Goal: Task Accomplishment & Management: Manage account settings

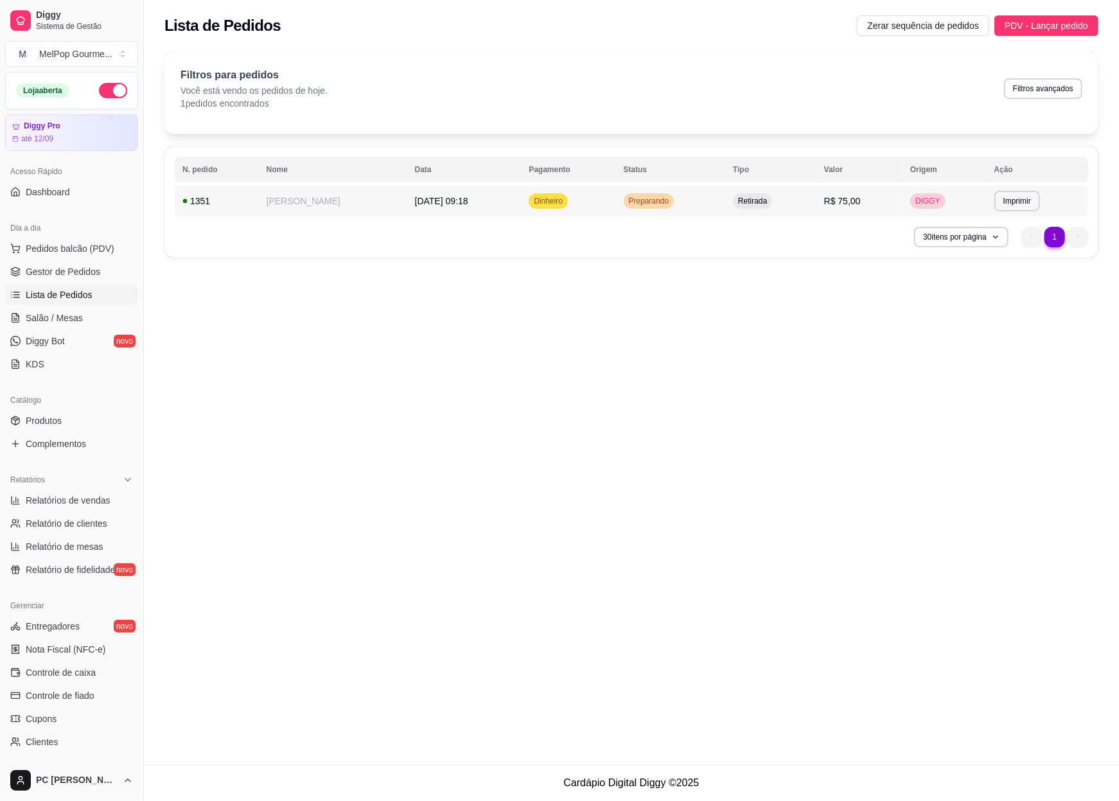
click at [290, 196] on td "[PERSON_NAME]" at bounding box center [333, 201] width 148 height 31
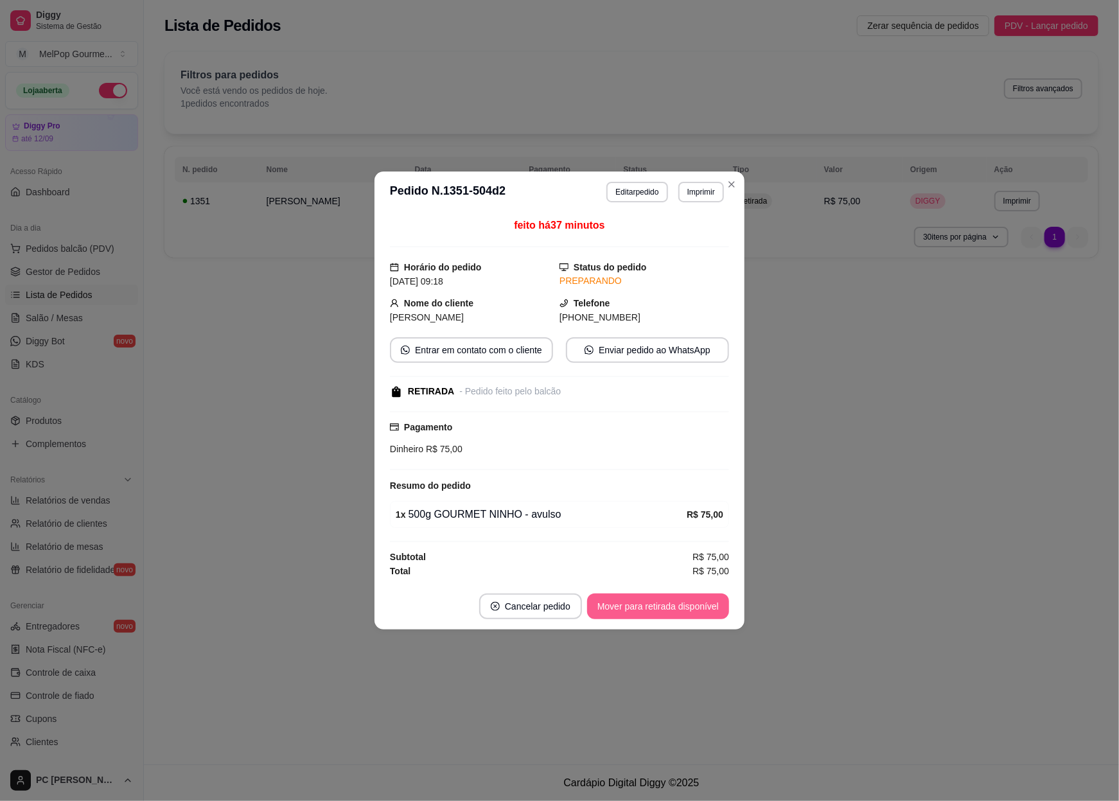
click at [669, 607] on button "Mover para retirada disponível" at bounding box center [658, 607] width 142 height 26
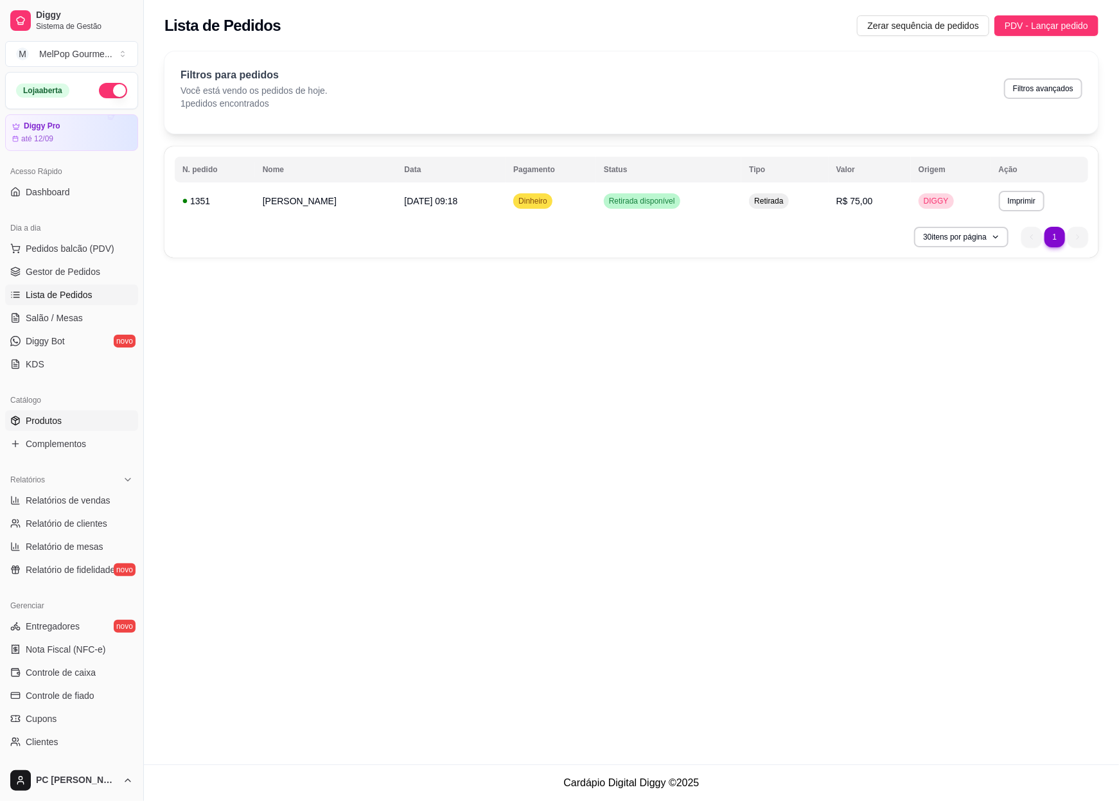
click at [40, 419] on span "Produtos" at bounding box center [44, 420] width 36 height 13
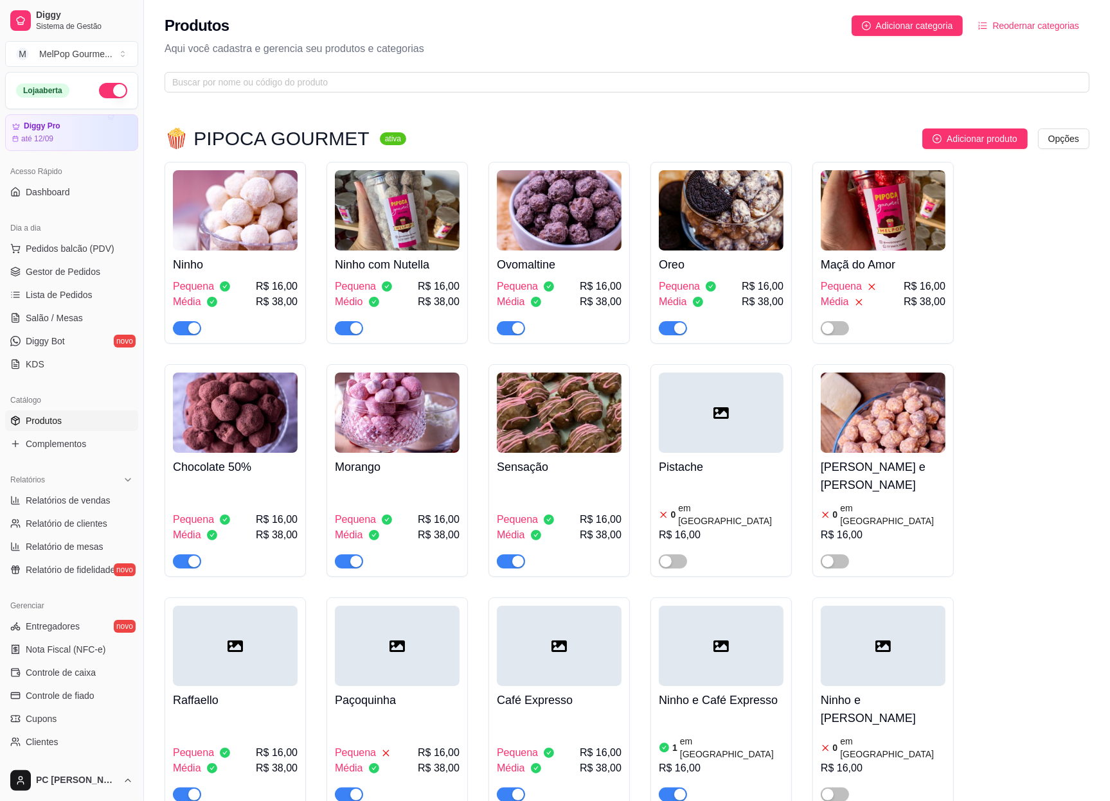
click at [247, 233] on img at bounding box center [235, 210] width 125 height 80
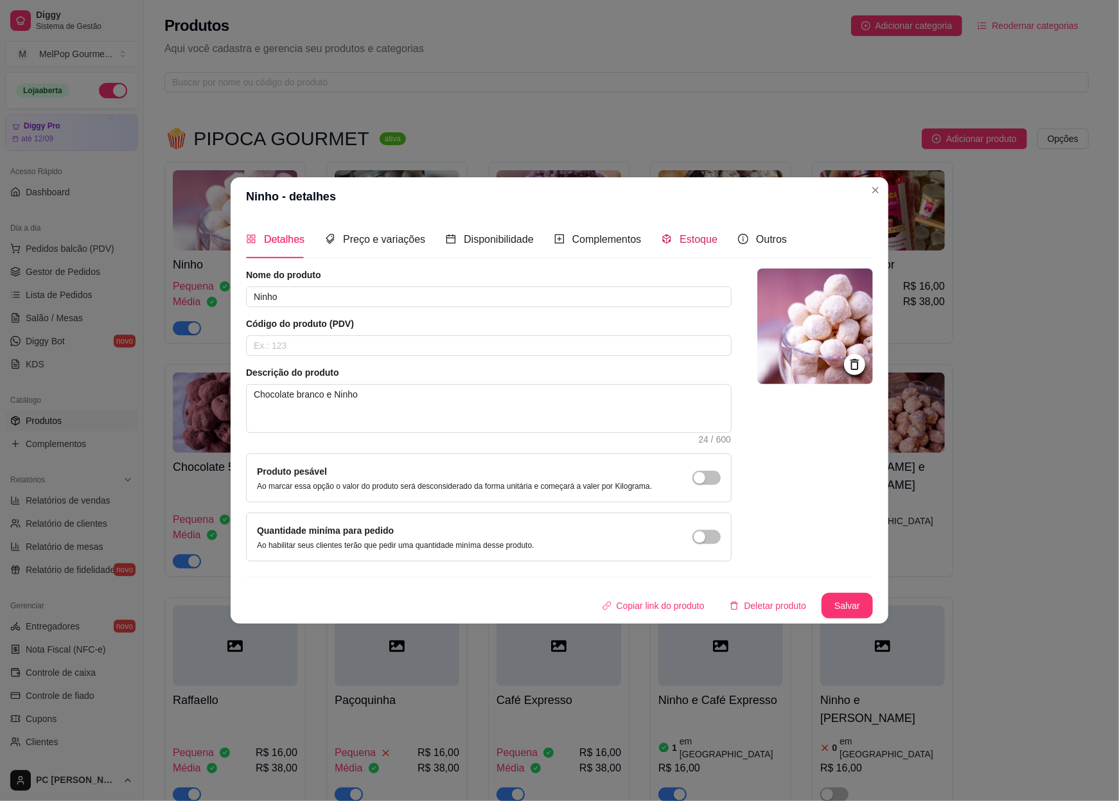
click at [680, 236] on span "Estoque" at bounding box center [699, 239] width 38 height 11
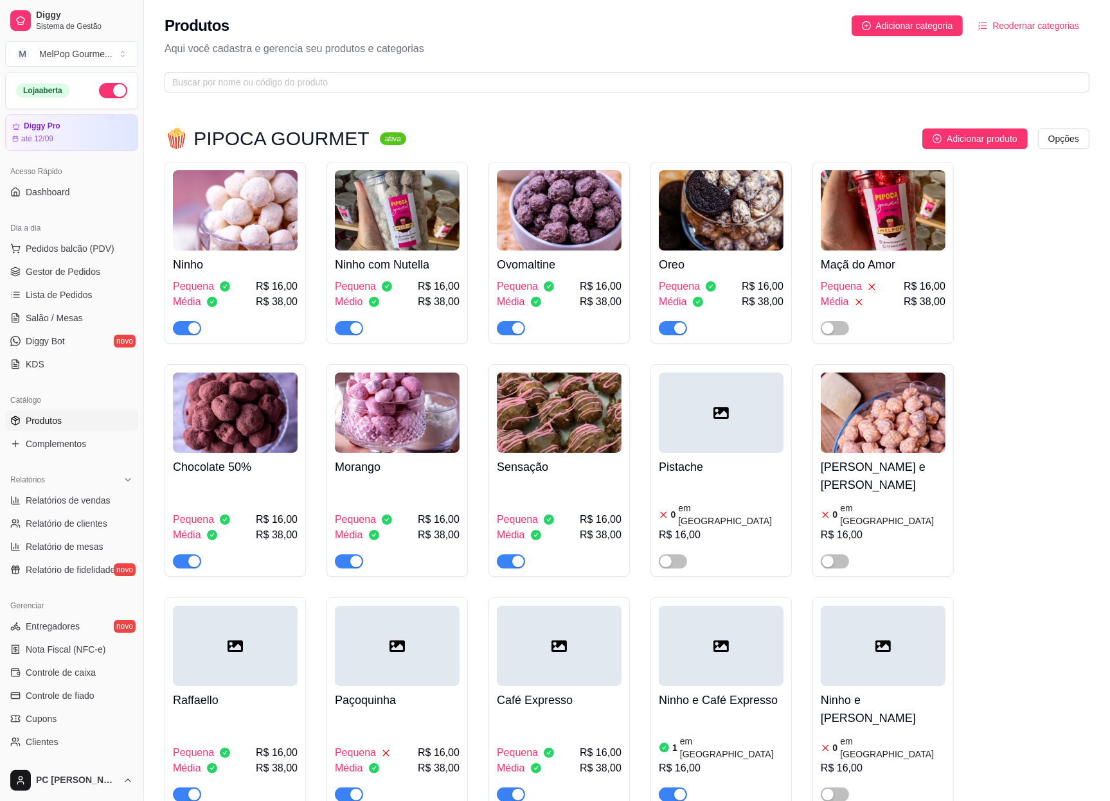
click at [240, 208] on img at bounding box center [235, 210] width 125 height 80
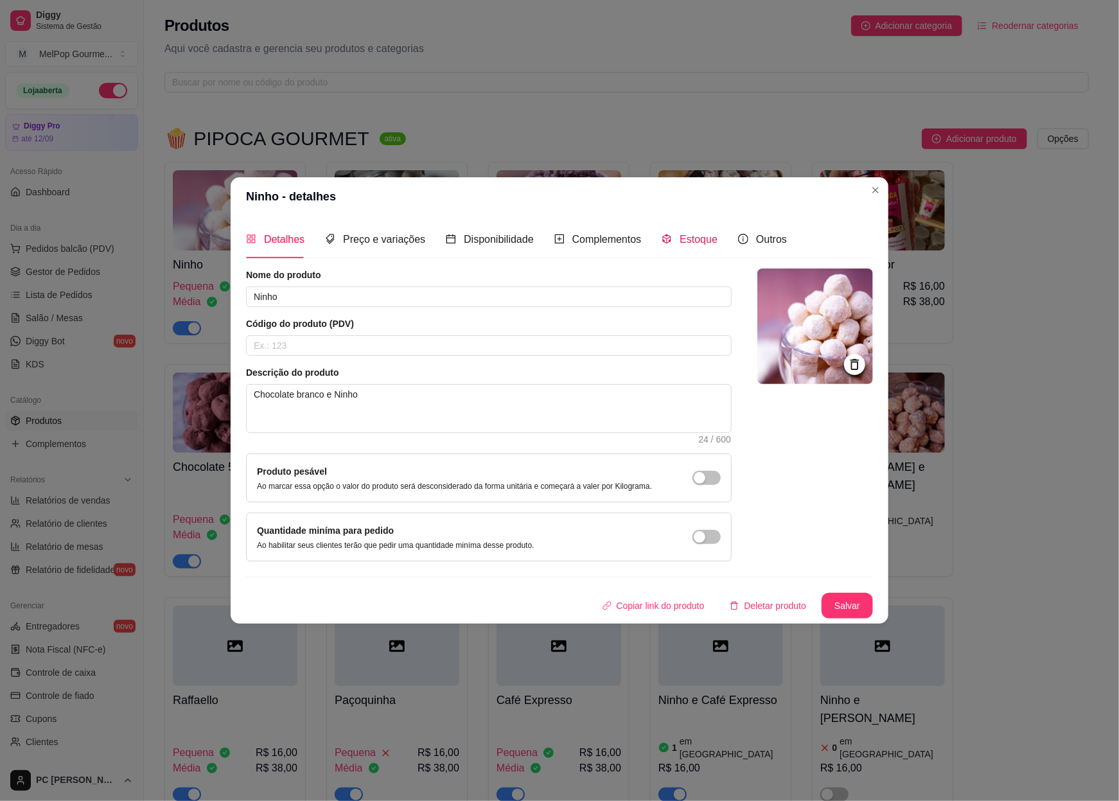
click at [691, 238] on span "Estoque" at bounding box center [699, 239] width 38 height 11
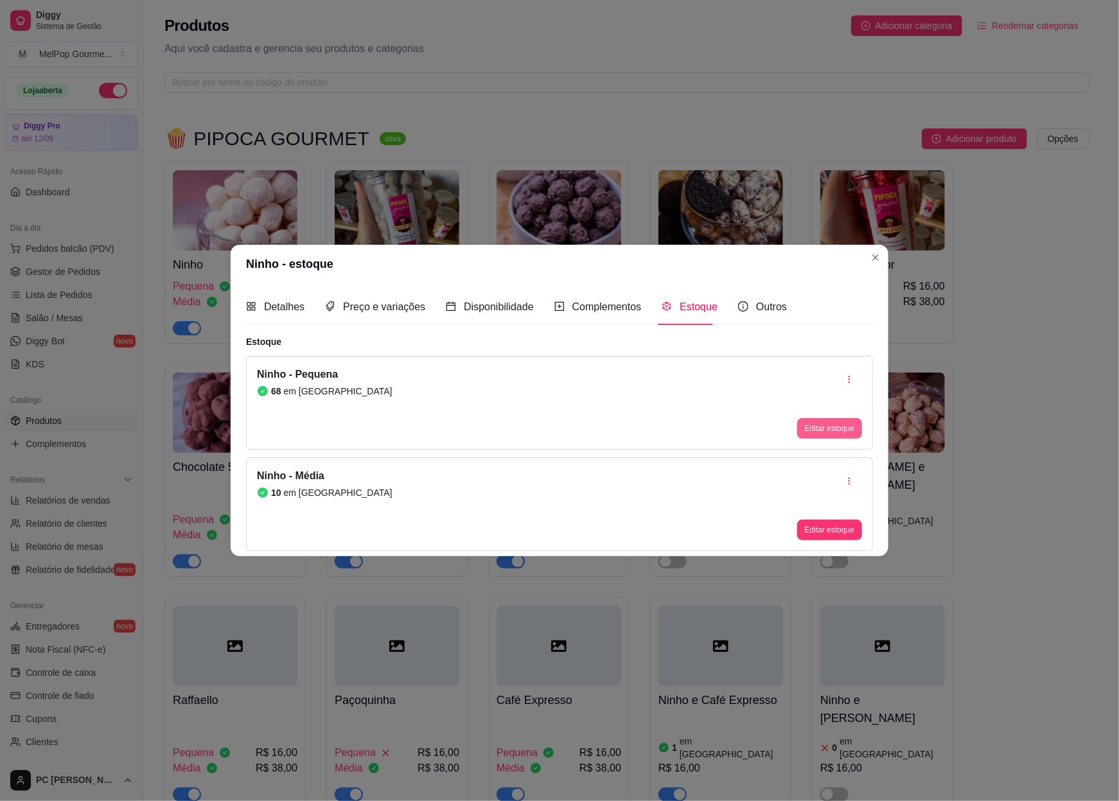
click at [835, 431] on button "Editar estoque" at bounding box center [829, 428] width 65 height 21
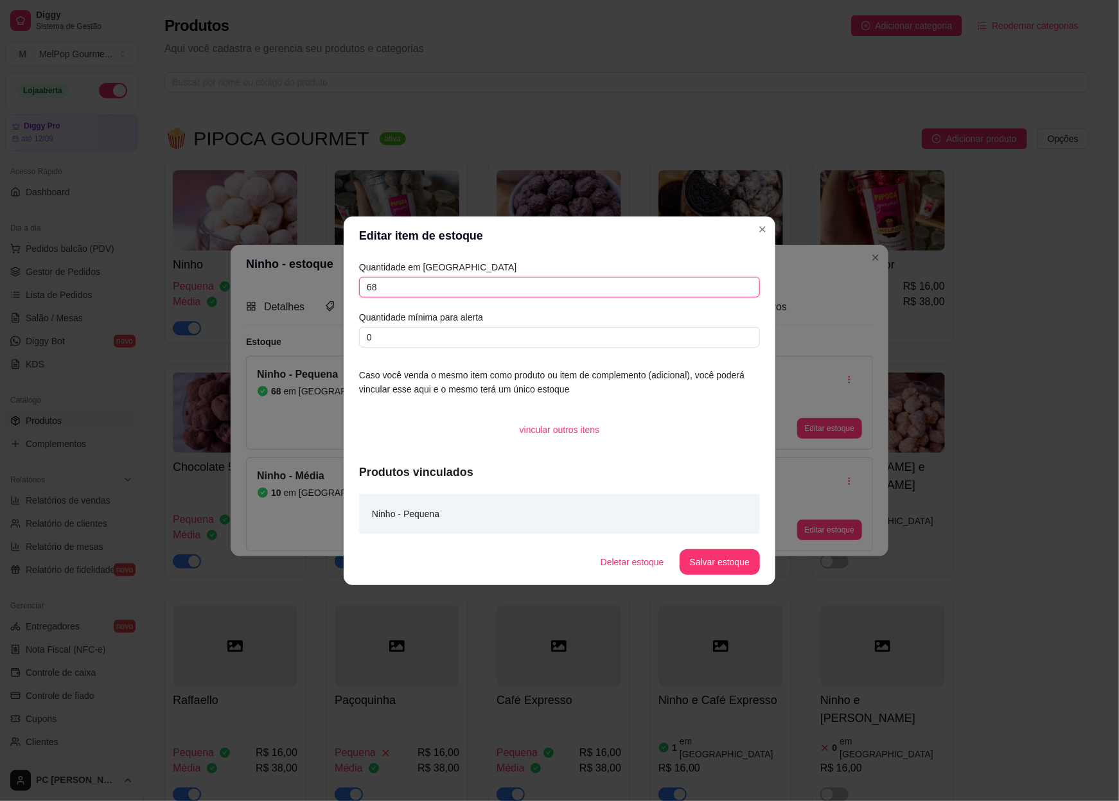
click at [419, 287] on input "68" at bounding box center [559, 287] width 401 height 21
drag, startPoint x: 373, startPoint y: 290, endPoint x: 348, endPoint y: 290, distance: 25.1
click at [348, 290] on div "Quantidade em estoque 68 Quantidade mínima para alerta 0 Caso você venda o mesm…" at bounding box center [560, 397] width 432 height 284
type input "73"
click at [725, 567] on button "Salvar estoque" at bounding box center [720, 561] width 78 height 25
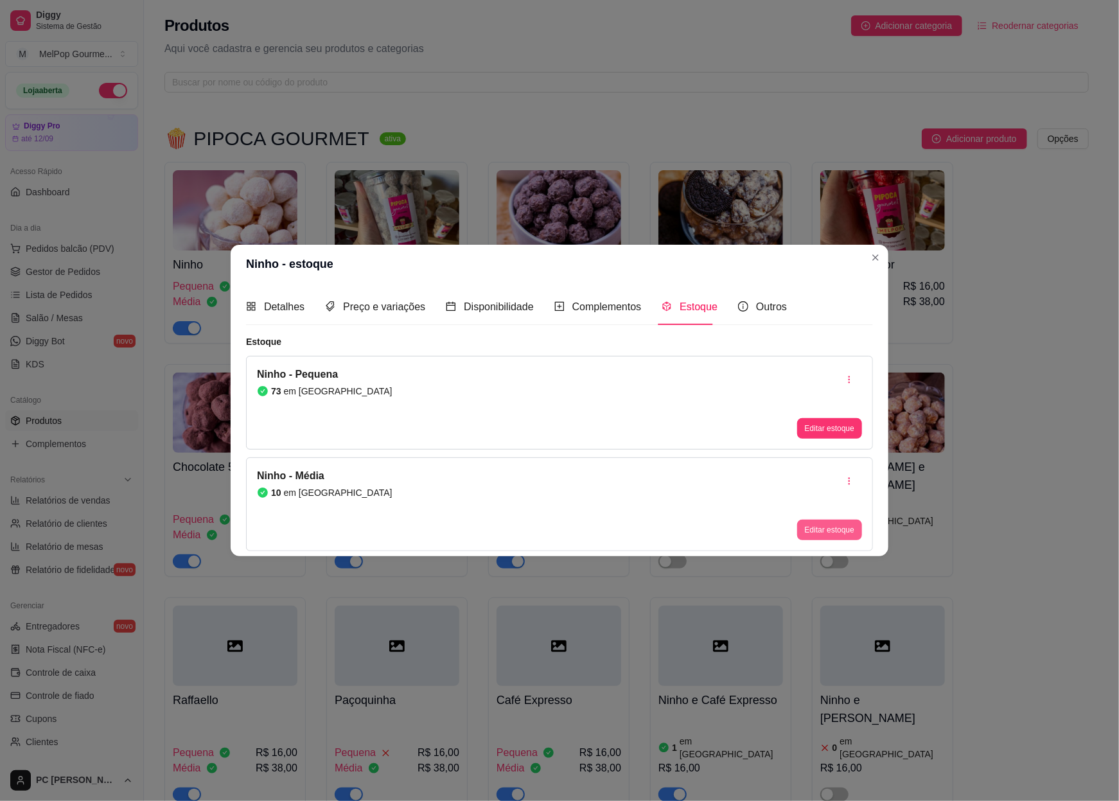
click at [829, 535] on button "Editar estoque" at bounding box center [829, 530] width 65 height 21
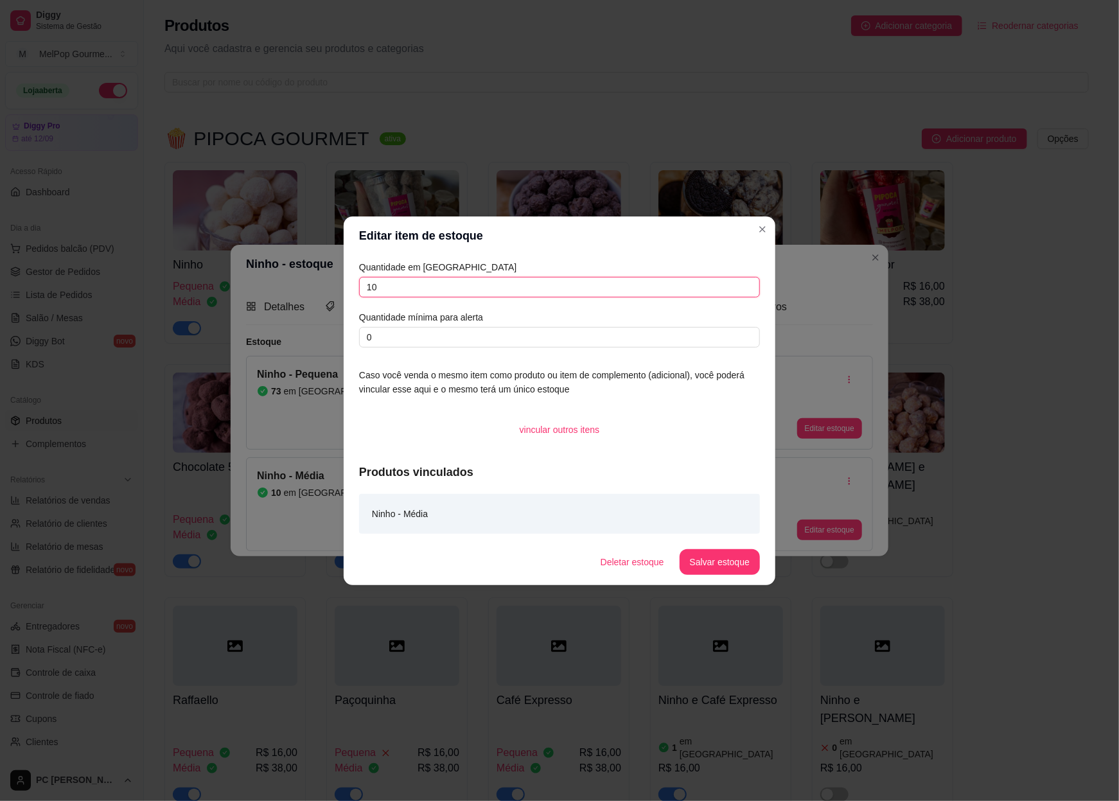
click at [395, 290] on input "10" at bounding box center [559, 287] width 401 height 21
type input "15"
click at [709, 557] on button "Salvar estoque" at bounding box center [720, 562] width 80 height 26
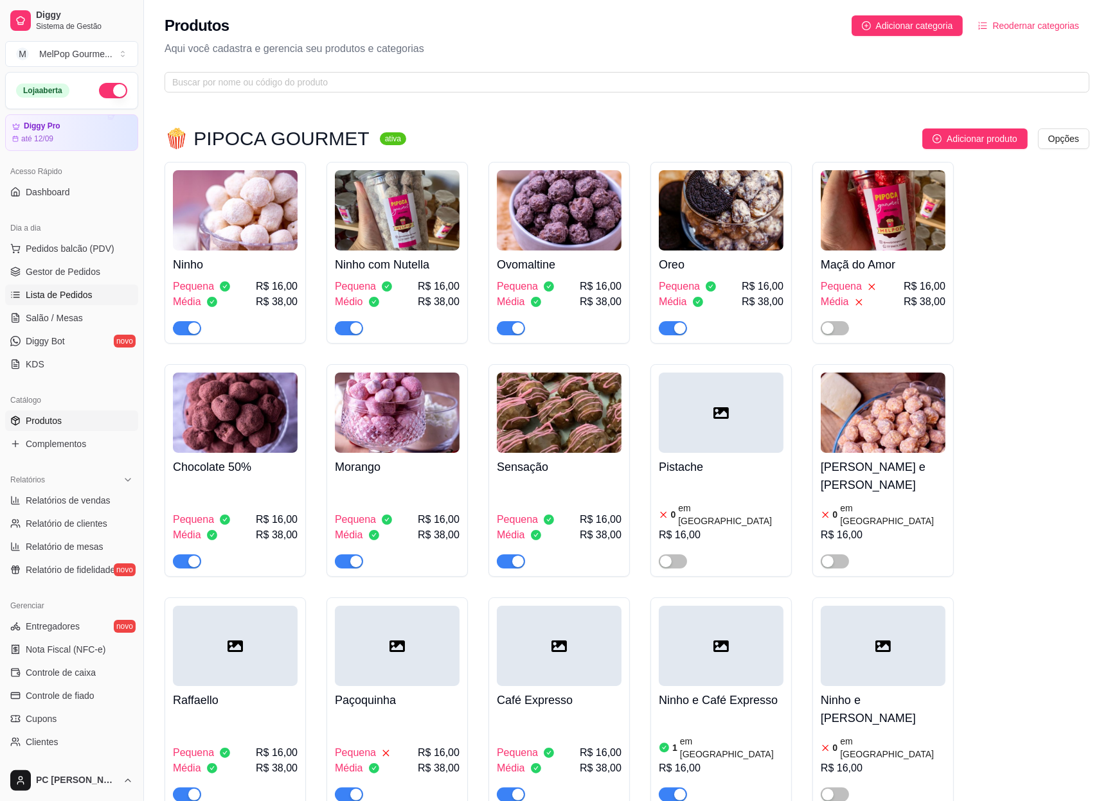
click at [69, 299] on span "Lista de Pedidos" at bounding box center [59, 295] width 67 height 13
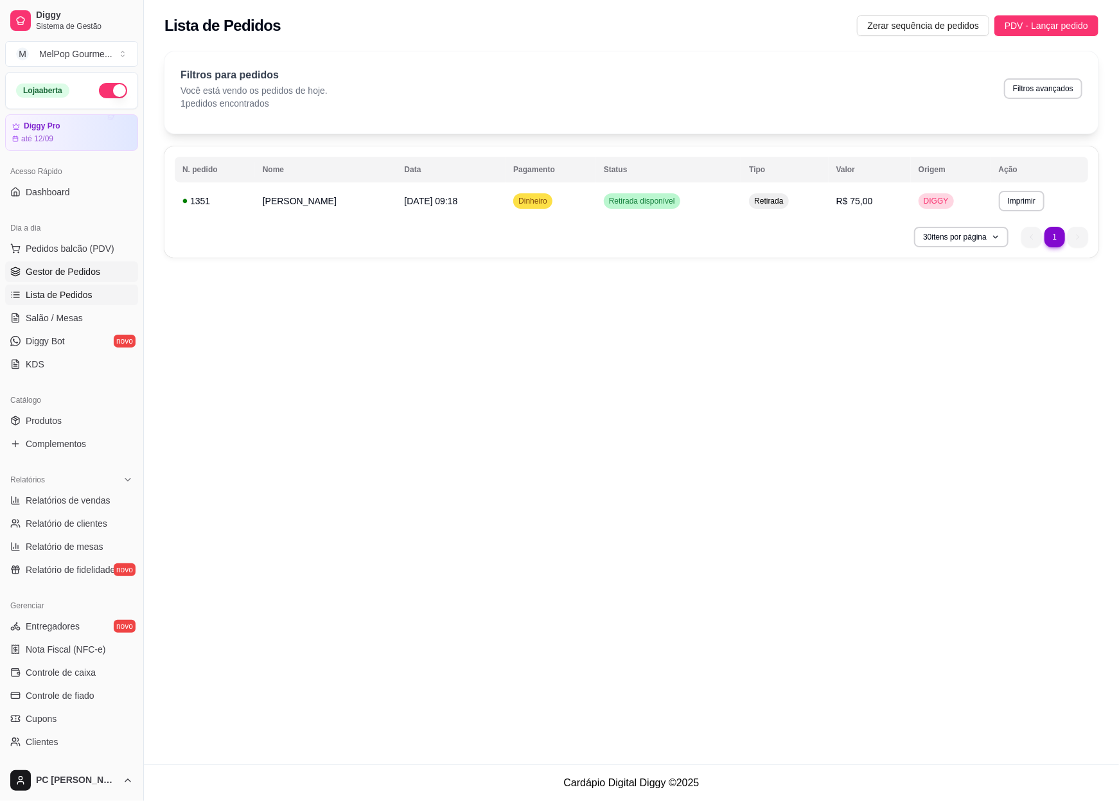
click at [55, 271] on span "Gestor de Pedidos" at bounding box center [63, 271] width 75 height 13
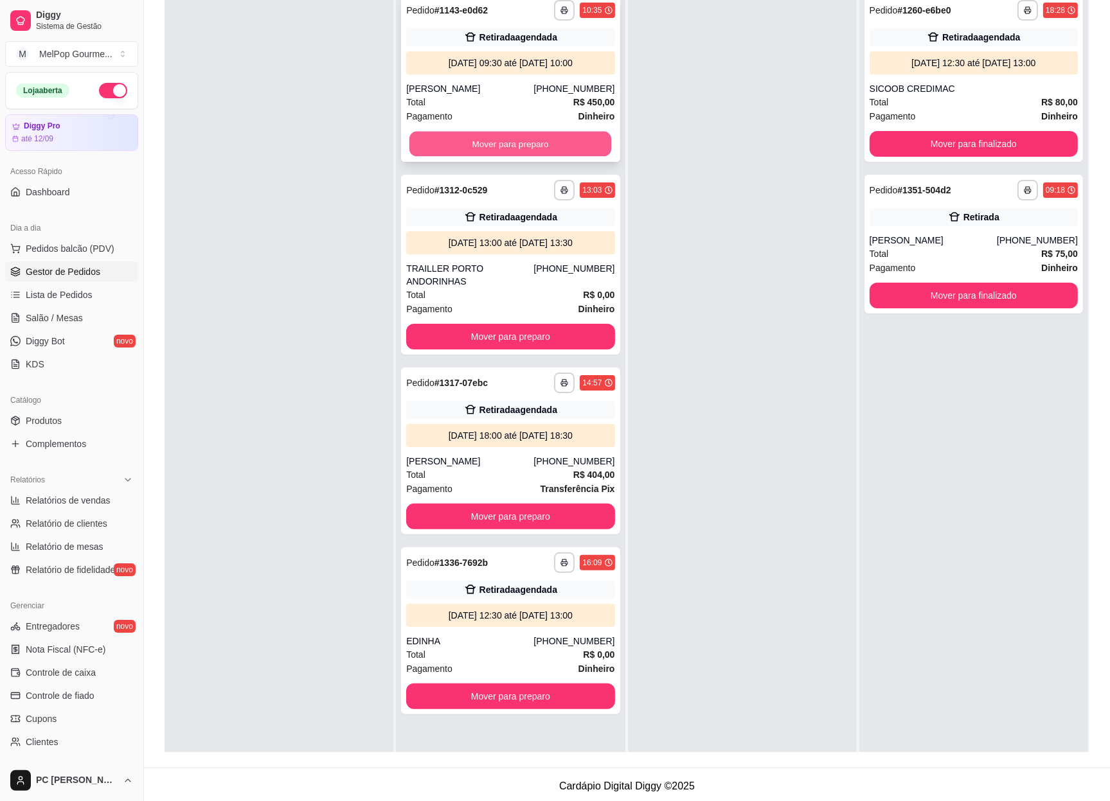
click at [514, 143] on button "Mover para preparo" at bounding box center [510, 144] width 202 height 25
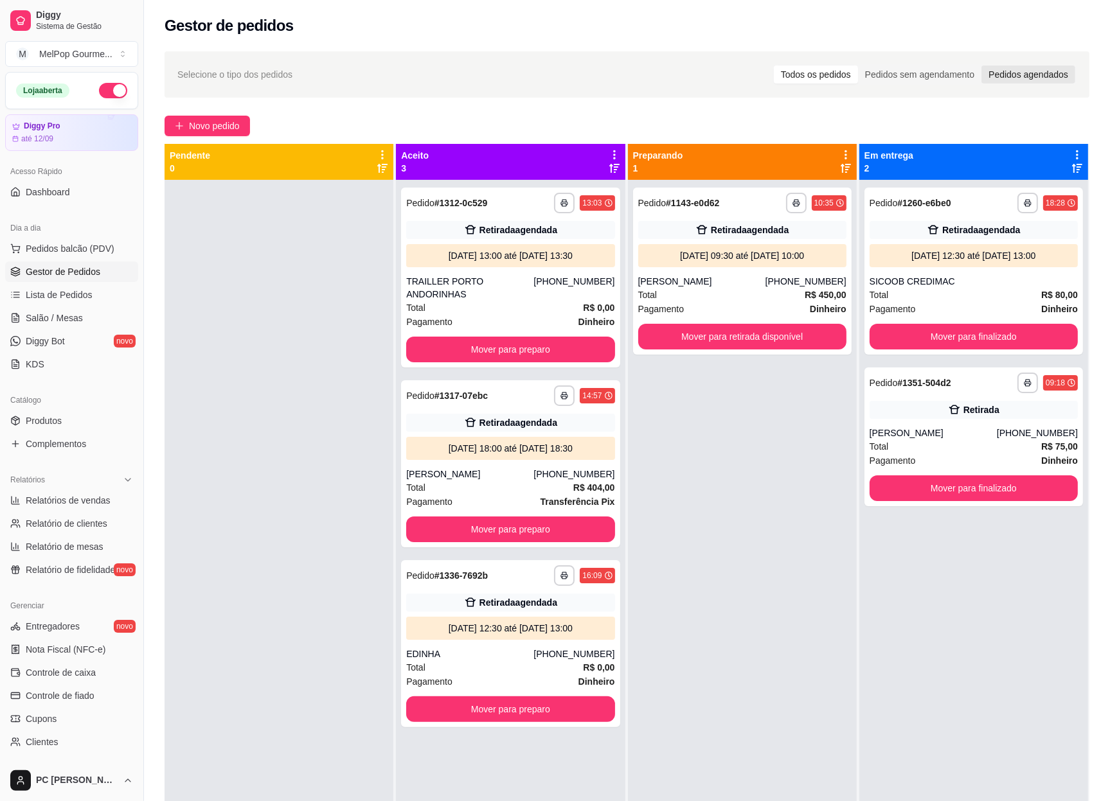
click at [1033, 79] on div "Pedidos agendados" at bounding box center [1028, 75] width 94 height 18
click at [981, 66] on input "Pedidos agendados" at bounding box center [981, 66] width 0 height 0
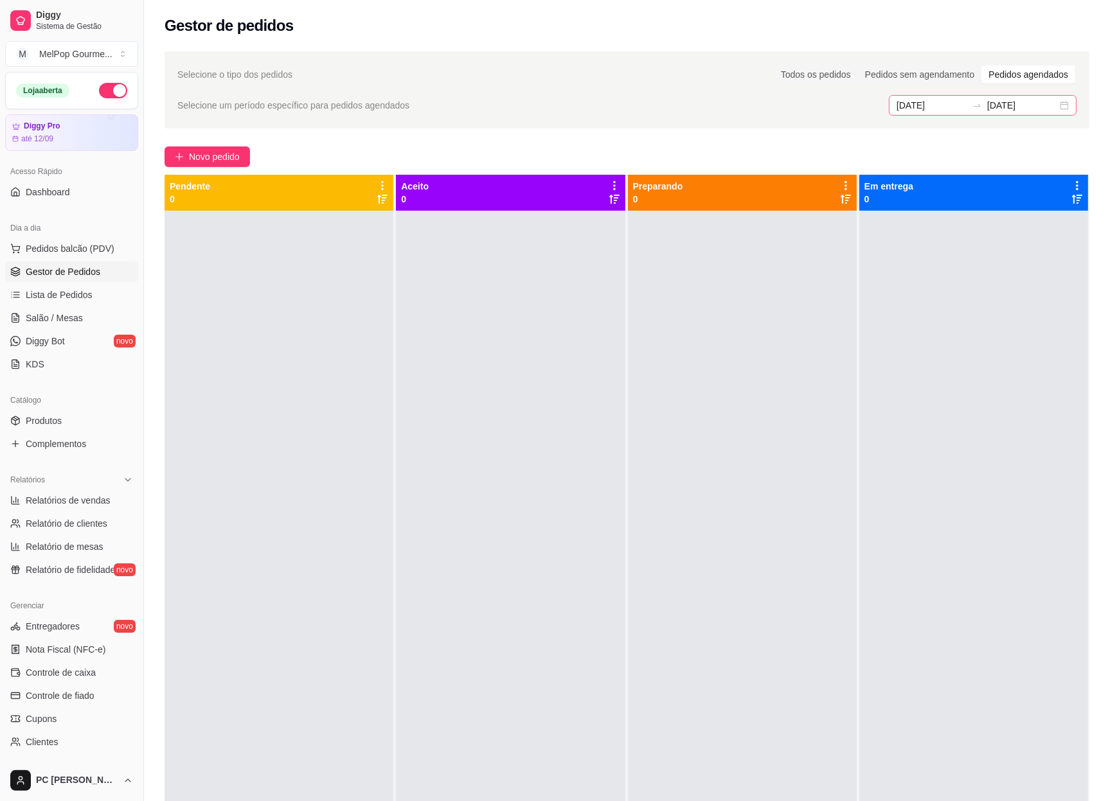
click at [1062, 101] on div "[DATE] [DATE]" at bounding box center [983, 105] width 188 height 21
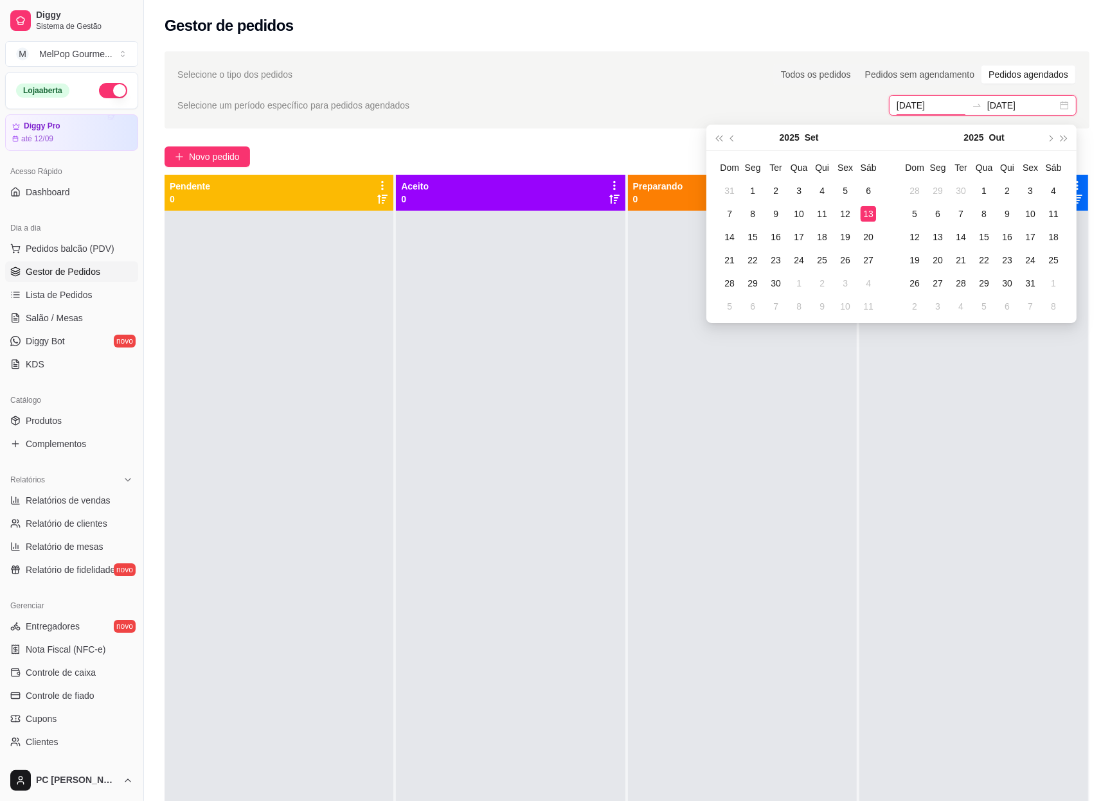
click at [1060, 105] on div "[DATE] [DATE]" at bounding box center [983, 105] width 188 height 21
click at [1060, 104] on div "[DATE] [DATE]" at bounding box center [983, 105] width 188 height 21
click at [1067, 105] on div "[DATE] [DATE]" at bounding box center [983, 105] width 188 height 21
click at [1017, 105] on input "[DATE]" at bounding box center [1022, 105] width 70 height 14
type input "[DATE]"
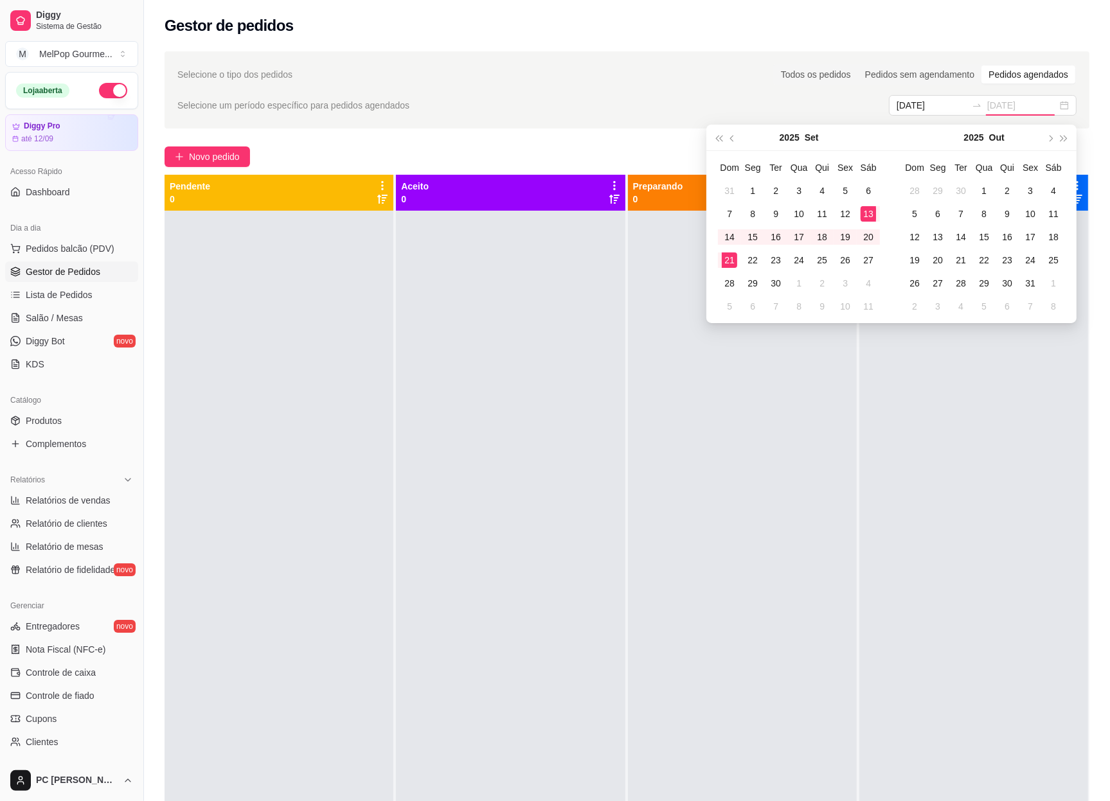
click at [734, 263] on div "21" at bounding box center [729, 260] width 15 height 15
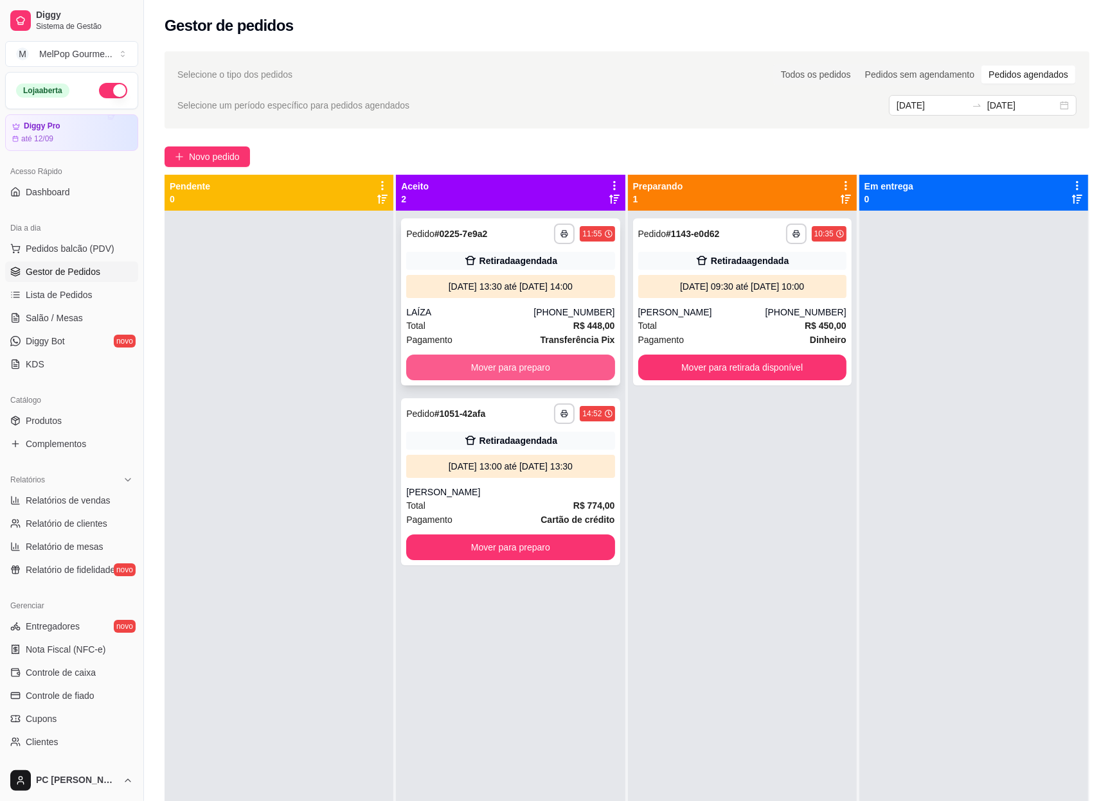
click at [470, 368] on button "Mover para preparo" at bounding box center [510, 368] width 208 height 26
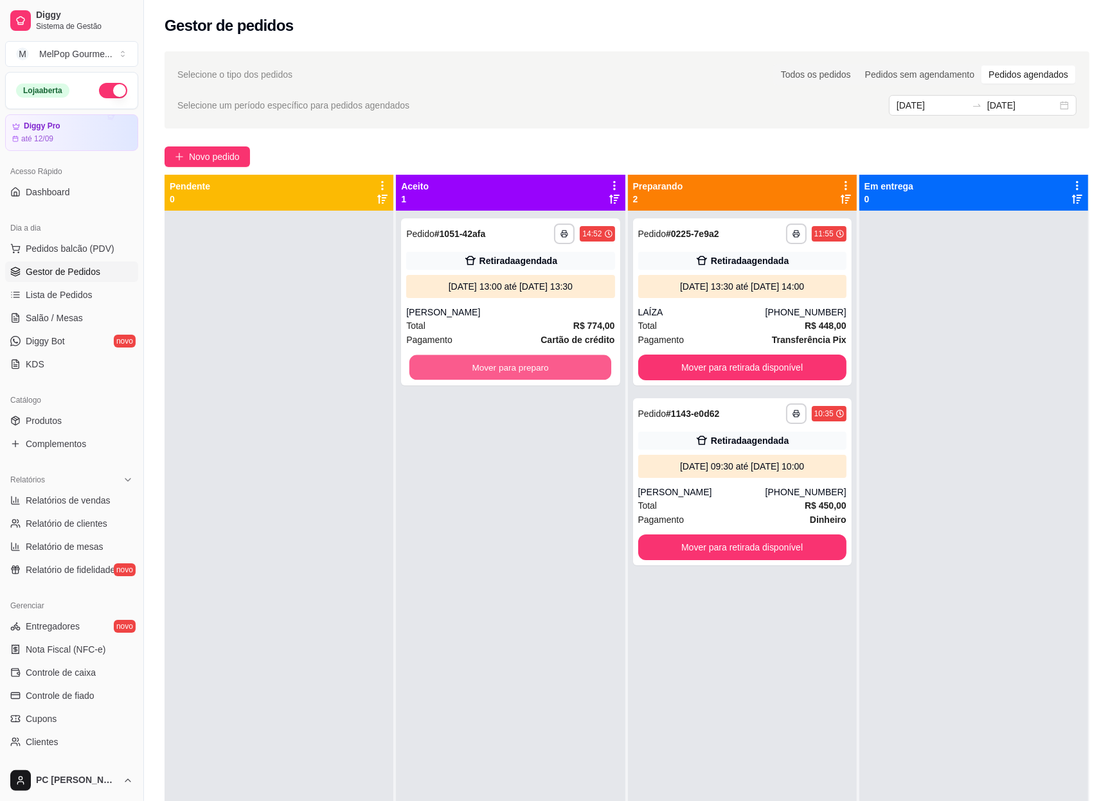
click at [470, 368] on button "Mover para preparo" at bounding box center [510, 367] width 202 height 25
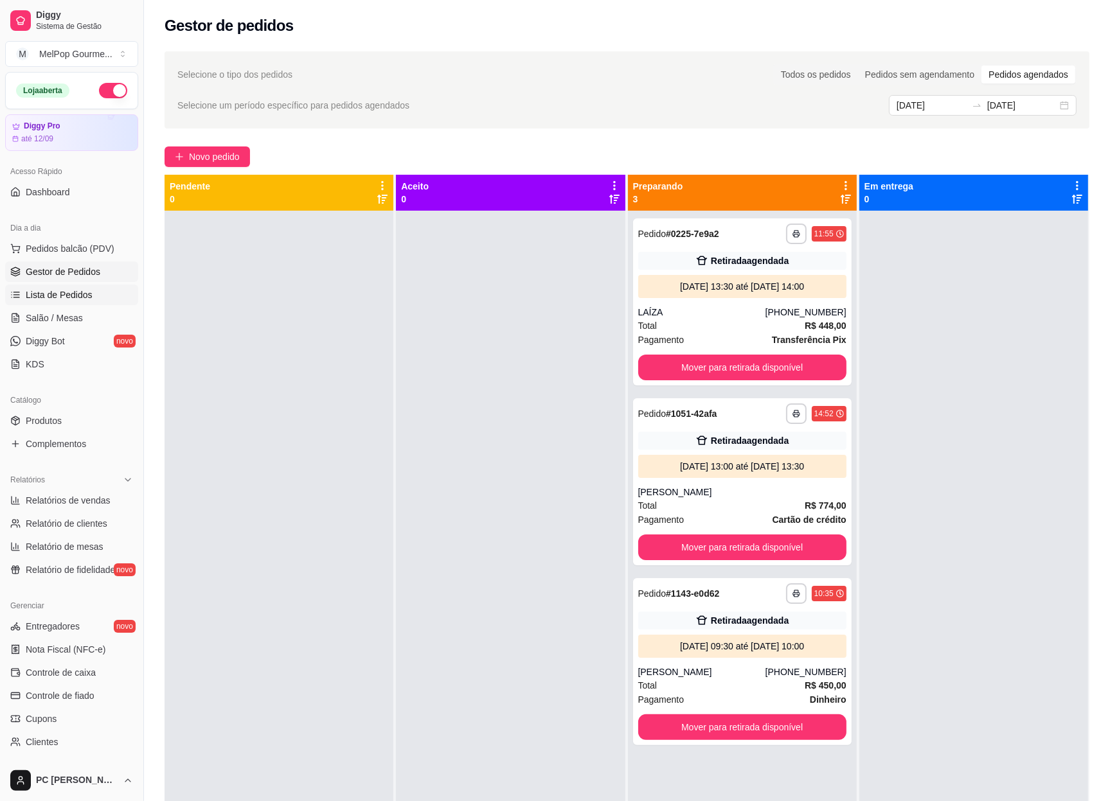
click at [49, 297] on span "Lista de Pedidos" at bounding box center [59, 295] width 67 height 13
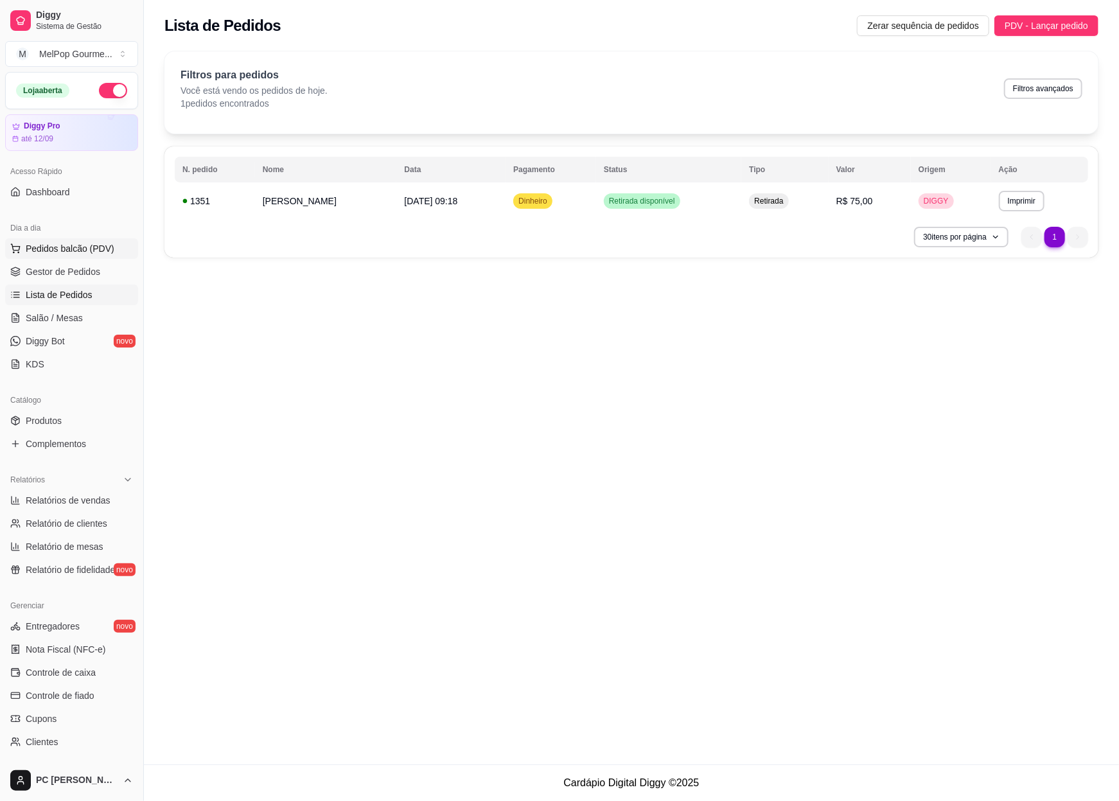
click at [75, 249] on span "Pedidos balcão (PDV)" at bounding box center [70, 248] width 89 height 13
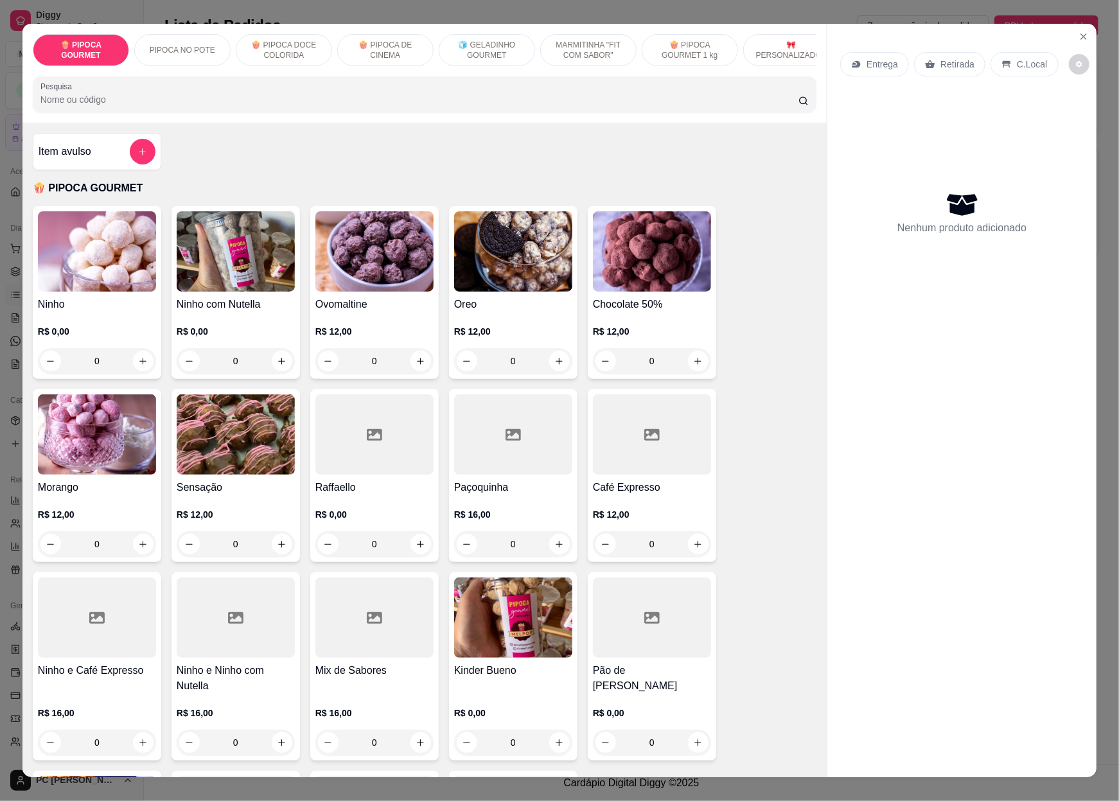
click at [99, 159] on div "Item avulso" at bounding box center [97, 152] width 117 height 26
click at [186, 49] on p "PIPOCA NO POTE" at bounding box center [183, 50] width 66 height 10
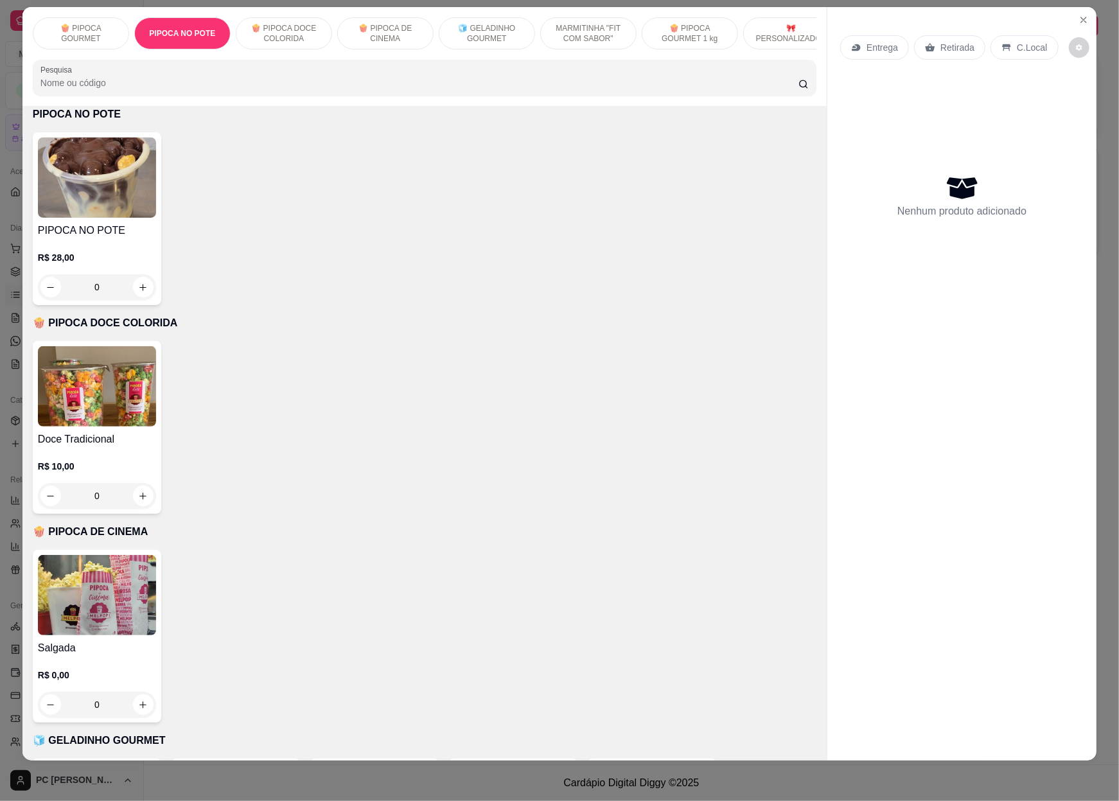
click at [101, 205] on img at bounding box center [97, 178] width 118 height 80
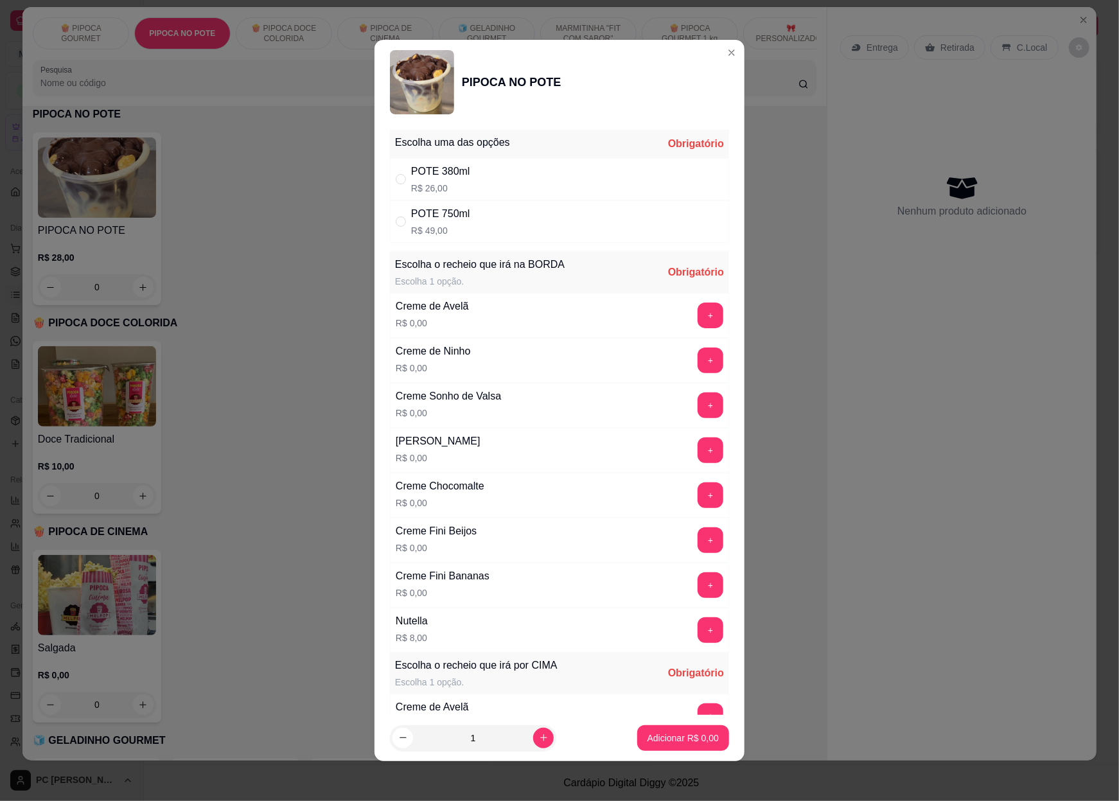
click at [449, 179] on div "POTE 380ml" at bounding box center [440, 171] width 59 height 15
radio input "true"
click at [698, 316] on button "+" at bounding box center [711, 316] width 26 height 26
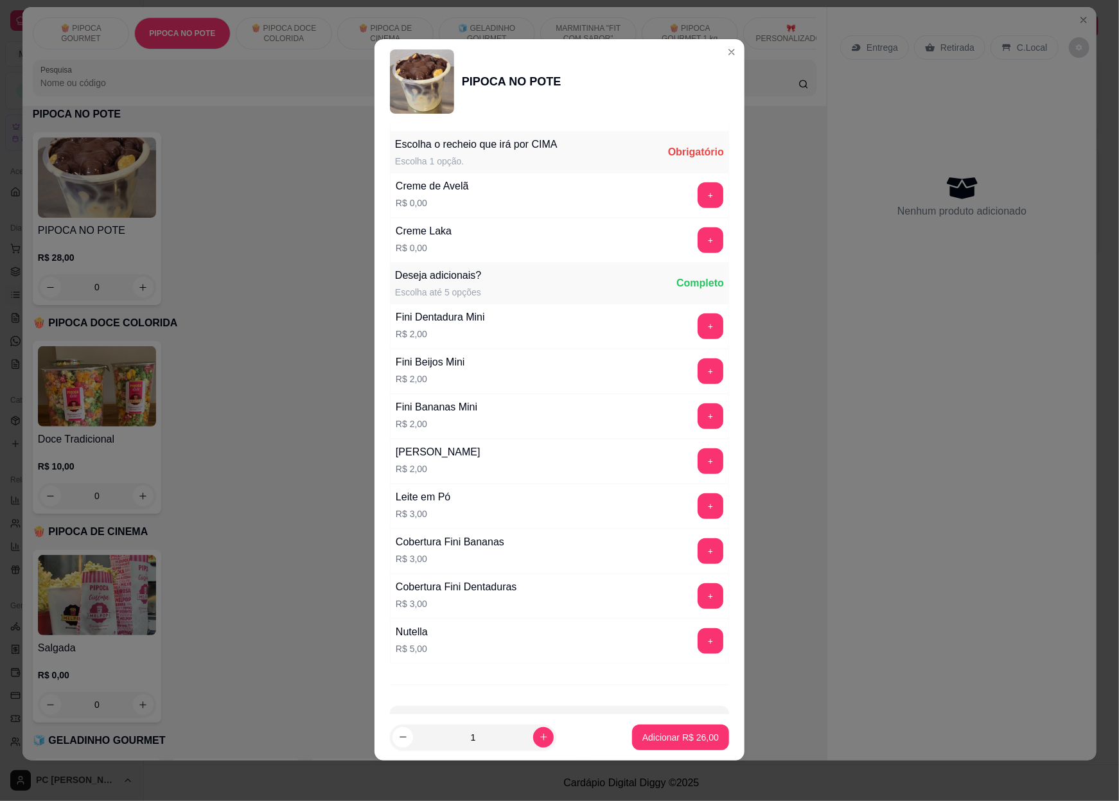
scroll to position [525, 0]
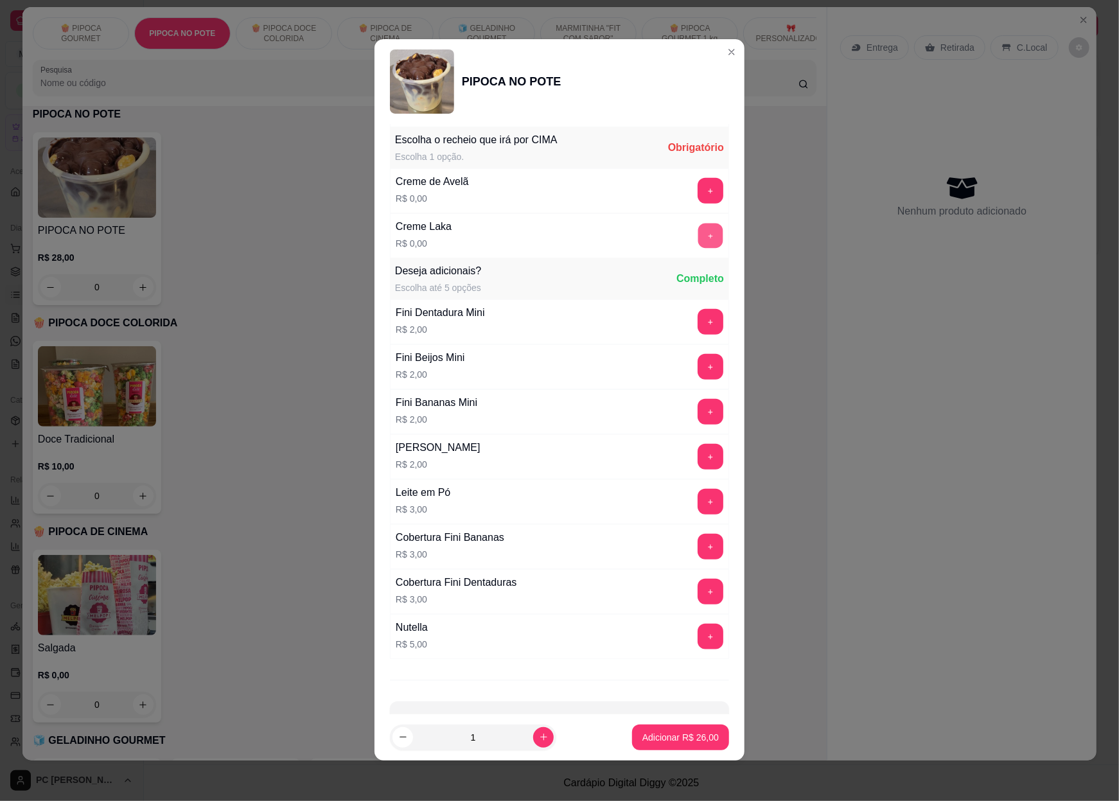
click at [699, 232] on button "+" at bounding box center [711, 236] width 25 height 25
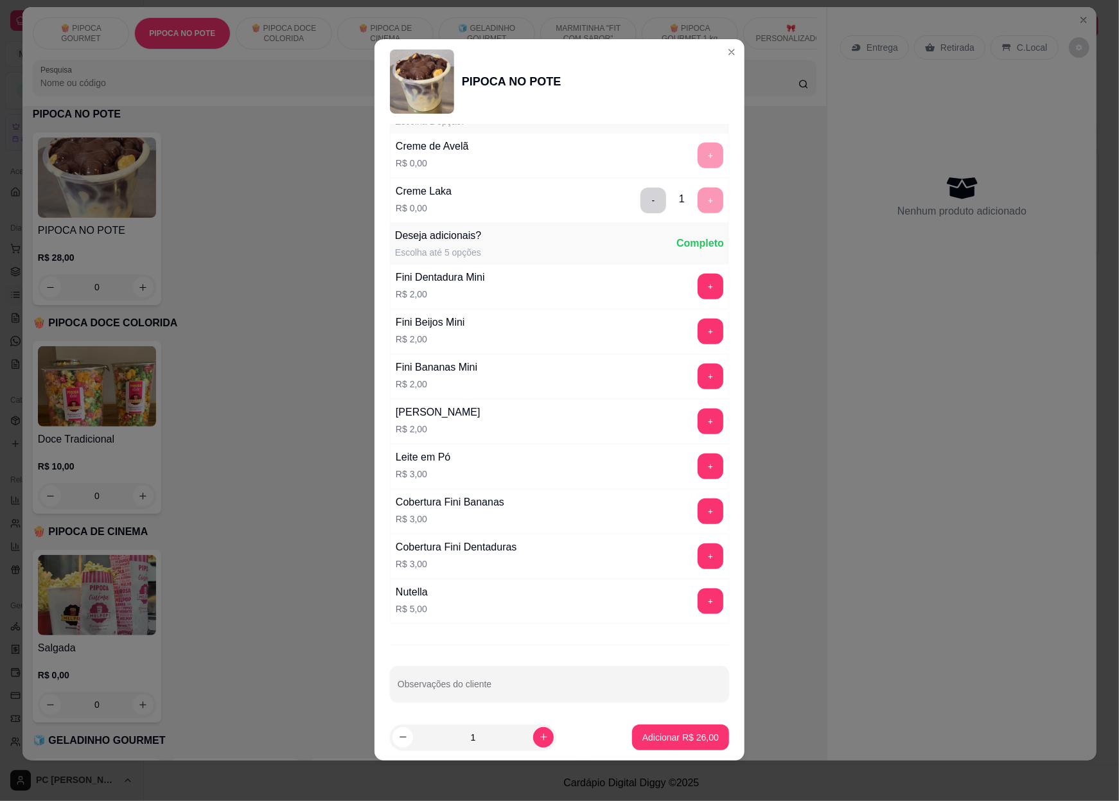
scroll to position [560, 0]
click at [650, 742] on p "Adicionar R$ 26,00" at bounding box center [681, 737] width 75 height 12
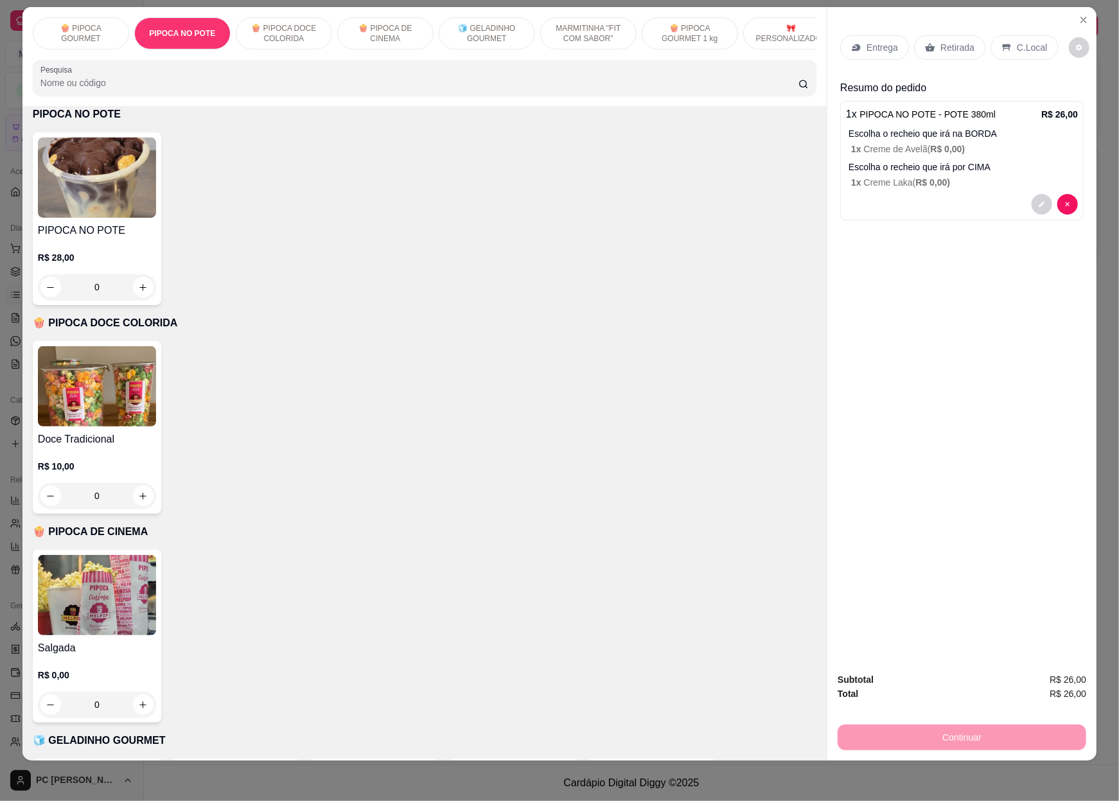
click at [84, 194] on img at bounding box center [97, 178] width 118 height 80
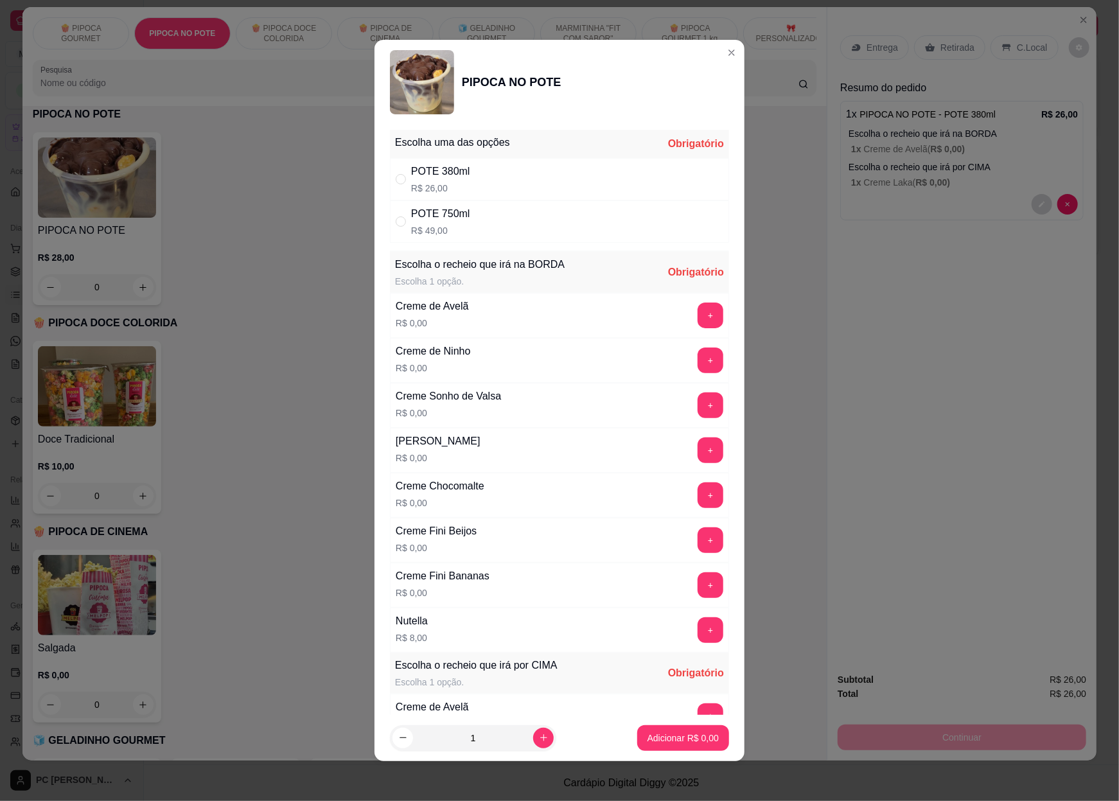
click at [449, 190] on p "R$ 26,00" at bounding box center [440, 188] width 59 height 13
radio input "true"
click at [699, 494] on button "+" at bounding box center [711, 495] width 25 height 25
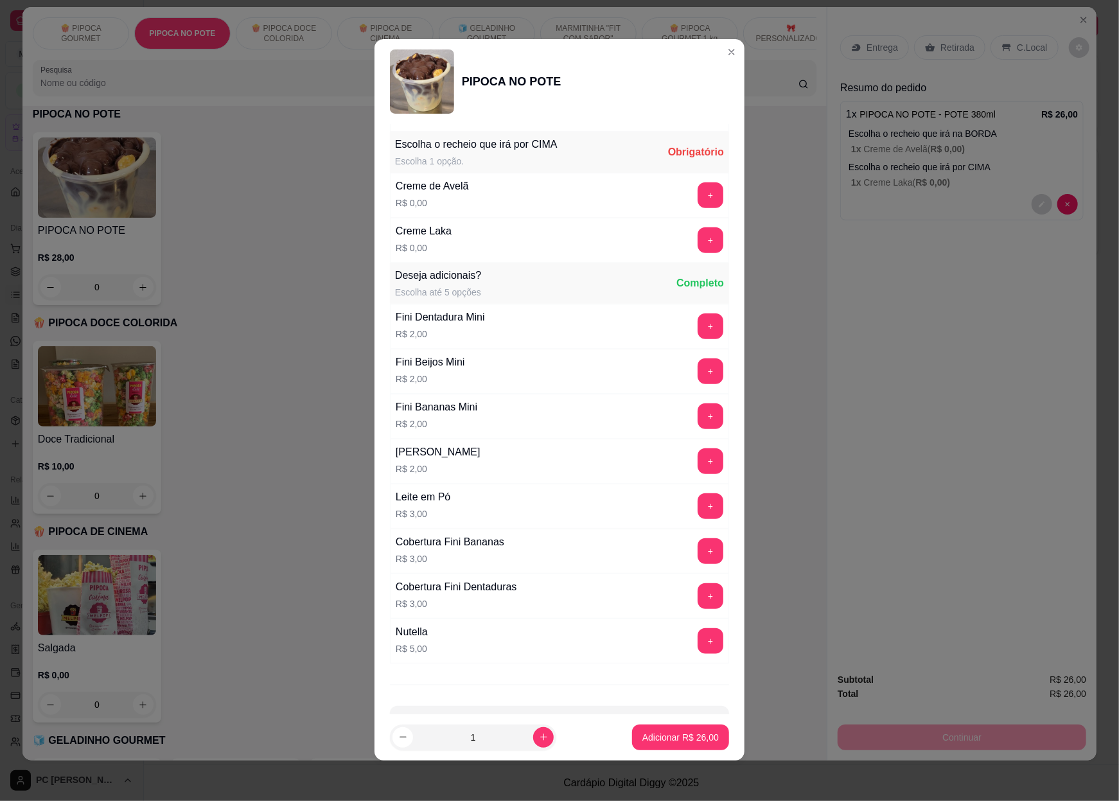
scroll to position [525, 0]
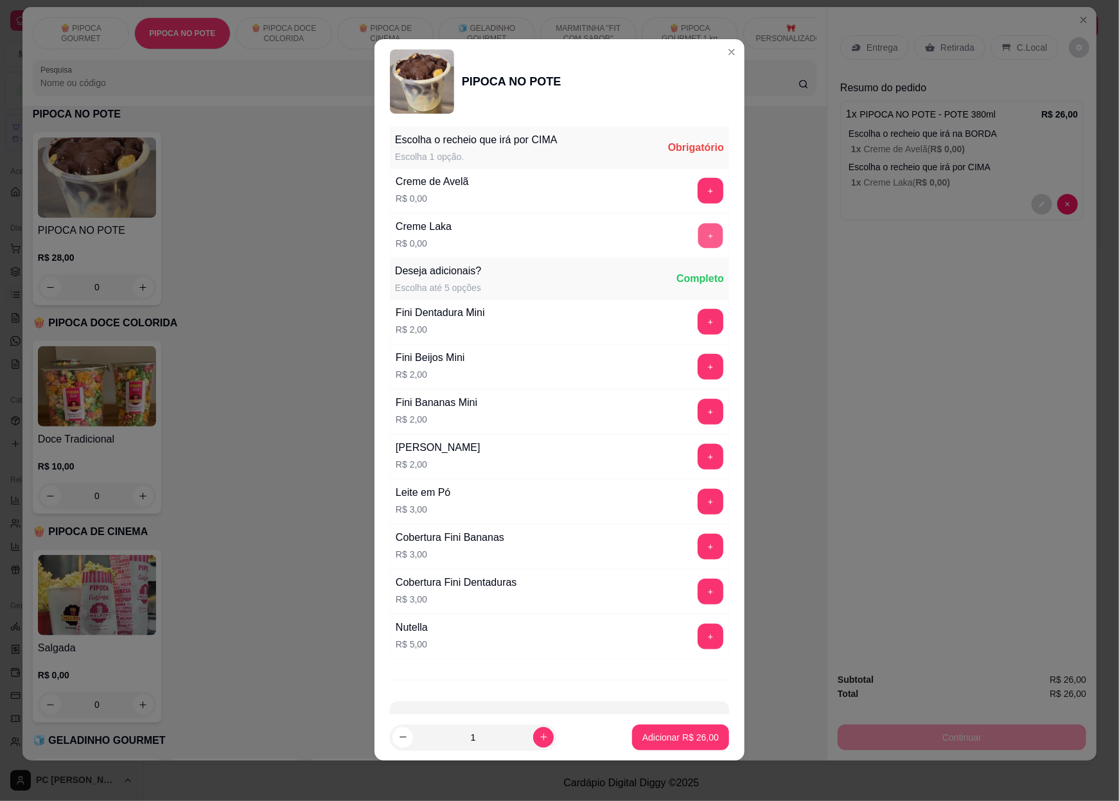
click at [699, 231] on button "+" at bounding box center [711, 236] width 25 height 25
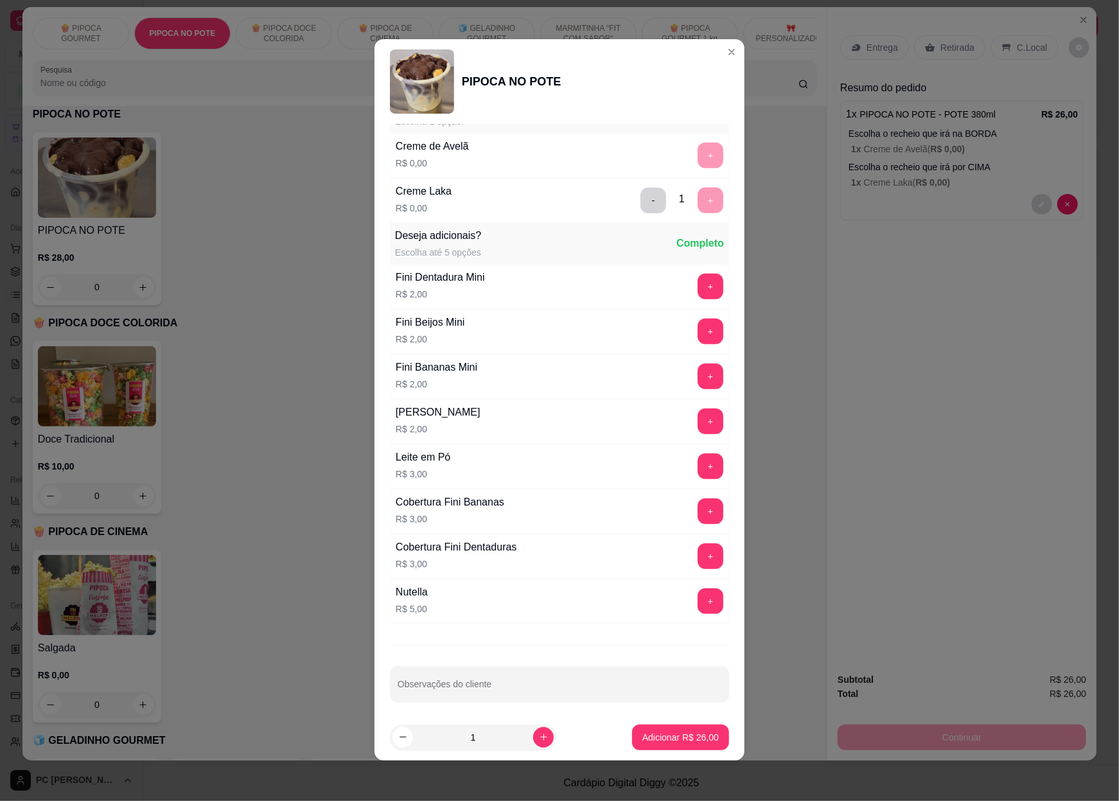
scroll to position [560, 0]
click at [667, 740] on p "Adicionar R$ 26,00" at bounding box center [681, 737] width 76 height 13
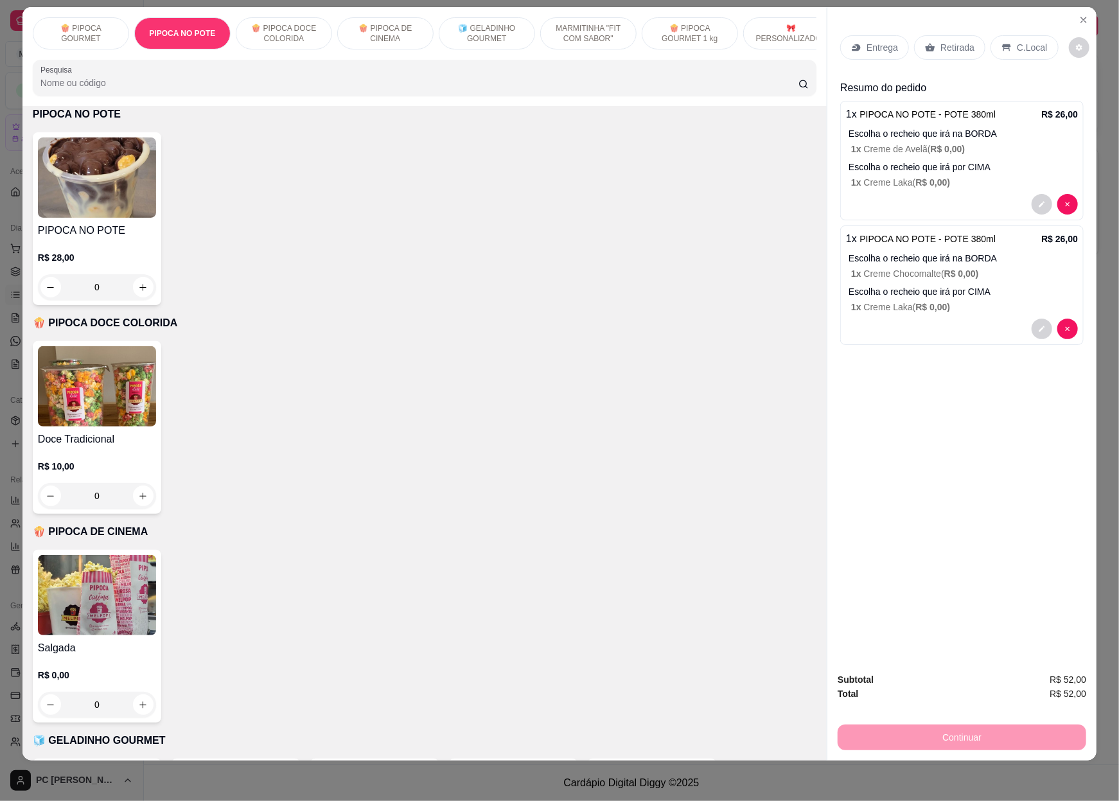
click at [89, 184] on img at bounding box center [97, 178] width 118 height 80
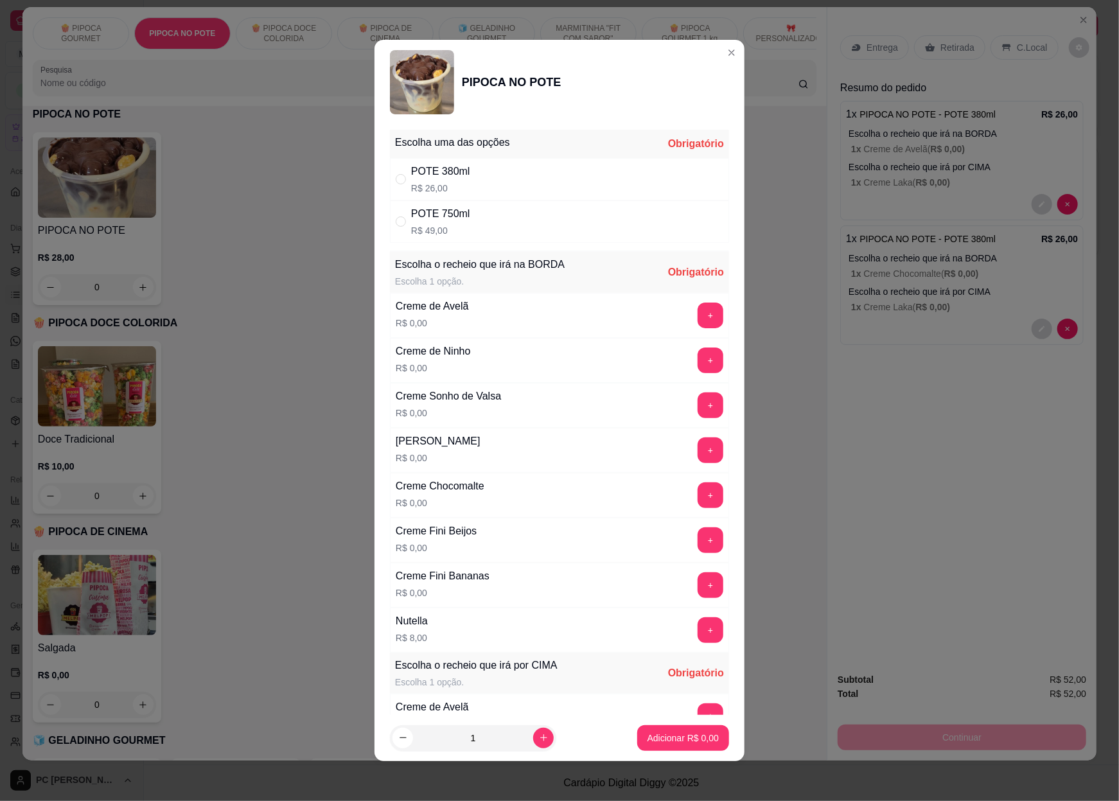
click at [447, 177] on div "POTE 380ml" at bounding box center [440, 171] width 59 height 15
radio input "true"
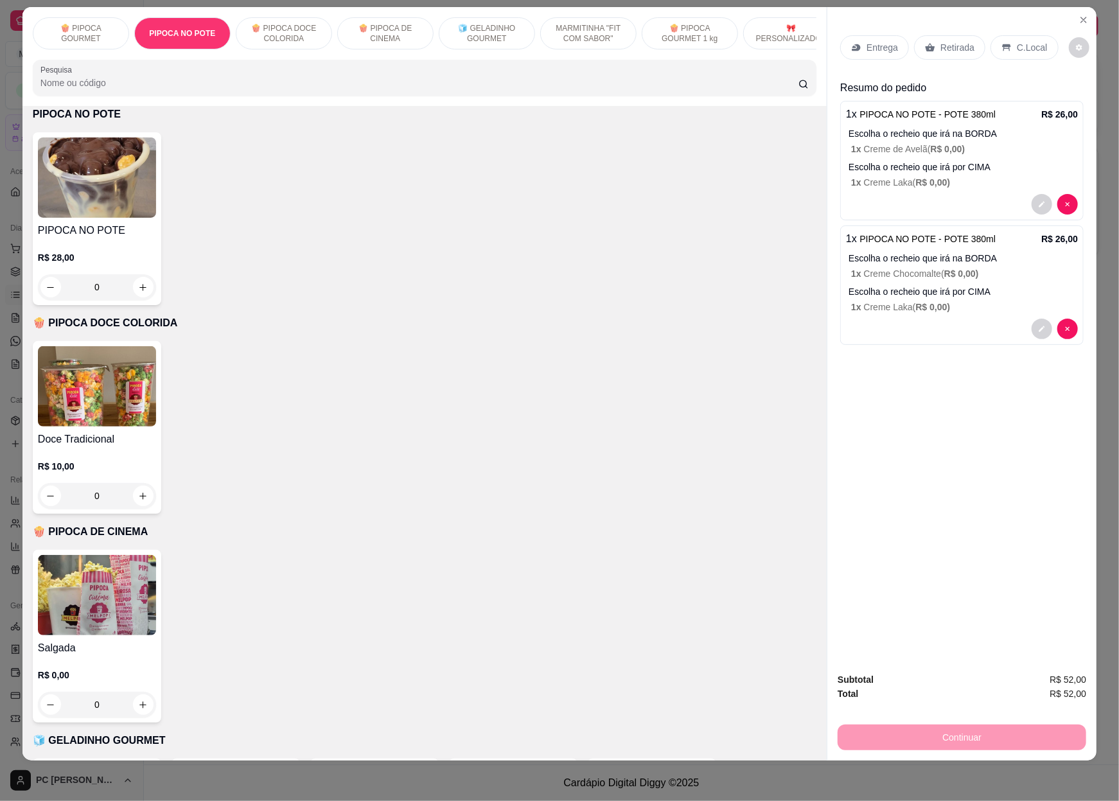
click at [1027, 158] on div "1 x PIPOCA NO POTE - POTE 380ml R$ 26,00 Escolha o recheio que irá na BORDA 1 x…" at bounding box center [963, 161] width 244 height 120
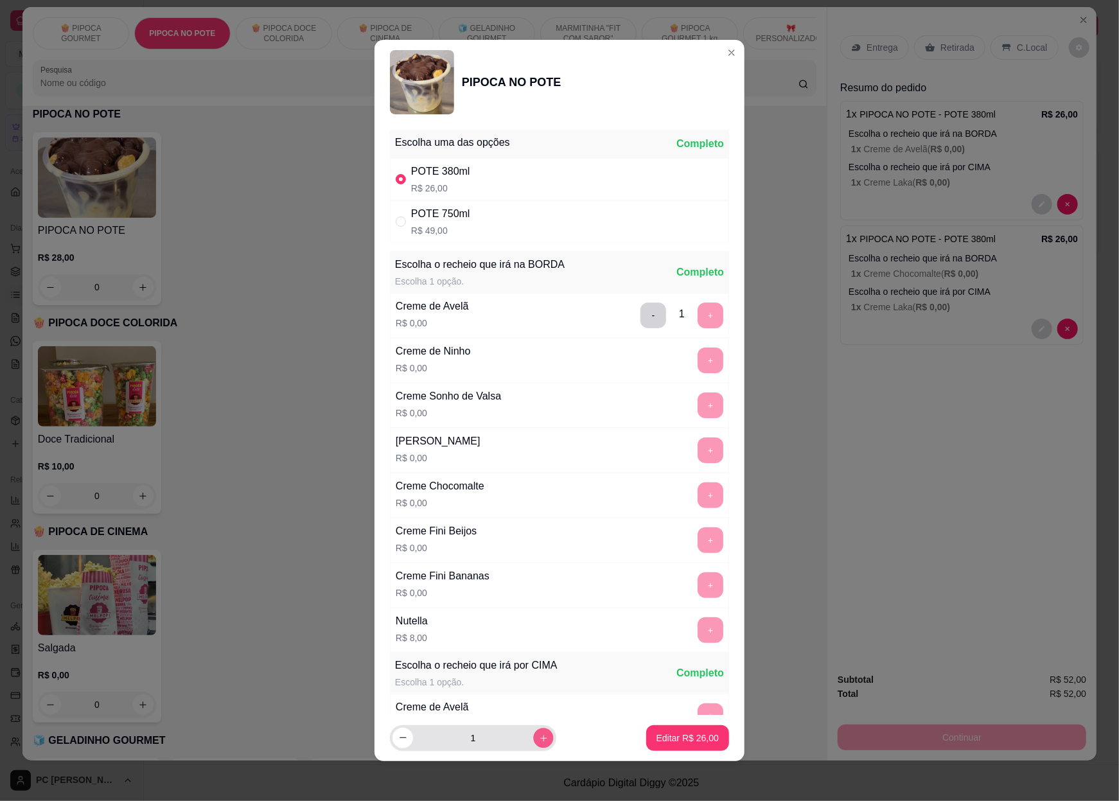
click at [539, 734] on icon "increase-product-quantity" at bounding box center [544, 738] width 10 height 10
type input "2"
click at [664, 739] on p "Editar R$ 52,00" at bounding box center [688, 738] width 62 height 13
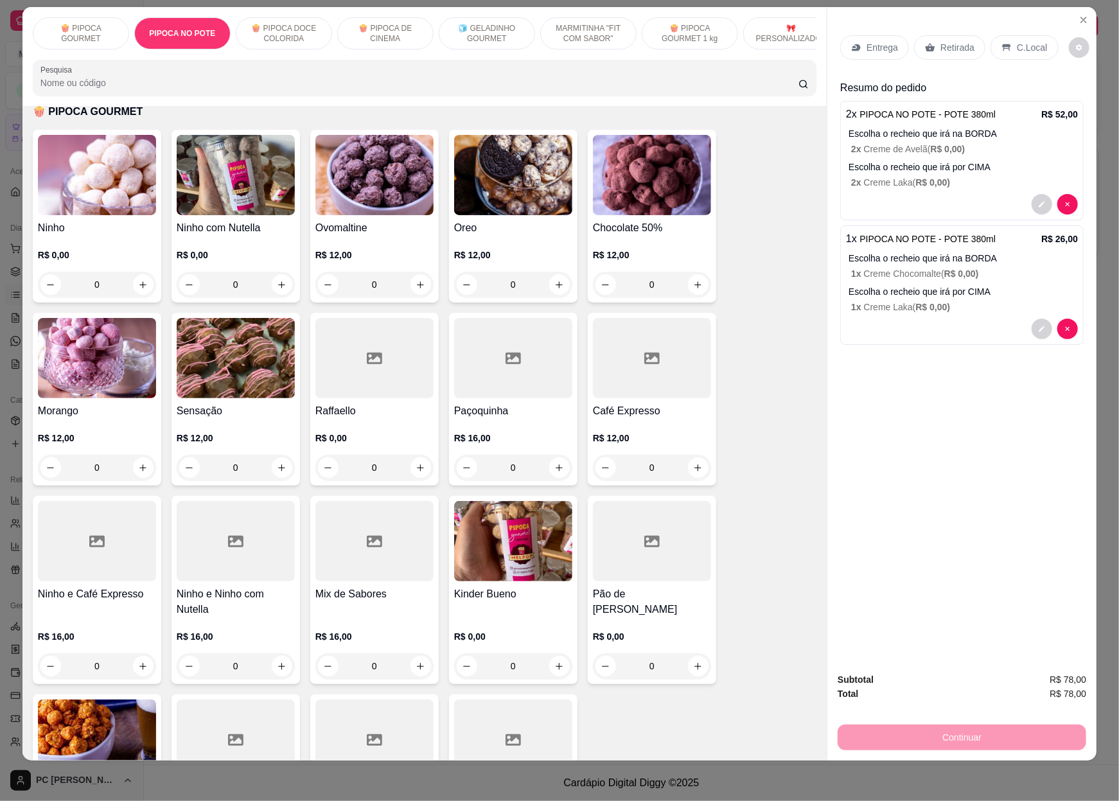
scroll to position [0, 0]
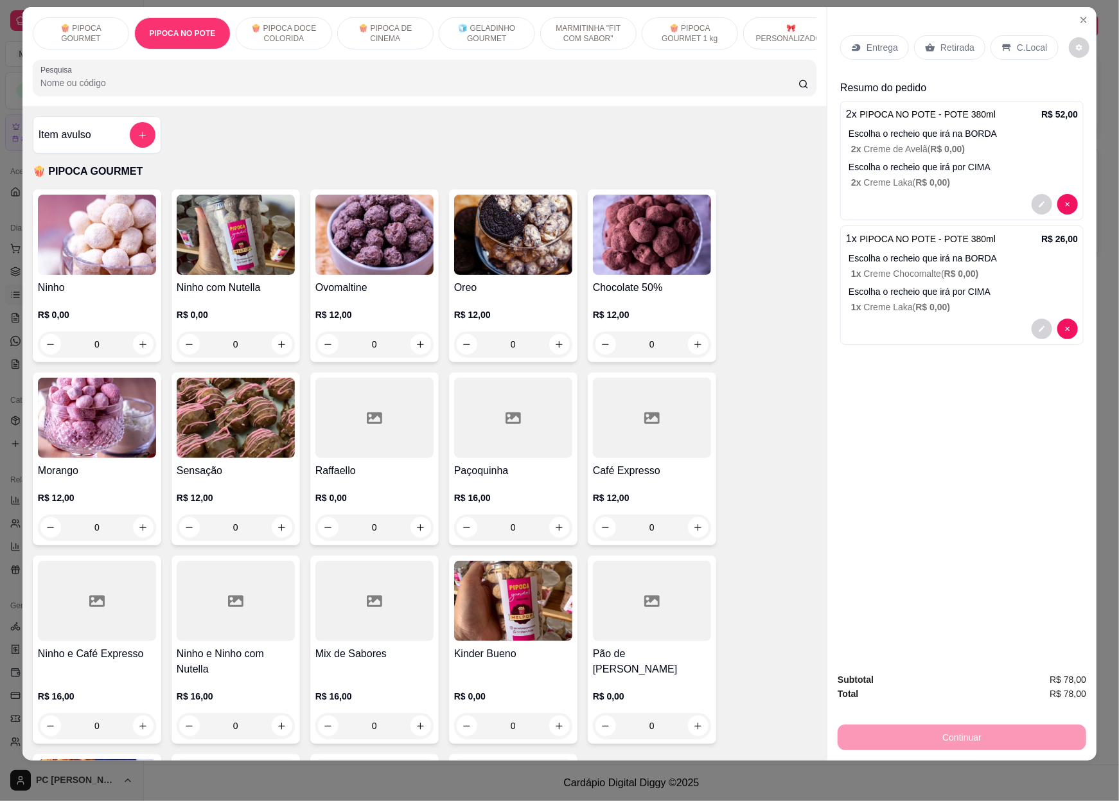
click at [616, 265] on img at bounding box center [652, 235] width 118 height 80
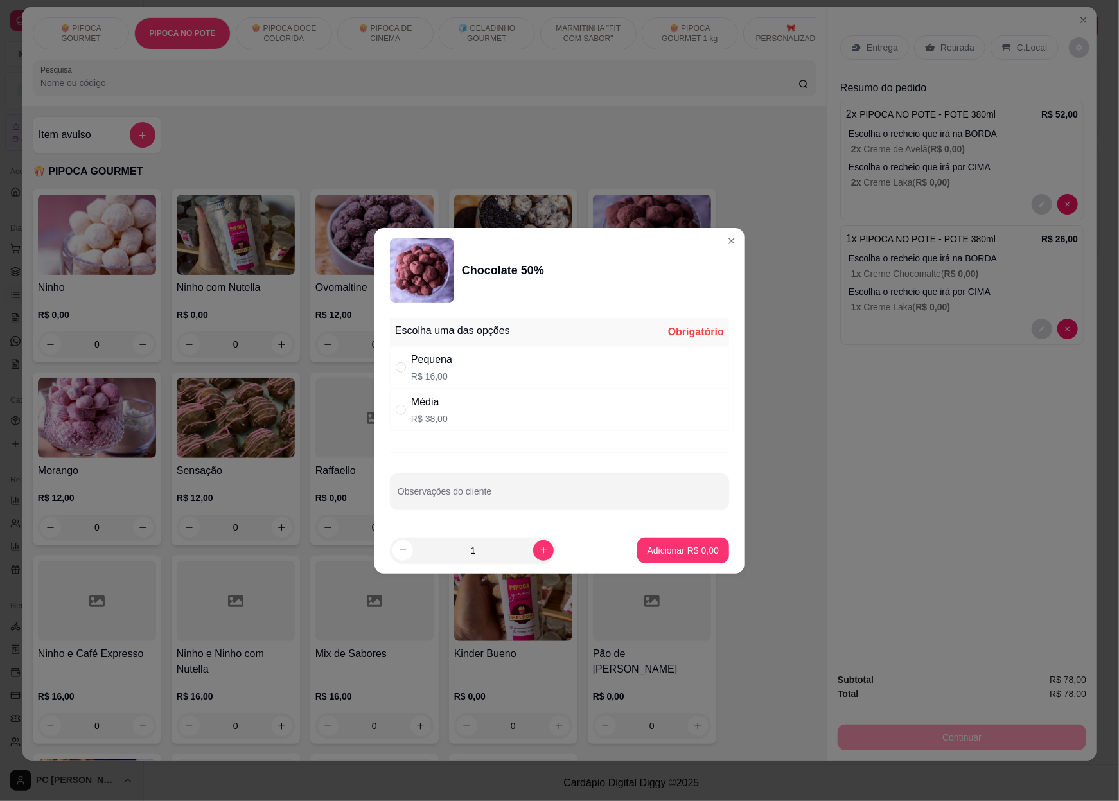
click at [440, 413] on p "R$ 38,00" at bounding box center [429, 419] width 37 height 13
radio input "true"
click at [674, 551] on p "Adicionar R$ 38,00" at bounding box center [681, 550] width 76 height 13
type input "1"
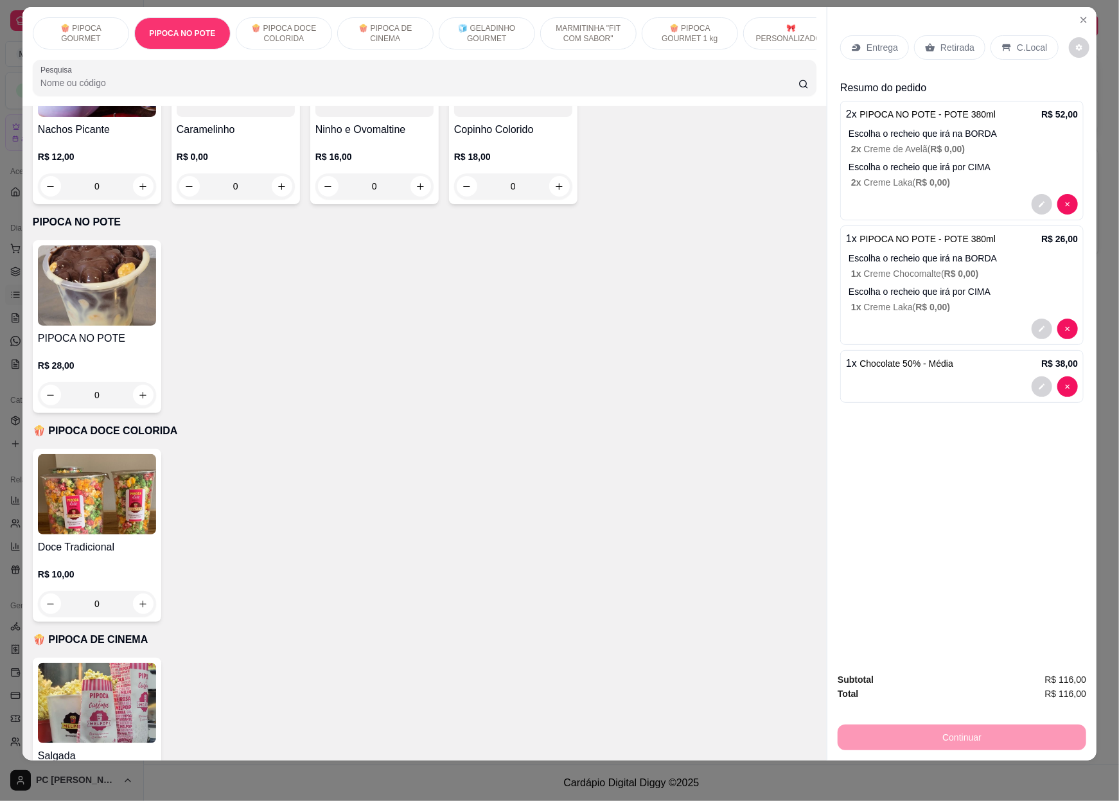
scroll to position [835, 0]
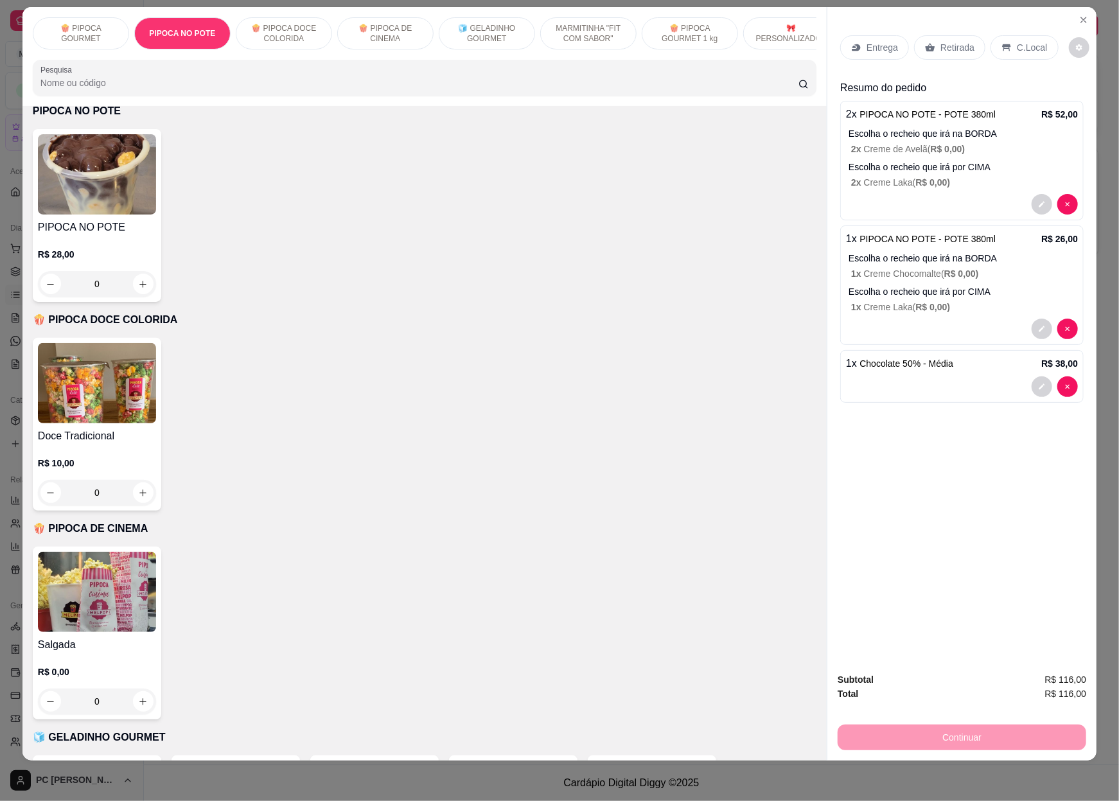
click at [103, 189] on img at bounding box center [97, 174] width 118 height 80
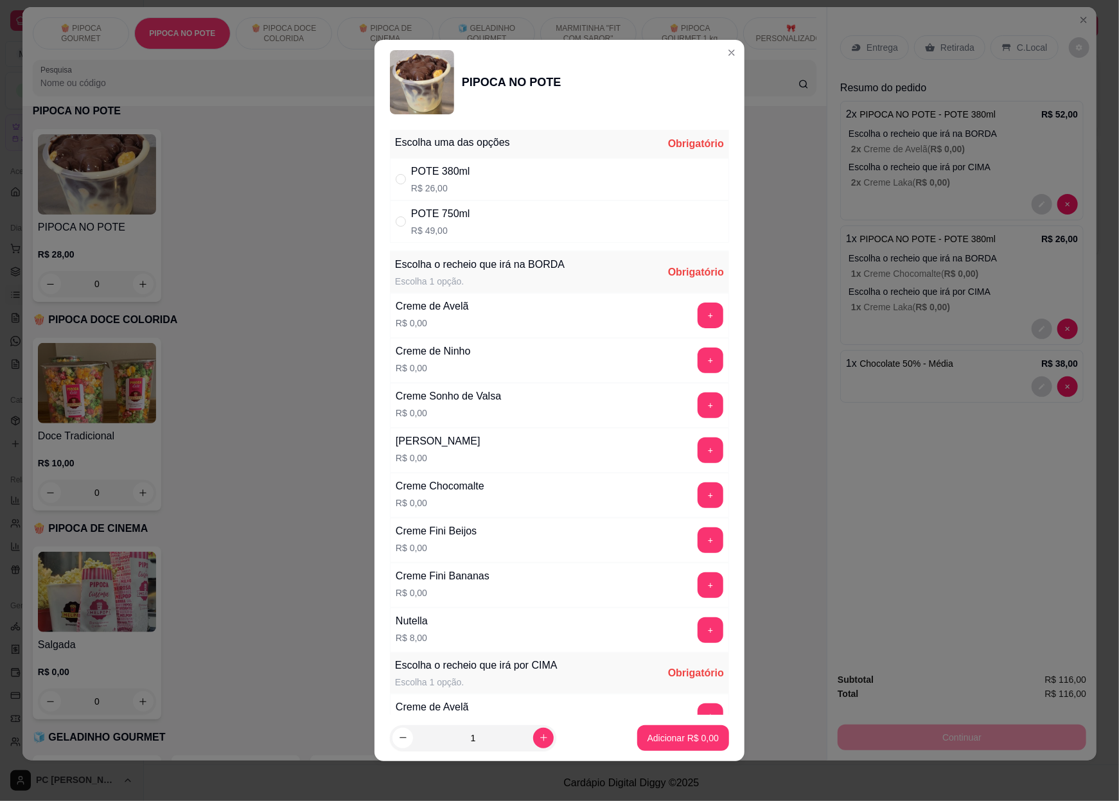
click at [452, 184] on p "R$ 26,00" at bounding box center [440, 188] width 59 height 13
radio input "true"
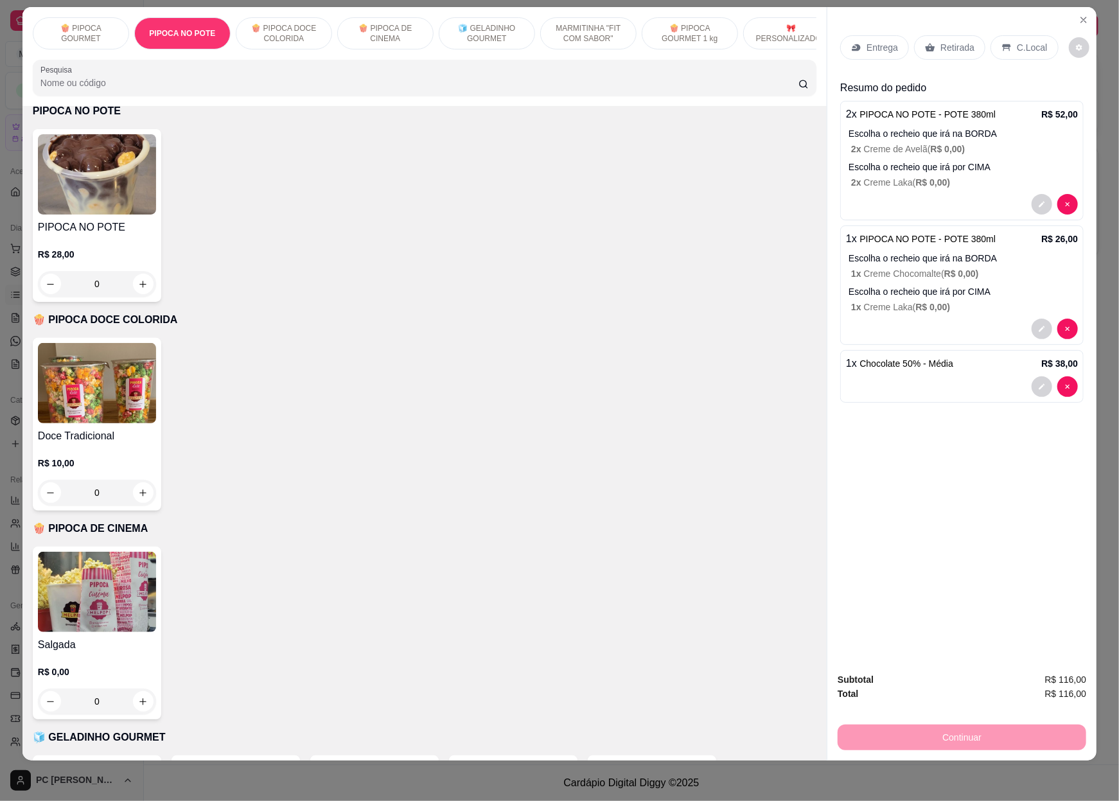
click at [950, 197] on div at bounding box center [962, 204] width 232 height 21
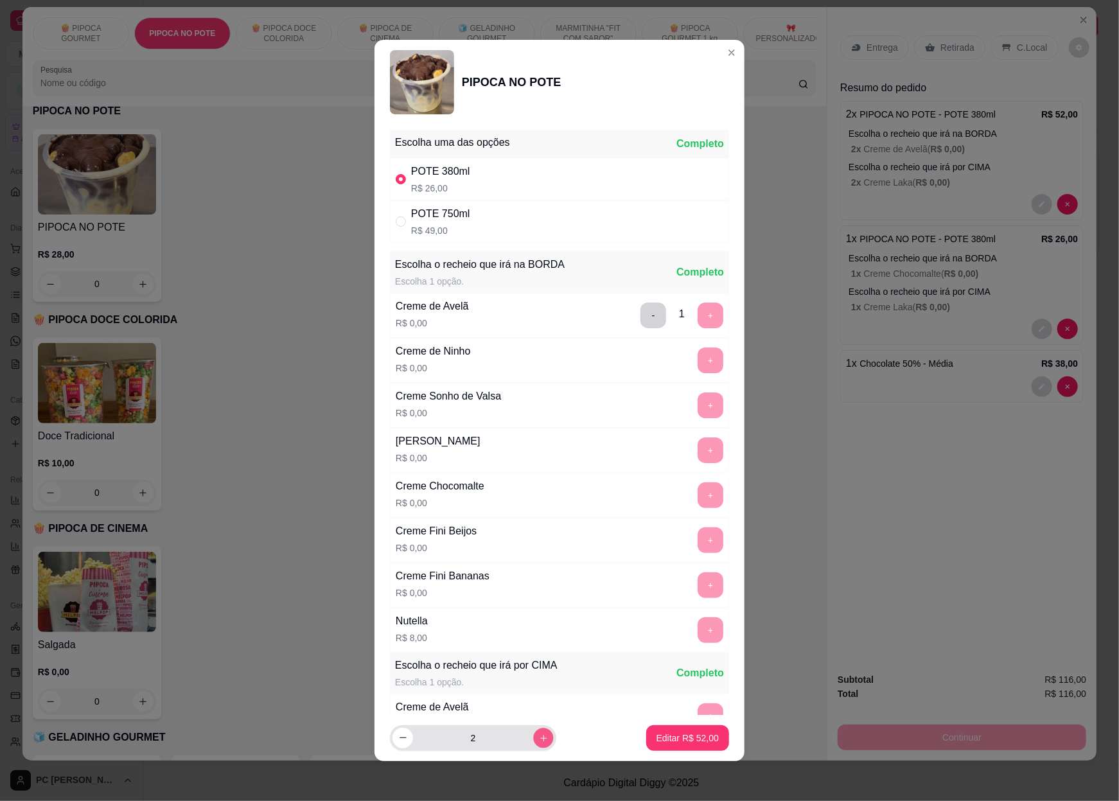
click at [539, 738] on icon "increase-product-quantity" at bounding box center [544, 738] width 10 height 10
type input "3"
click at [677, 740] on p "Editar R$ 78,00" at bounding box center [688, 738] width 62 height 13
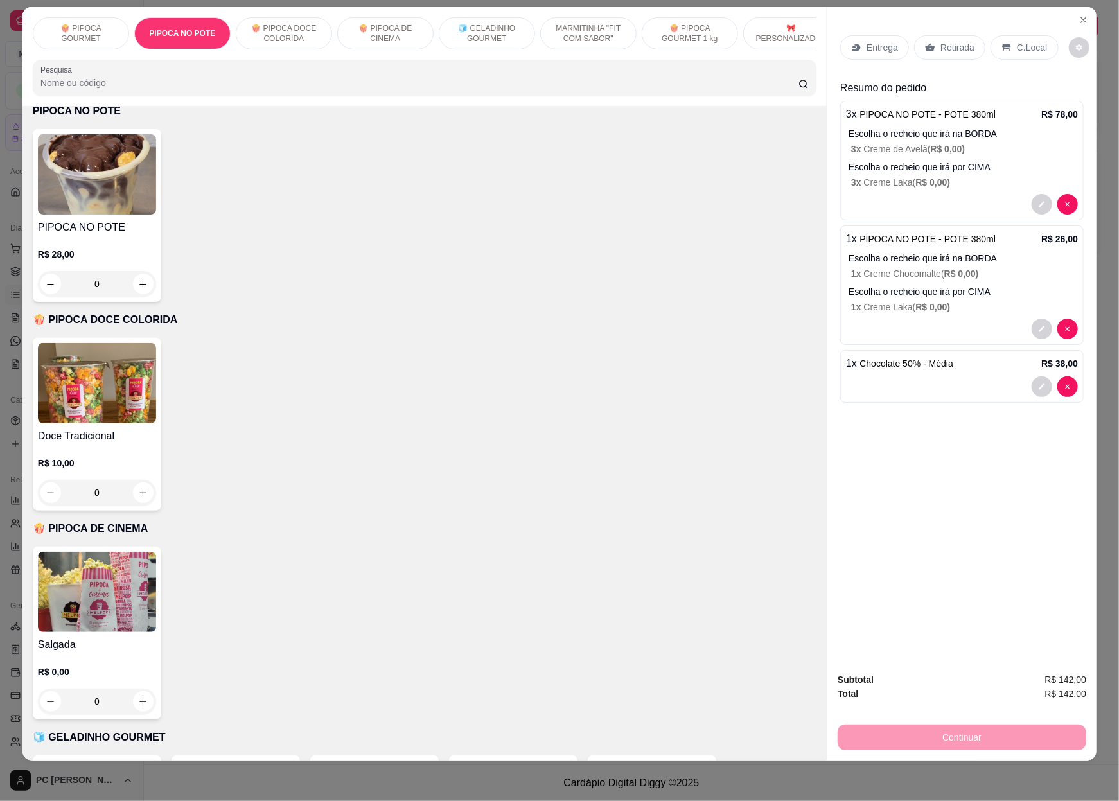
click at [497, 24] on p "🧊 GELADINHO GOURMET" at bounding box center [487, 33] width 75 height 21
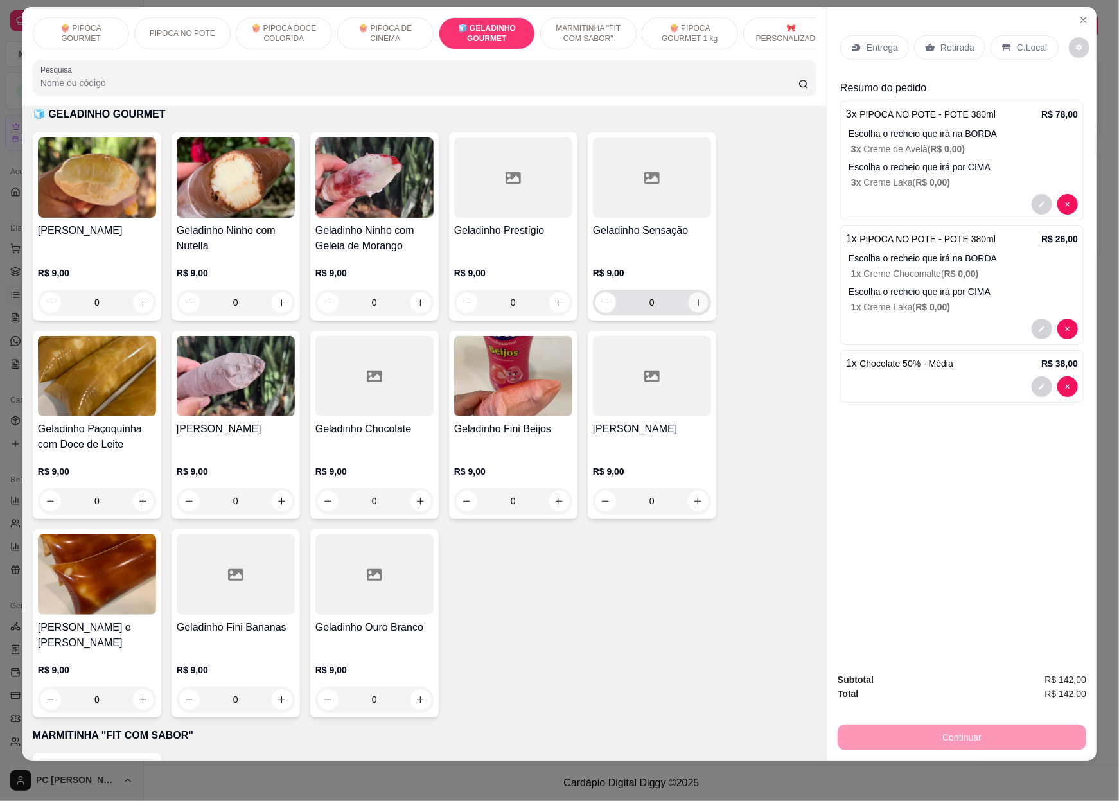
click at [694, 308] on icon "increase-product-quantity" at bounding box center [699, 303] width 10 height 10
click at [693, 307] on icon "increase-product-quantity" at bounding box center [698, 303] width 10 height 10
type input "2"
click at [416, 506] on icon "increase-product-quantity" at bounding box center [421, 502] width 10 height 10
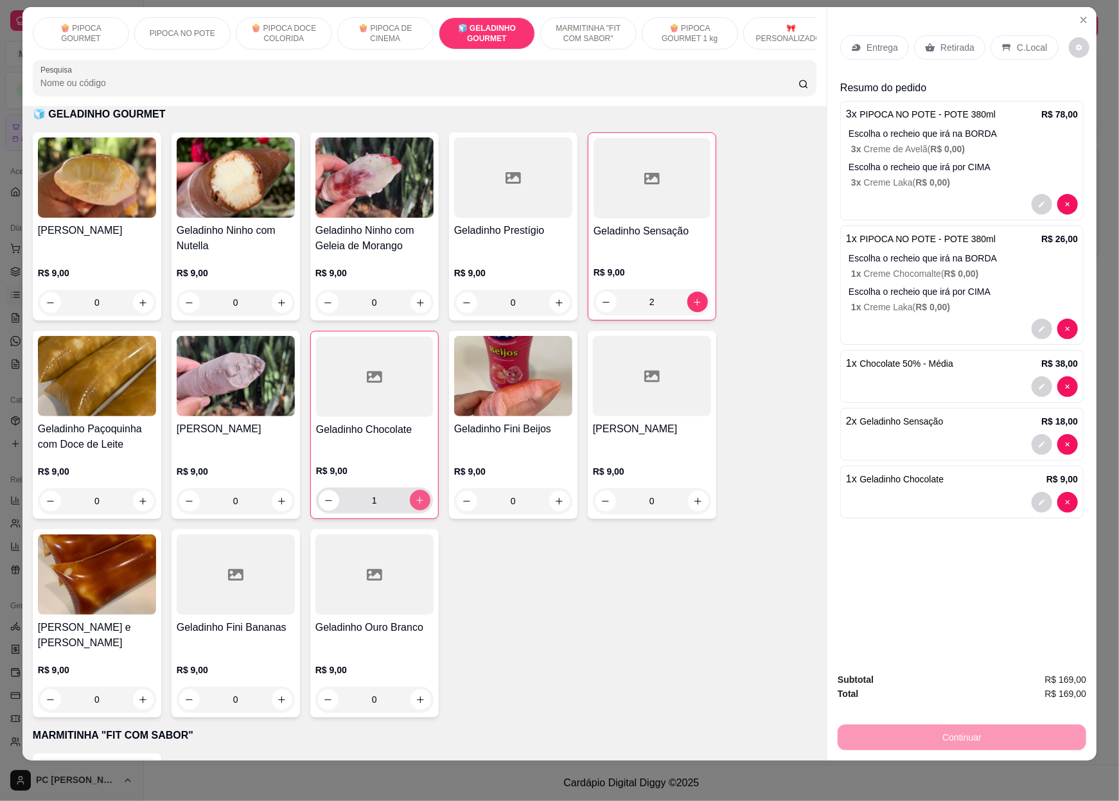
click at [416, 506] on icon "increase-product-quantity" at bounding box center [420, 501] width 10 height 10
type input "2"
click at [278, 506] on icon "increase-product-quantity" at bounding box center [283, 502] width 10 height 10
type input "1"
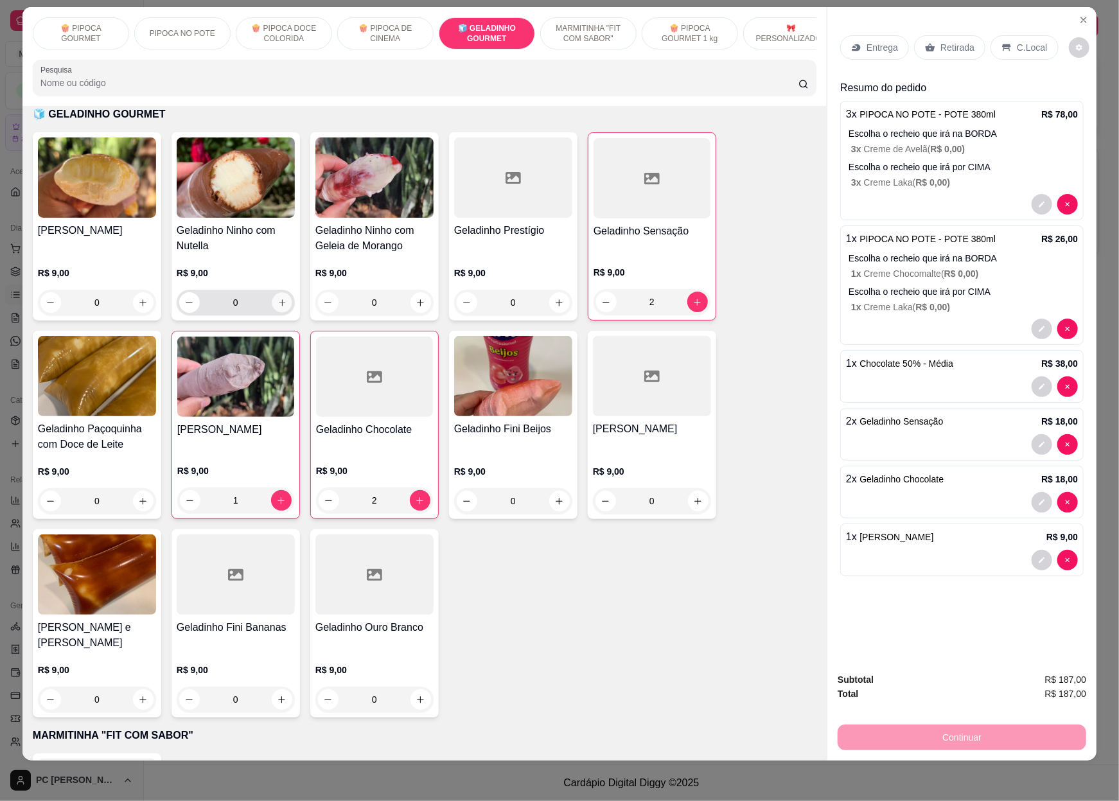
click at [279, 313] on button "increase-product-quantity" at bounding box center [282, 303] width 20 height 20
type input "1"
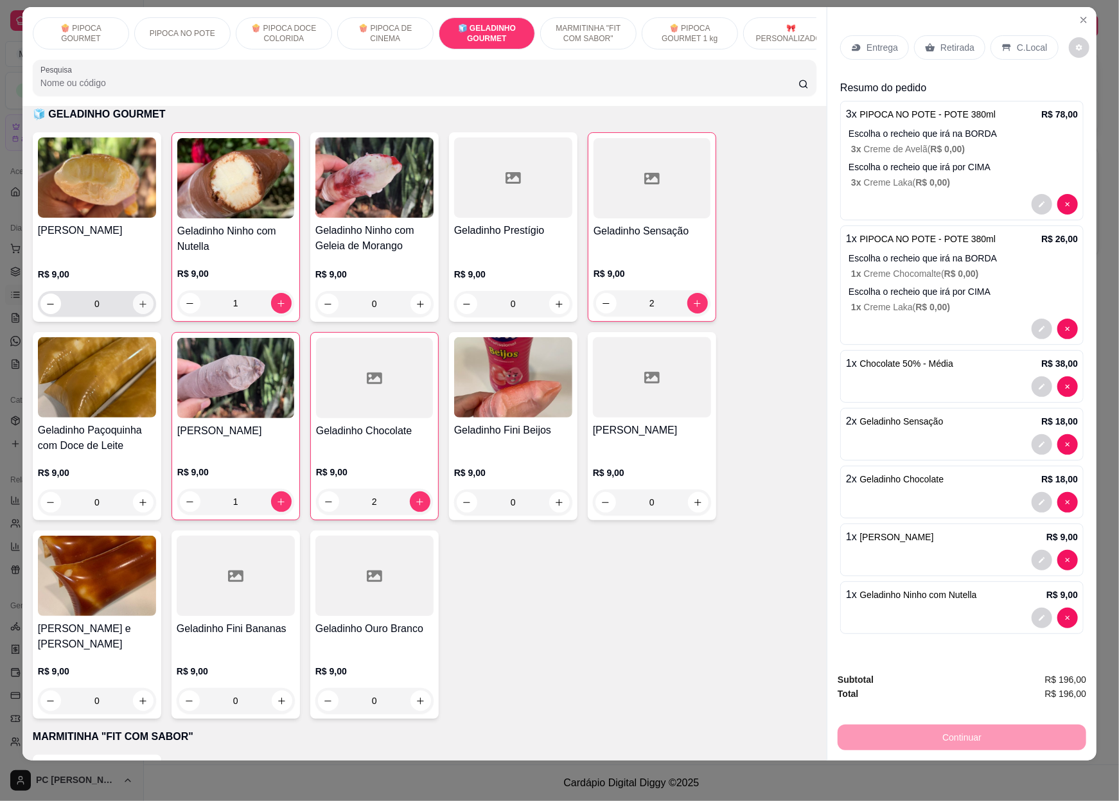
click at [145, 314] on button "increase-product-quantity" at bounding box center [143, 304] width 21 height 21
type input "1"
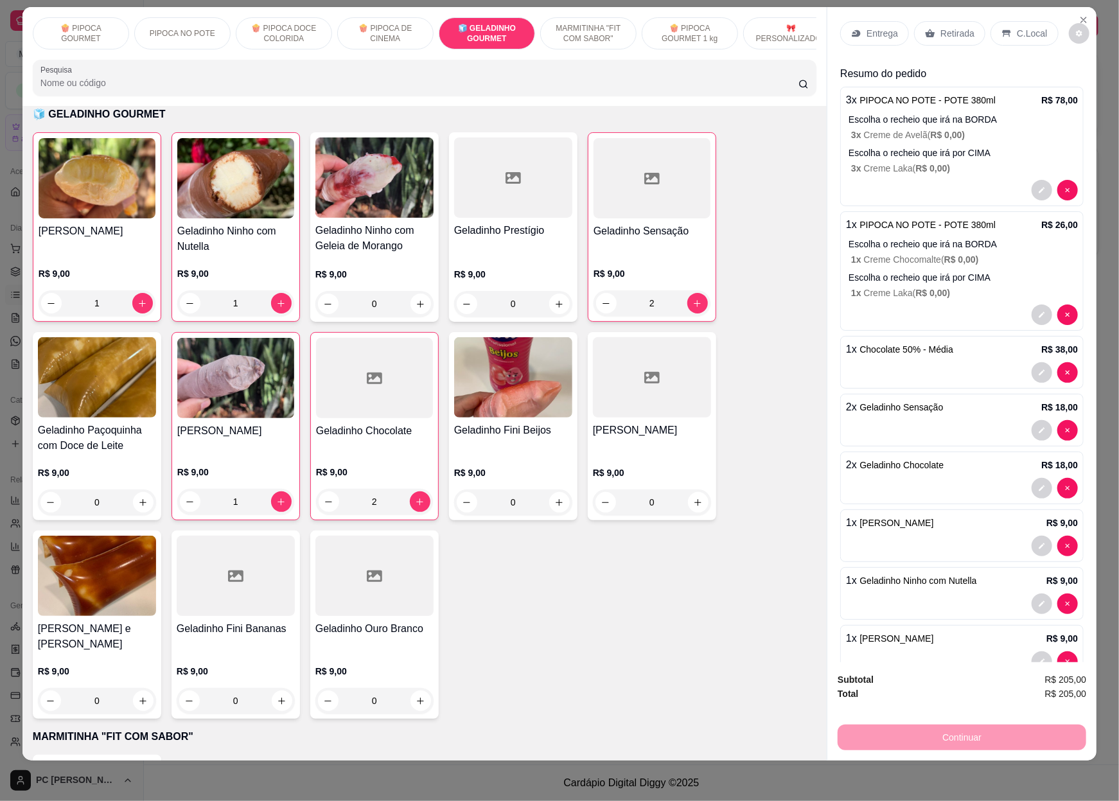
scroll to position [0, 0]
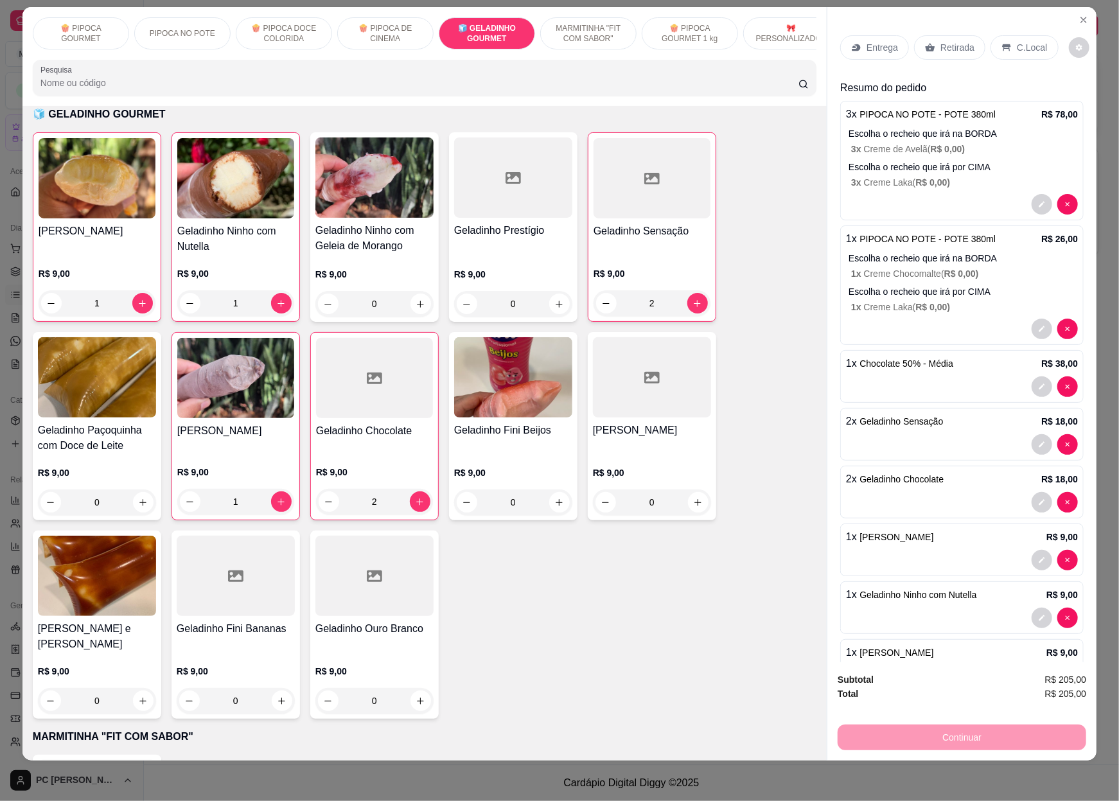
click at [941, 44] on p "Retirada" at bounding box center [958, 47] width 34 height 13
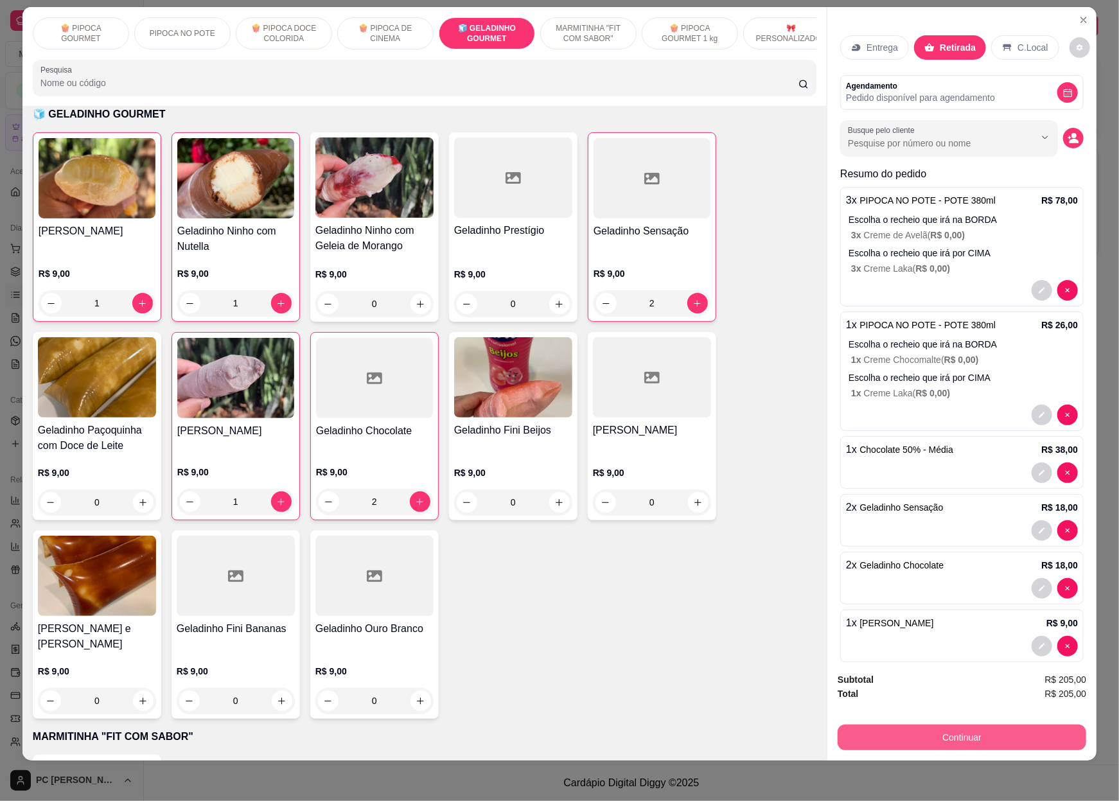
click at [976, 740] on button "Continuar" at bounding box center [962, 738] width 249 height 26
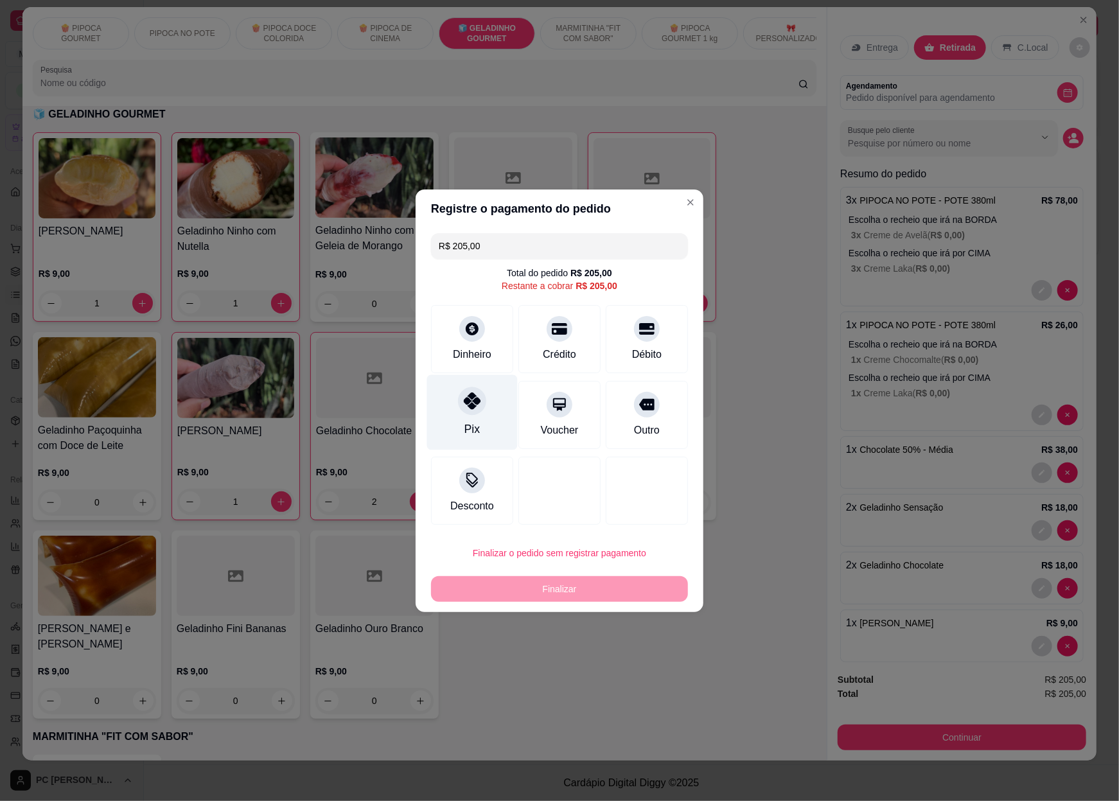
click at [462, 411] on div at bounding box center [472, 401] width 28 height 28
type input "R$ 0,00"
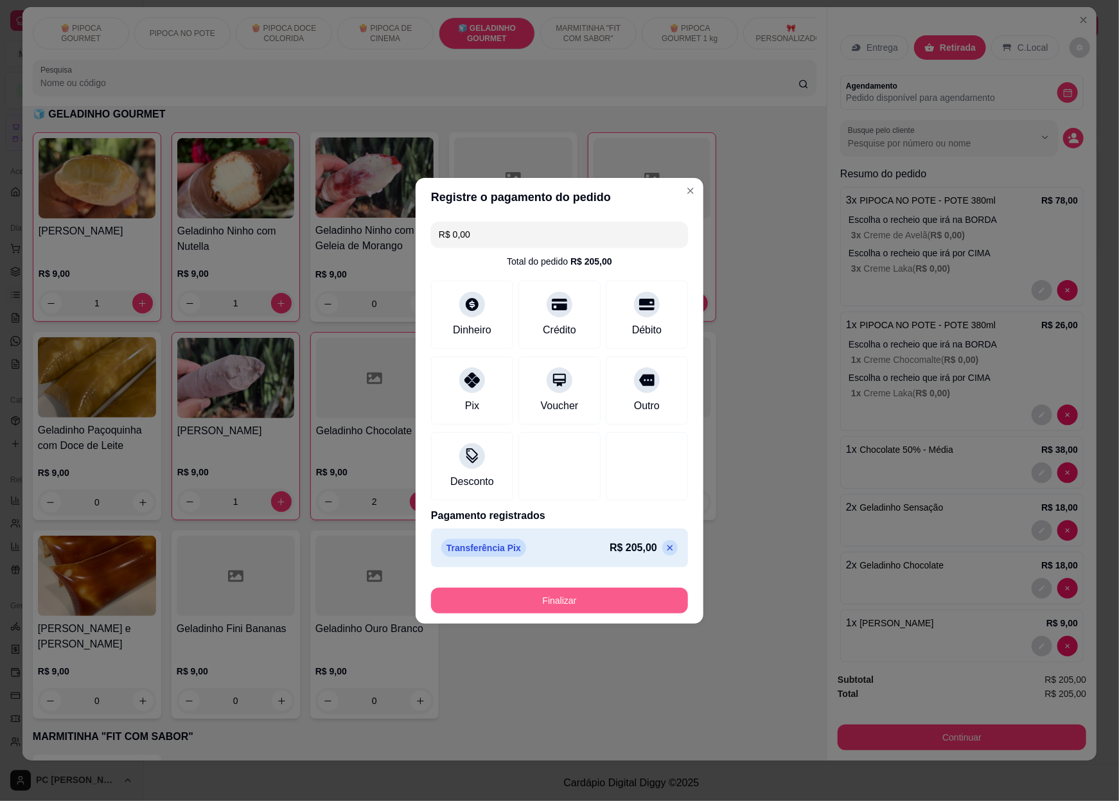
click at [542, 604] on button "Finalizar" at bounding box center [559, 601] width 257 height 26
type input "0"
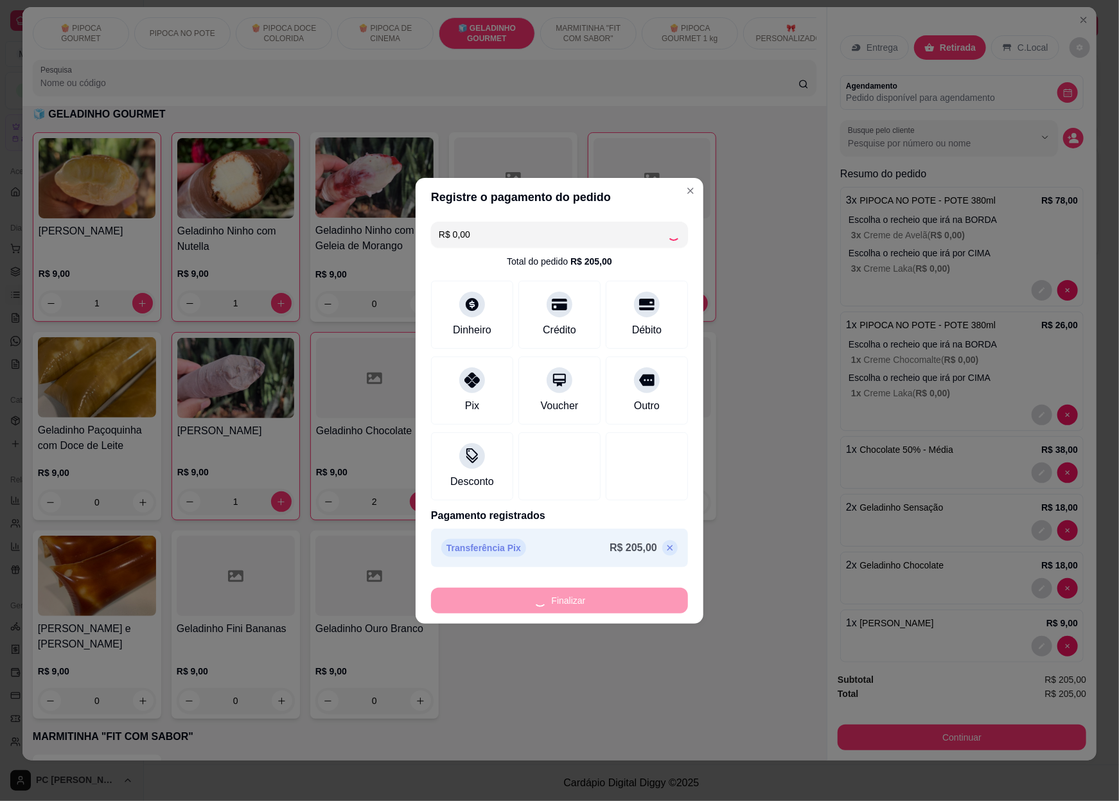
type input "0"
type input "-R$ 205,00"
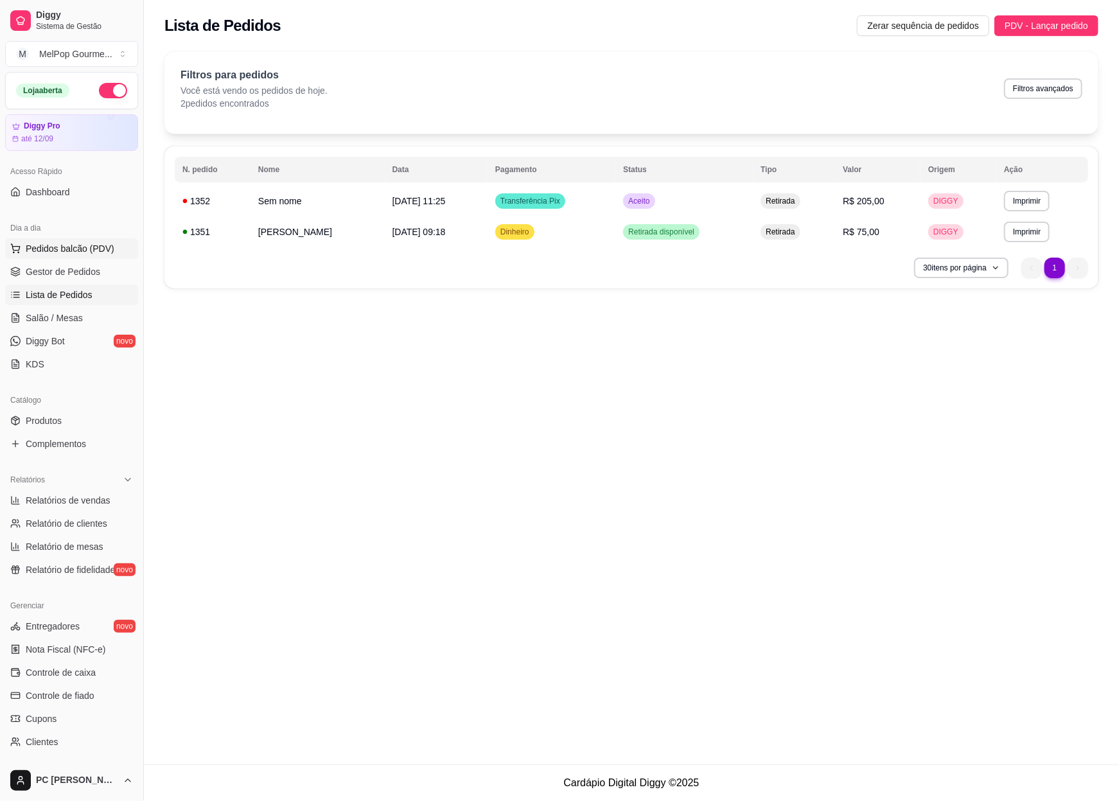
click at [61, 242] on span "Pedidos balcão (PDV)" at bounding box center [70, 248] width 89 height 13
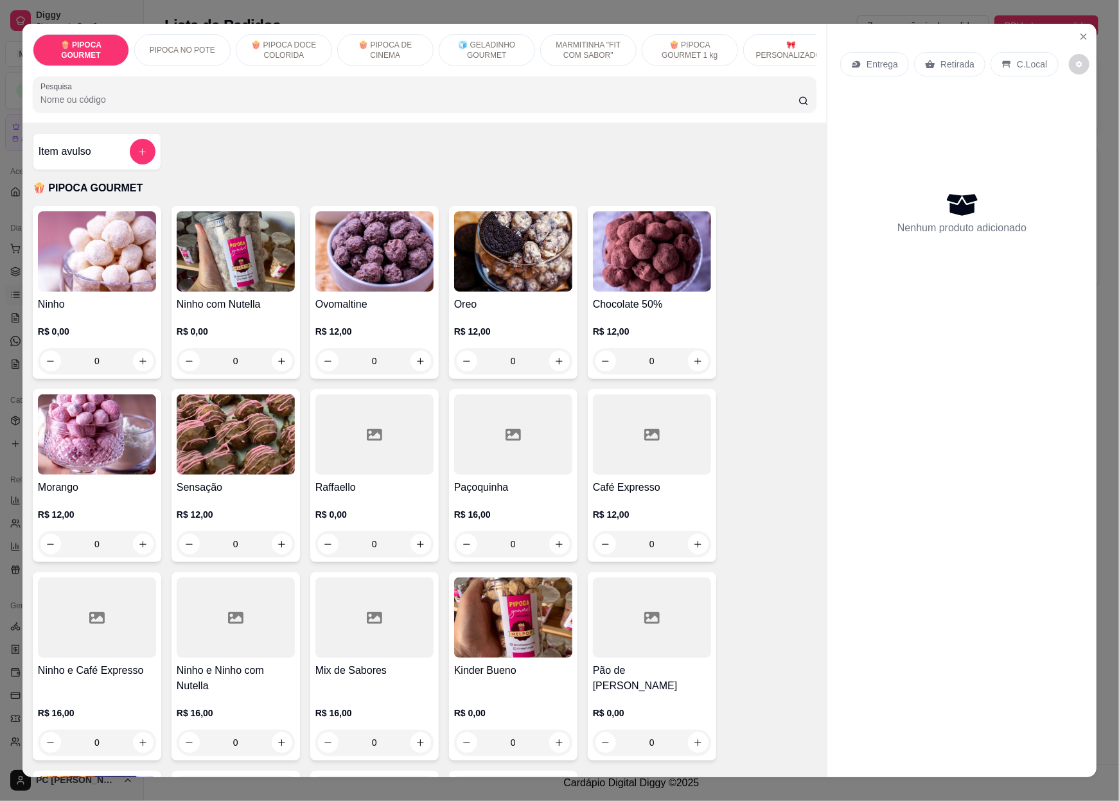
click at [127, 254] on img at bounding box center [97, 251] width 118 height 80
click at [472, 44] on p "🧊 GELADINHO GOURMET" at bounding box center [487, 50] width 75 height 21
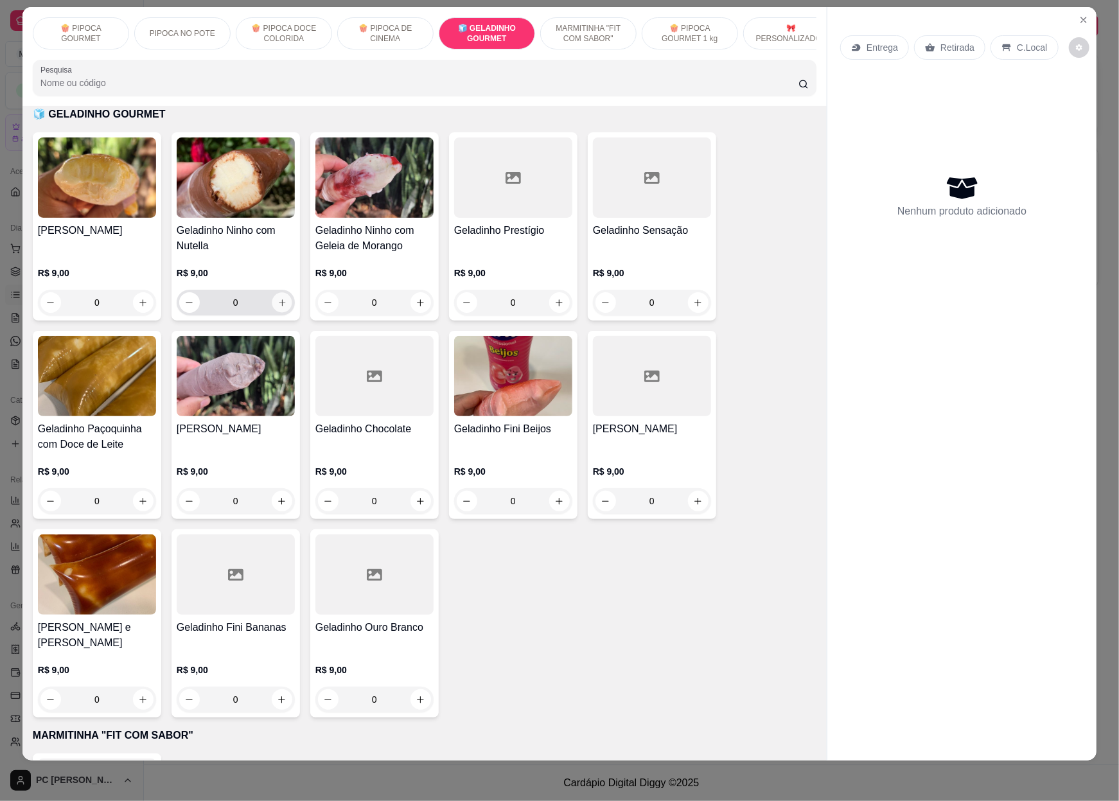
click at [280, 308] on icon "increase-product-quantity" at bounding box center [283, 303] width 10 height 10
type input "1"
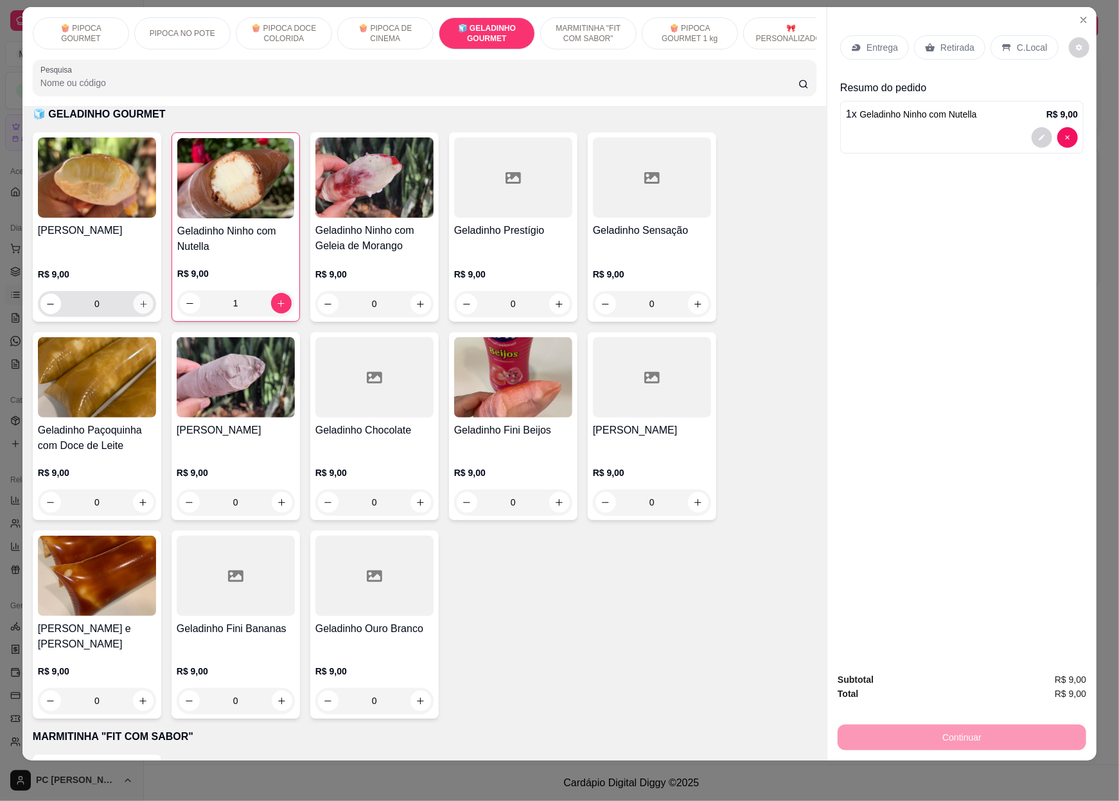
click at [139, 308] on icon "increase-product-quantity" at bounding box center [144, 304] width 10 height 10
click at [139, 308] on icon "increase-product-quantity" at bounding box center [143, 304] width 10 height 10
type input "3"
click at [688, 306] on button "increase-product-quantity" at bounding box center [698, 304] width 20 height 20
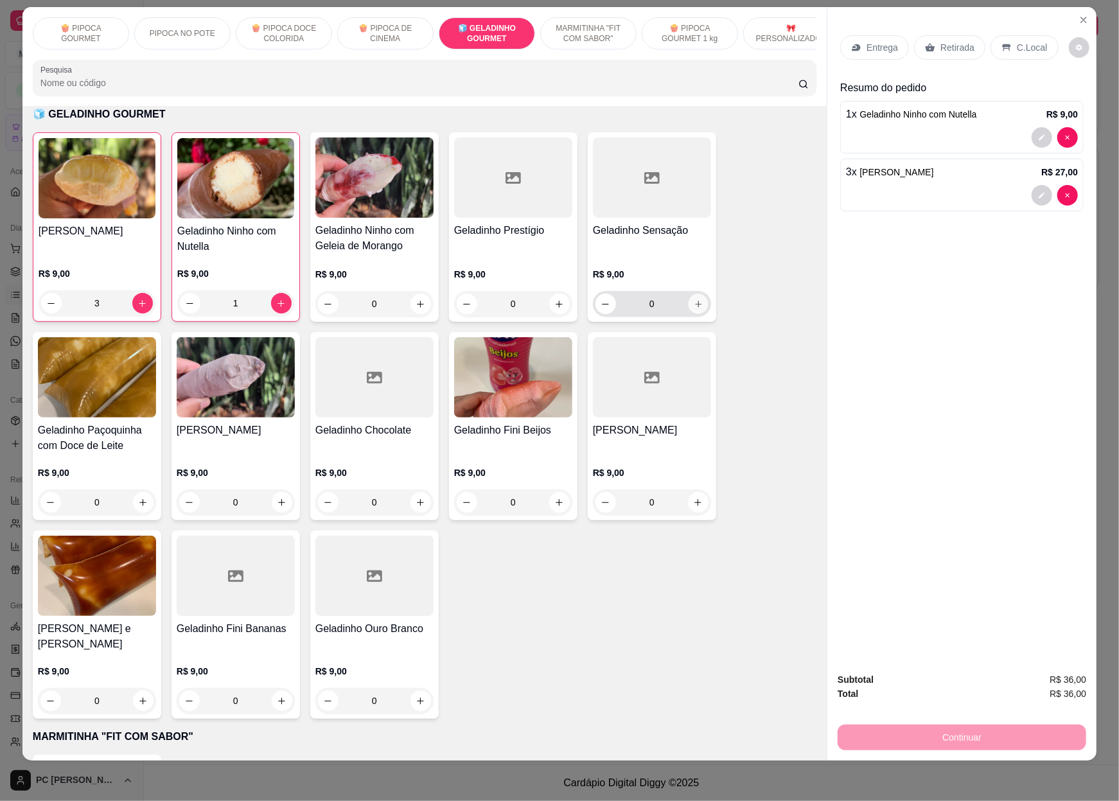
type input "1"
click at [965, 51] on p "Retirada" at bounding box center [958, 47] width 34 height 13
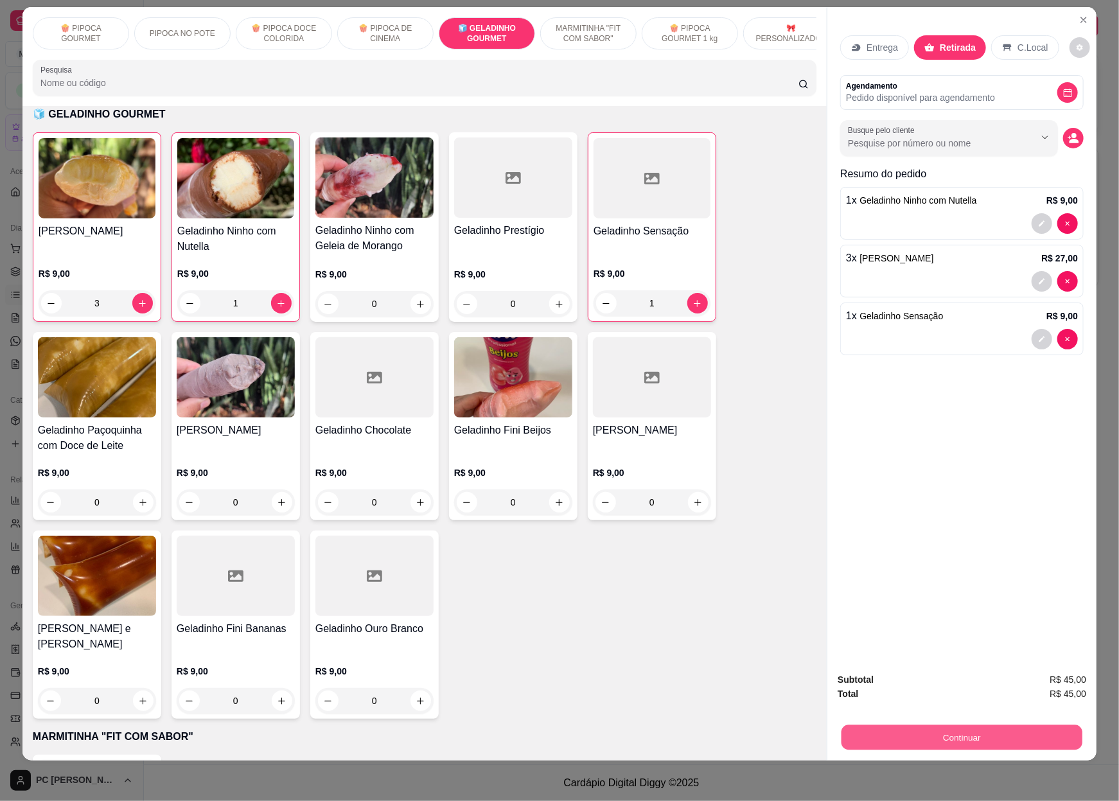
click at [977, 740] on button "Continuar" at bounding box center [962, 737] width 241 height 25
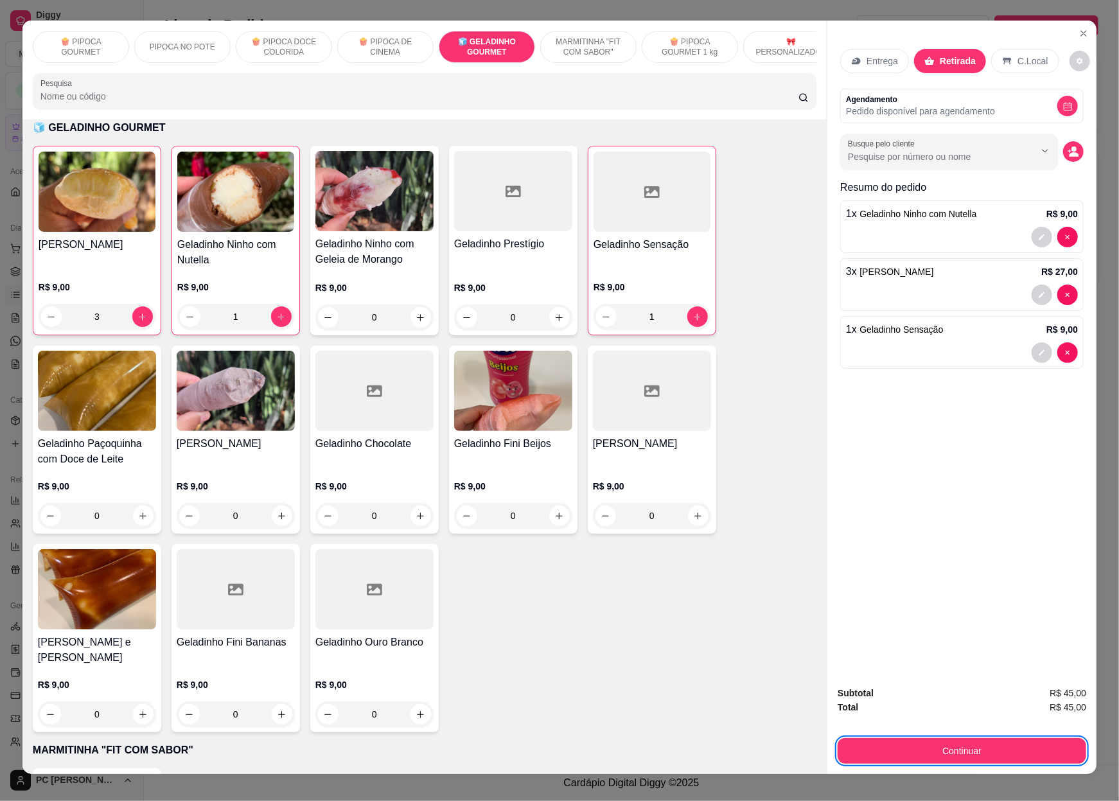
scroll to position [0, 0]
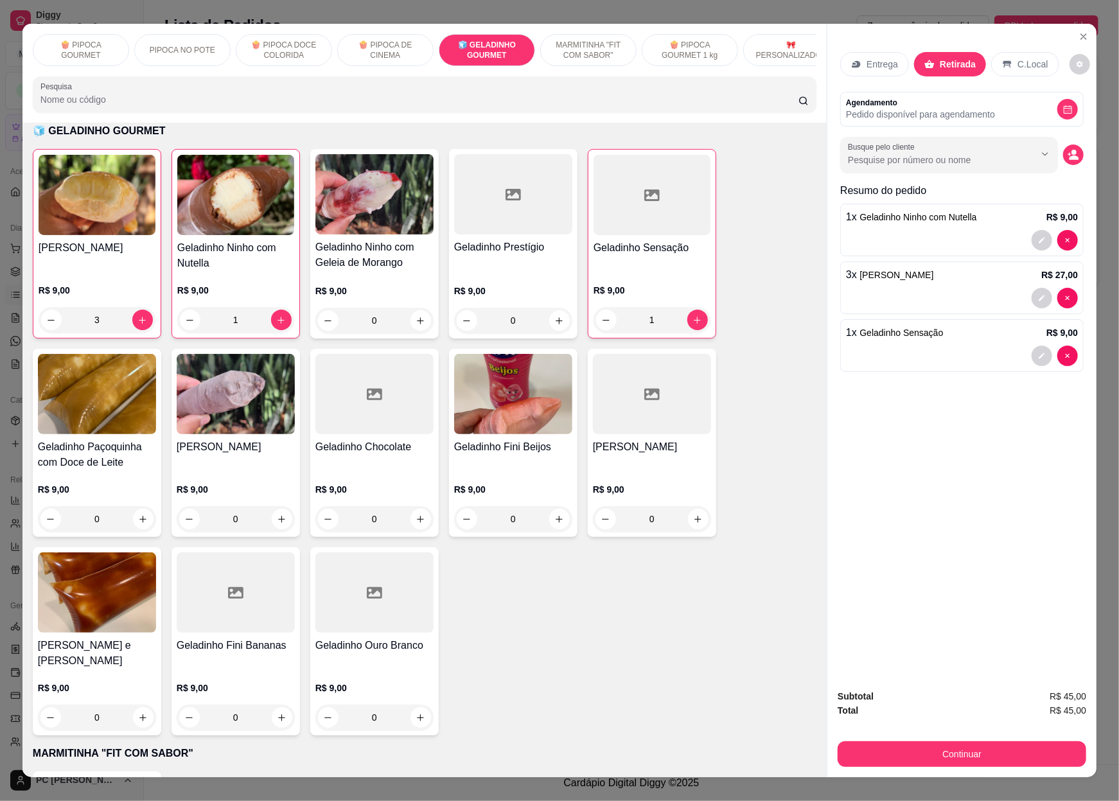
click at [76, 49] on p "🍿 PIPOCA GOURMET" at bounding box center [81, 50] width 75 height 21
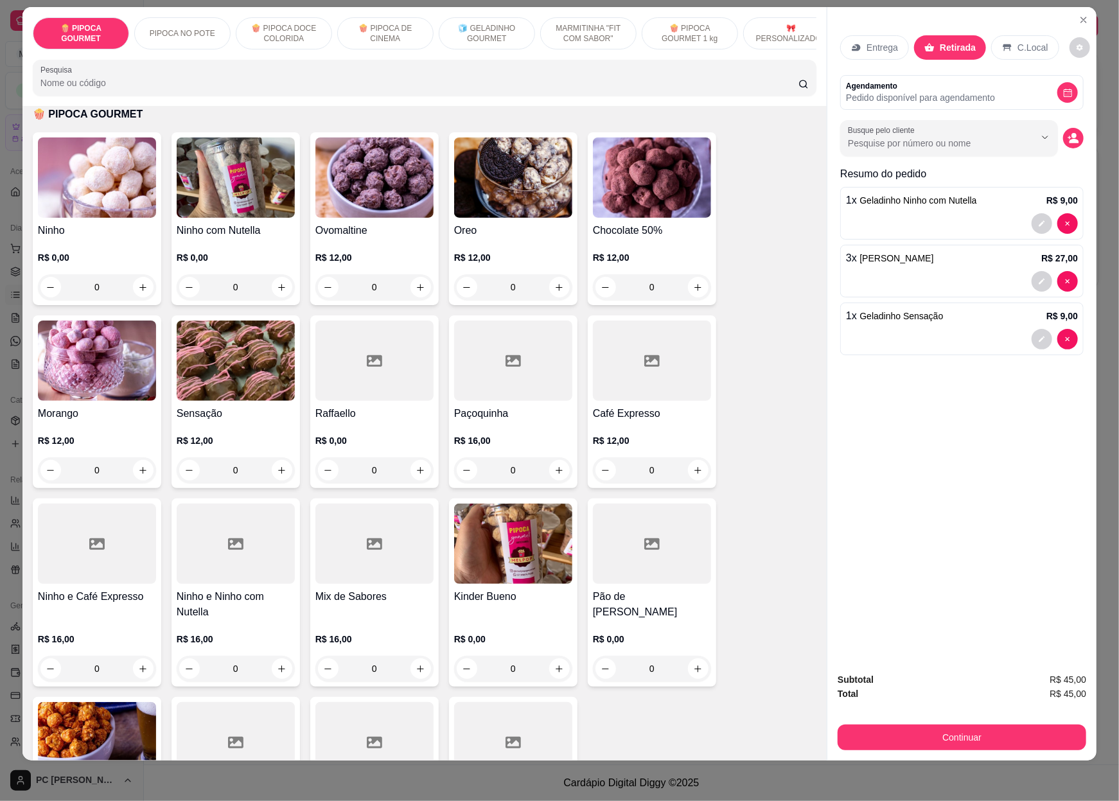
click at [123, 185] on img at bounding box center [97, 178] width 118 height 80
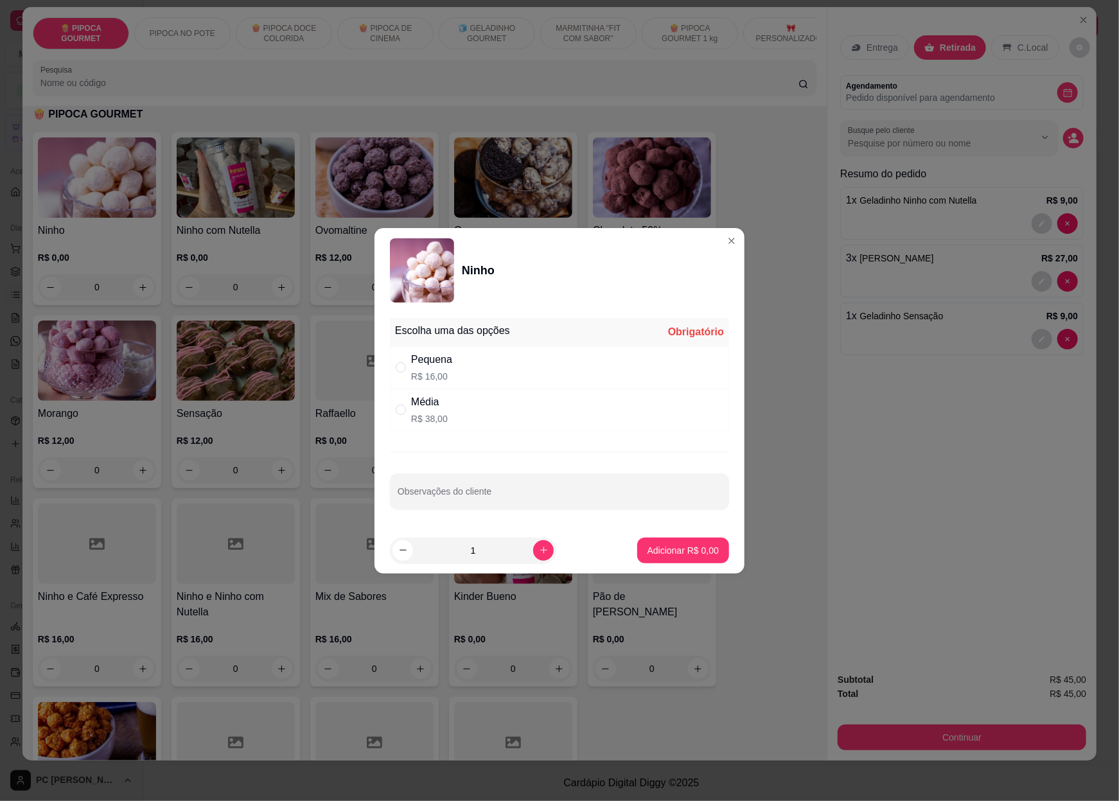
click at [455, 353] on div "Pequena R$ 16,00" at bounding box center [559, 367] width 339 height 42
radio input "true"
click at [689, 560] on button "Adicionar R$ 16,00" at bounding box center [681, 550] width 94 height 25
type input "1"
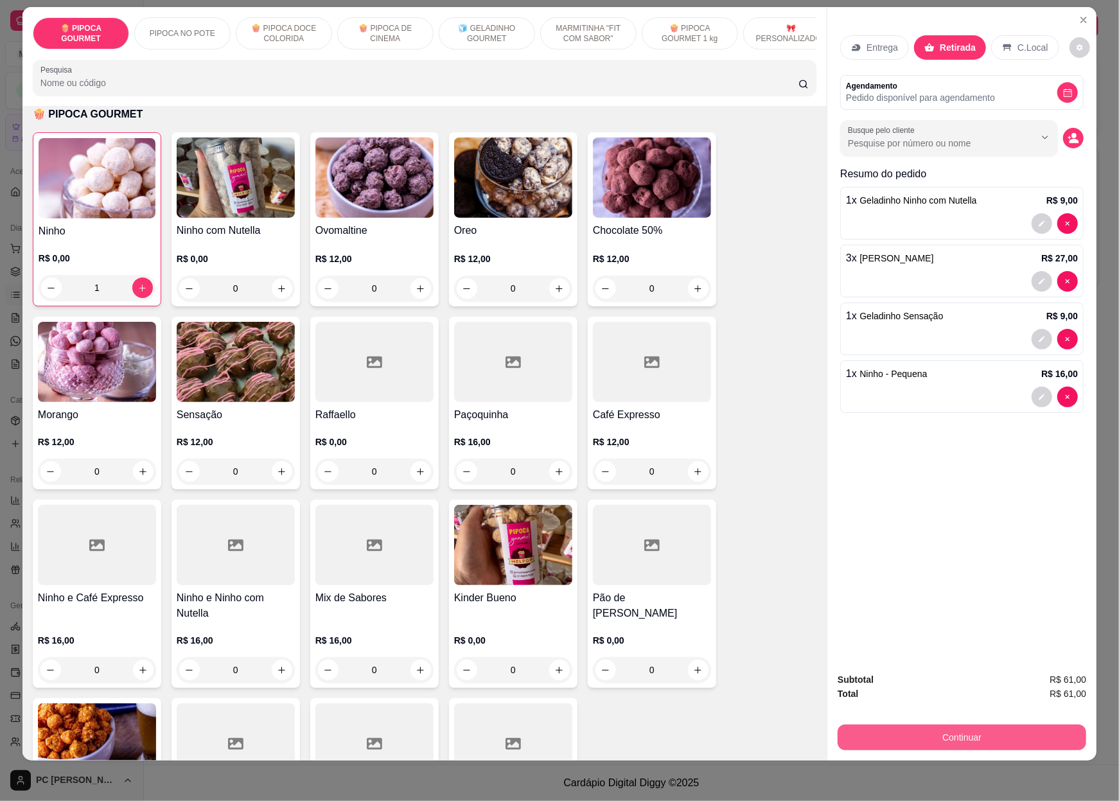
click at [922, 731] on button "Continuar" at bounding box center [962, 738] width 249 height 26
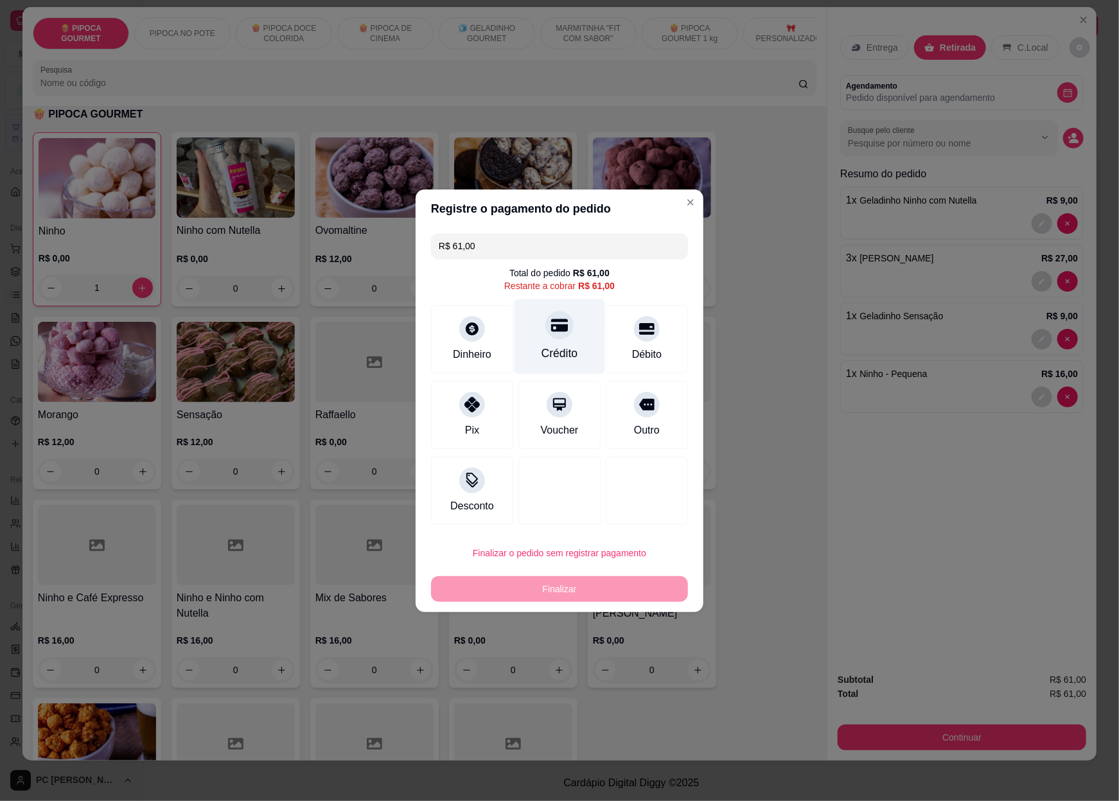
click at [562, 331] on icon at bounding box center [559, 325] width 17 height 13
type input "R$ 0,00"
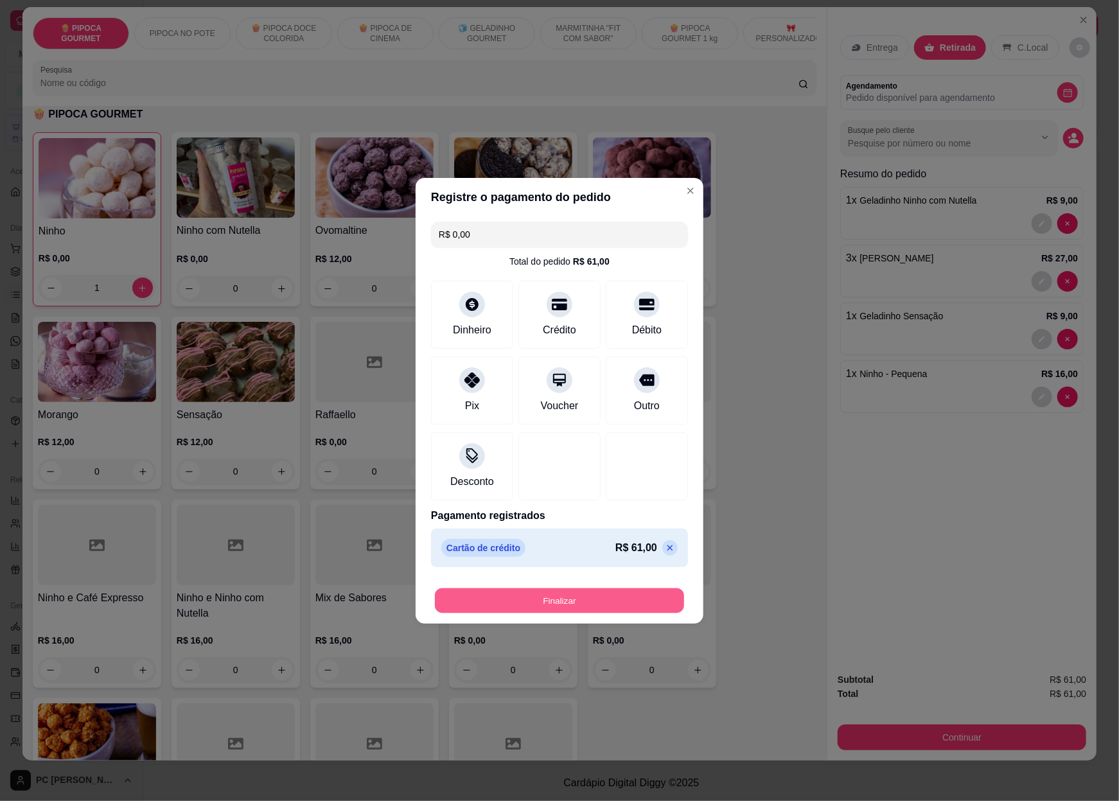
click at [569, 598] on button "Finalizar" at bounding box center [559, 600] width 249 height 25
type input "0"
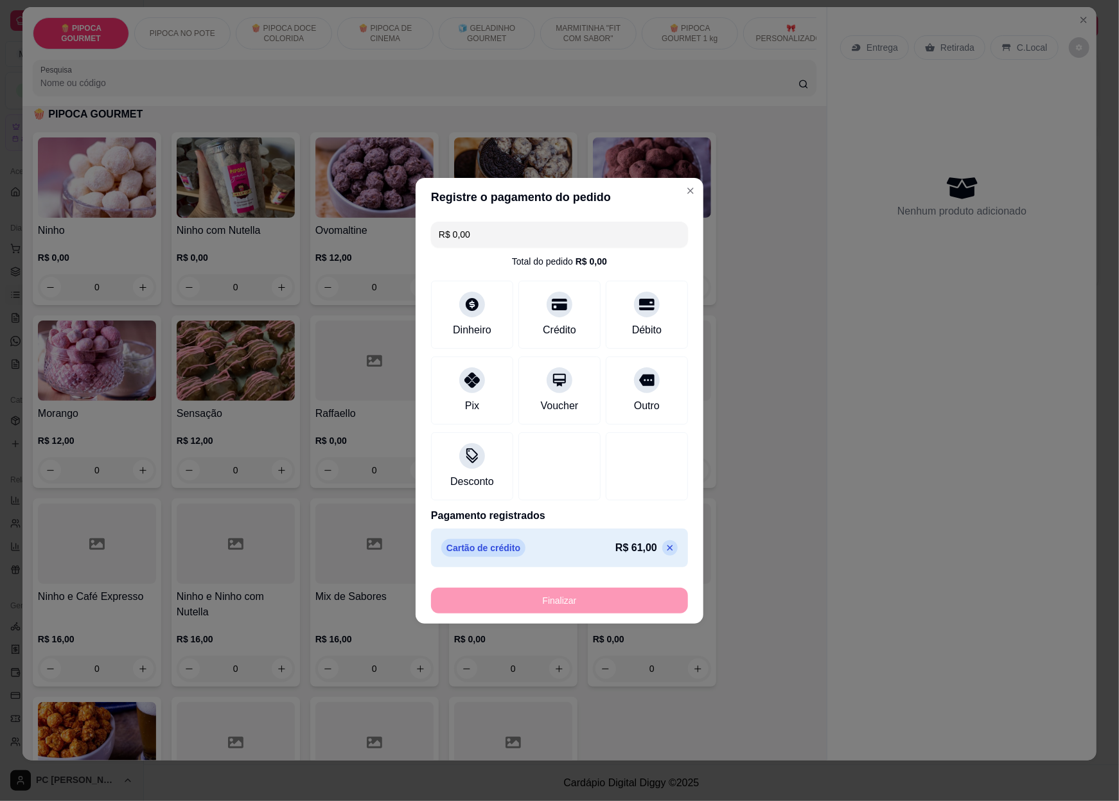
type input "-R$ 61,00"
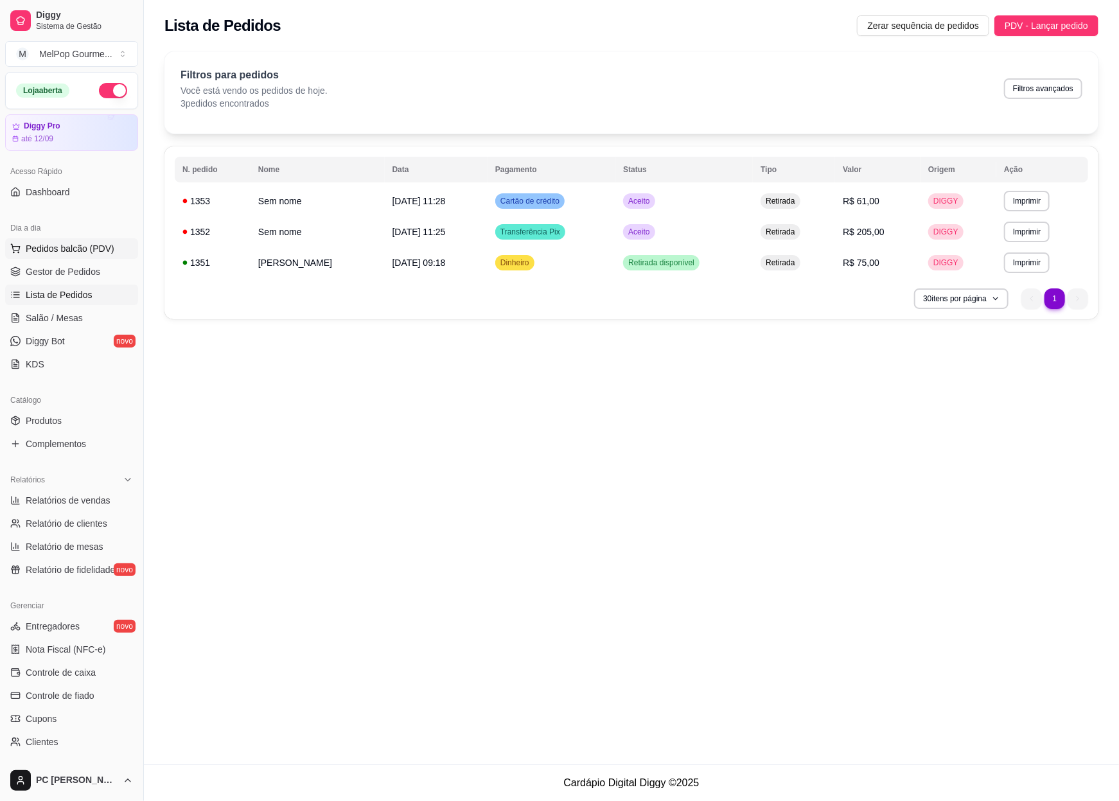
click at [62, 249] on span "Pedidos balcão (PDV)" at bounding box center [70, 248] width 89 height 13
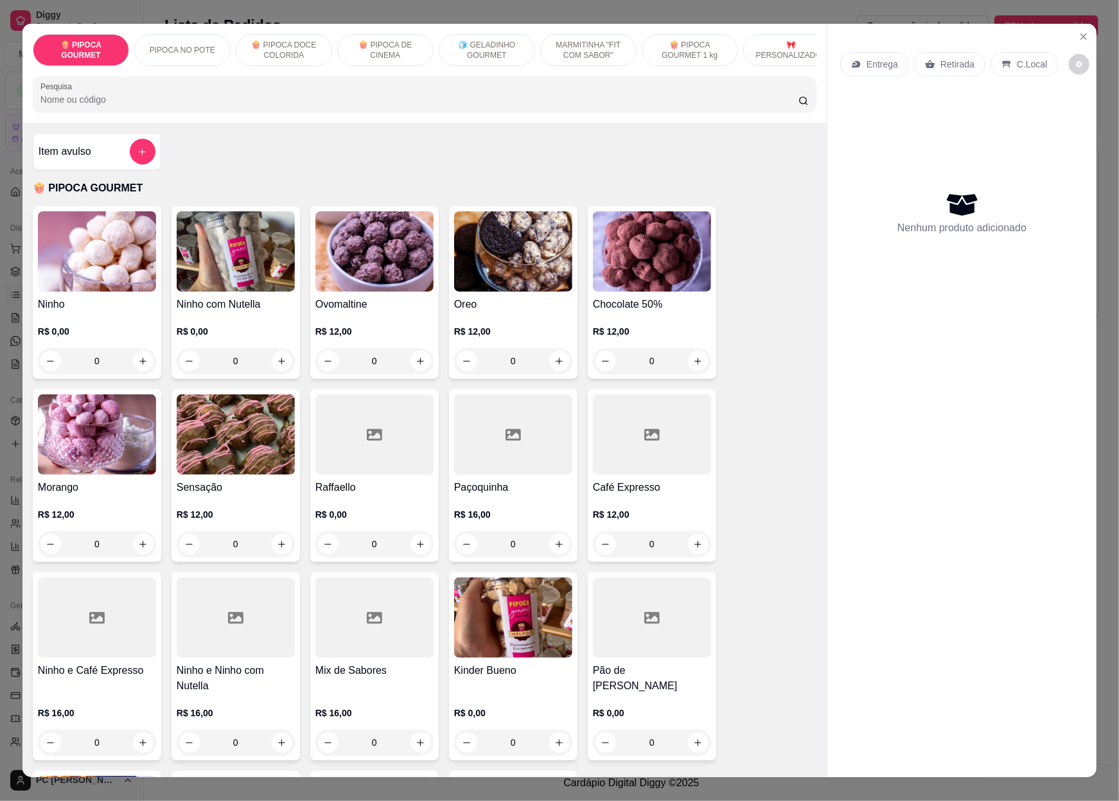
click at [98, 281] on img at bounding box center [97, 251] width 118 height 80
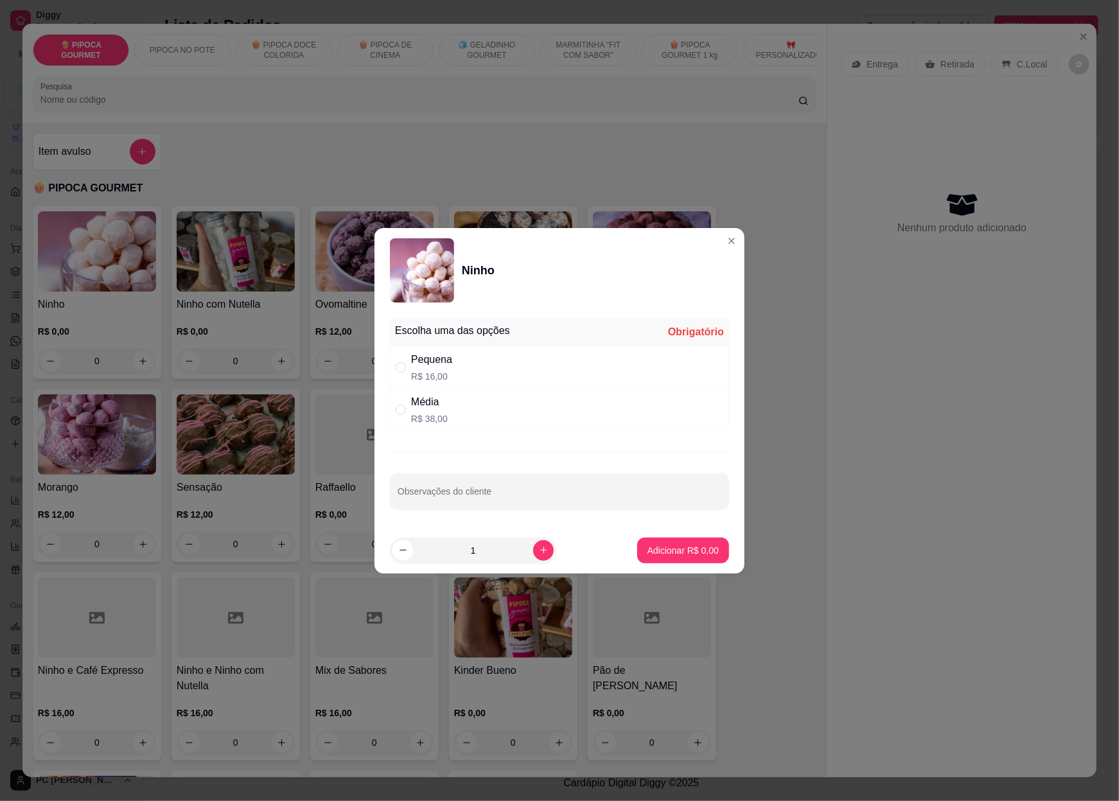
click at [430, 366] on div "Pequena" at bounding box center [431, 359] width 41 height 15
radio input "true"
click at [653, 548] on p "Adicionar R$ 16,00" at bounding box center [681, 550] width 75 height 12
type input "1"
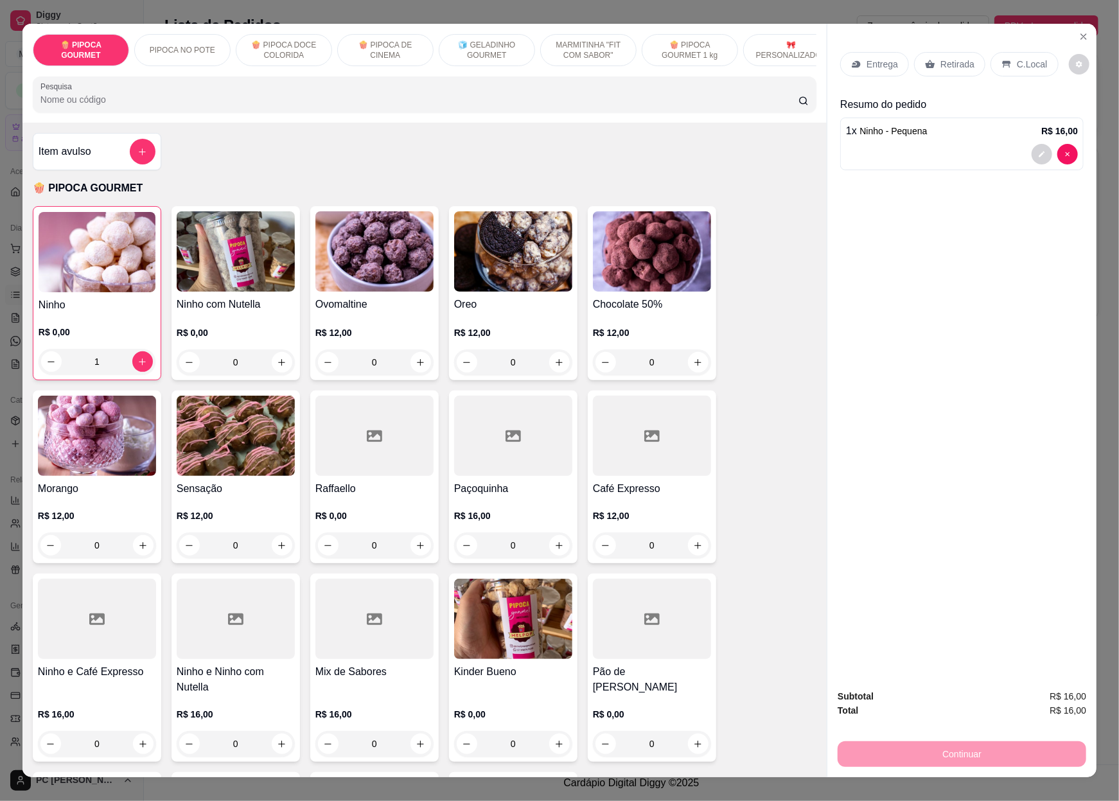
click at [499, 46] on p "🧊 GELADINHO GOURMET" at bounding box center [487, 50] width 75 height 21
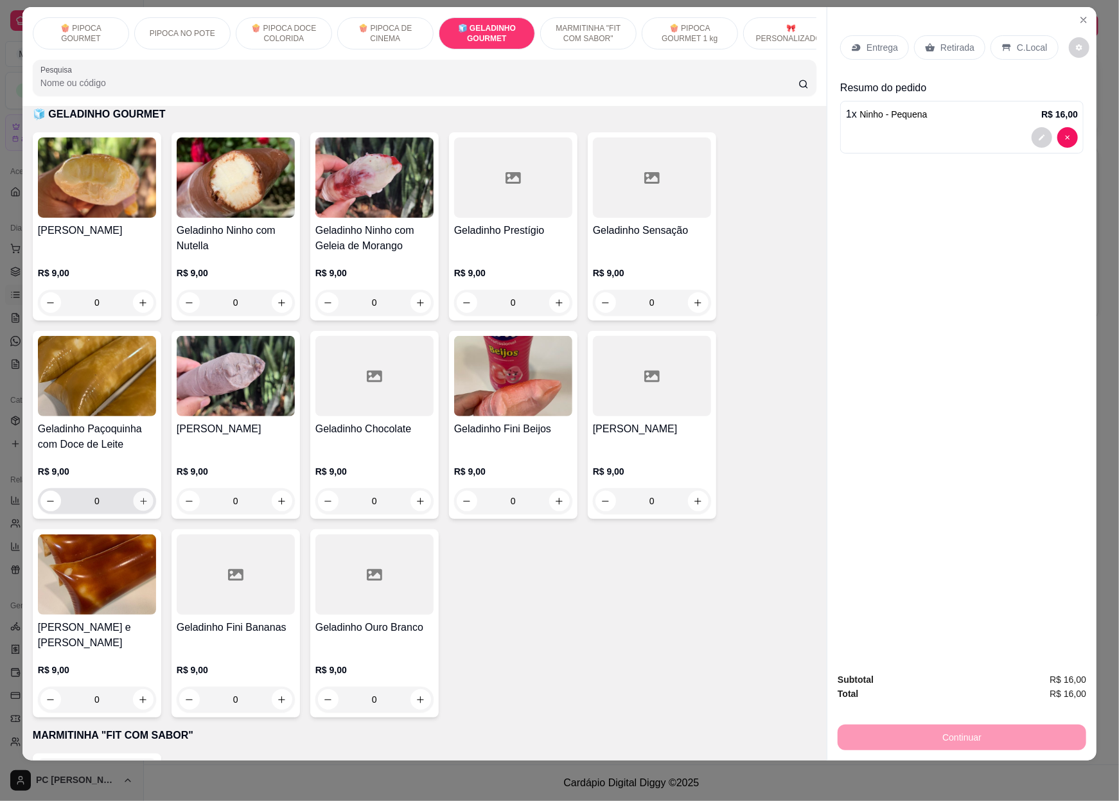
click at [139, 506] on icon "increase-product-quantity" at bounding box center [144, 502] width 10 height 10
type input "1"
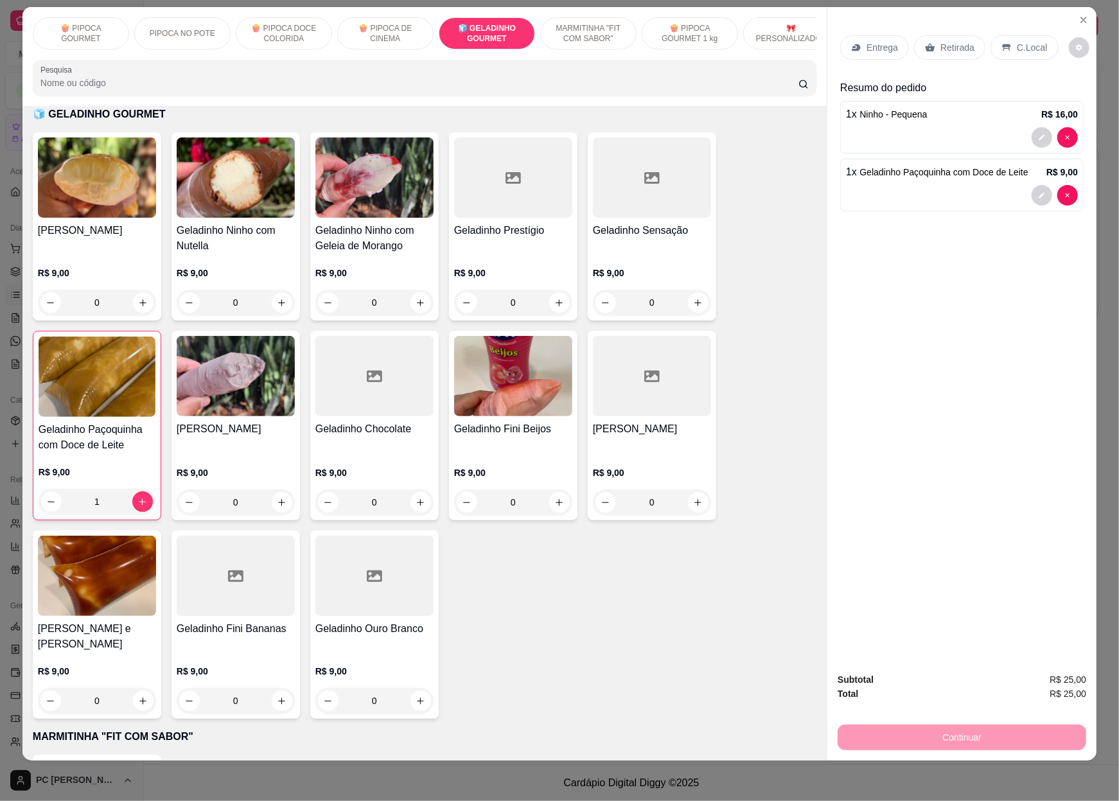
click at [941, 48] on p "Retirada" at bounding box center [958, 47] width 34 height 13
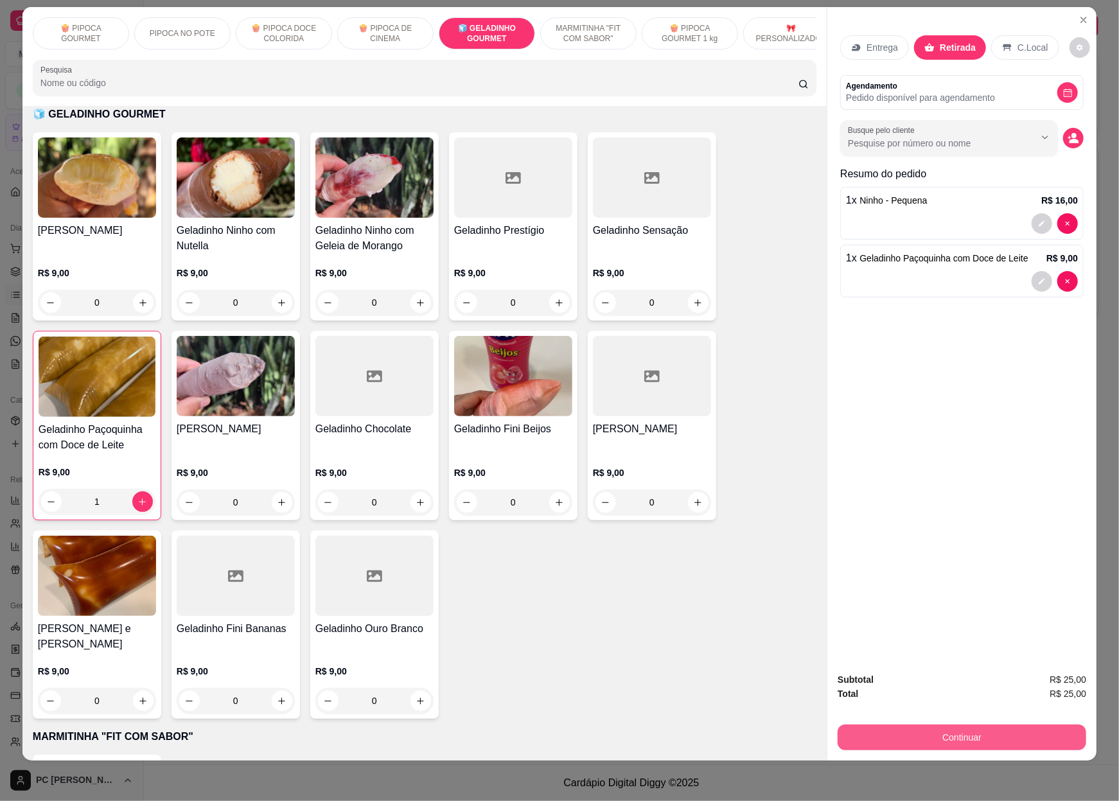
click at [957, 739] on button "Continuar" at bounding box center [962, 738] width 249 height 26
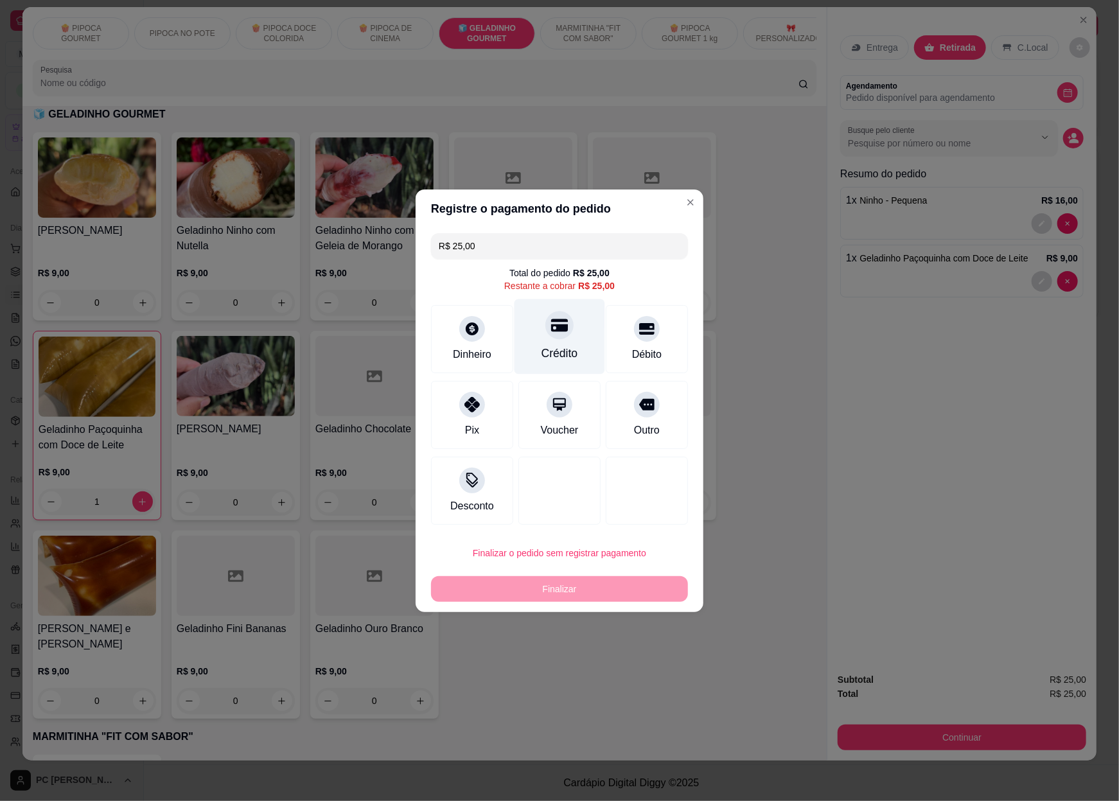
click at [567, 337] on div "Crédito" at bounding box center [560, 336] width 91 height 75
type input "R$ 0,00"
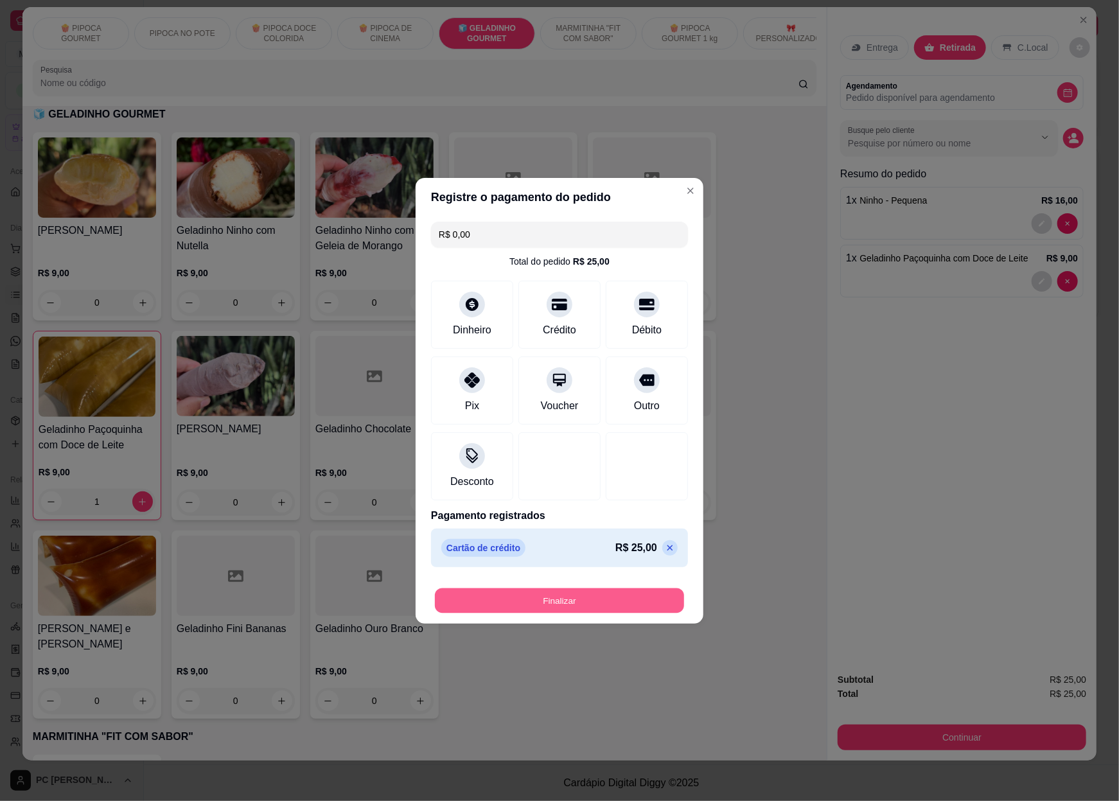
click at [583, 598] on button "Finalizar" at bounding box center [559, 600] width 249 height 25
type input "0"
type input "-R$ 25,00"
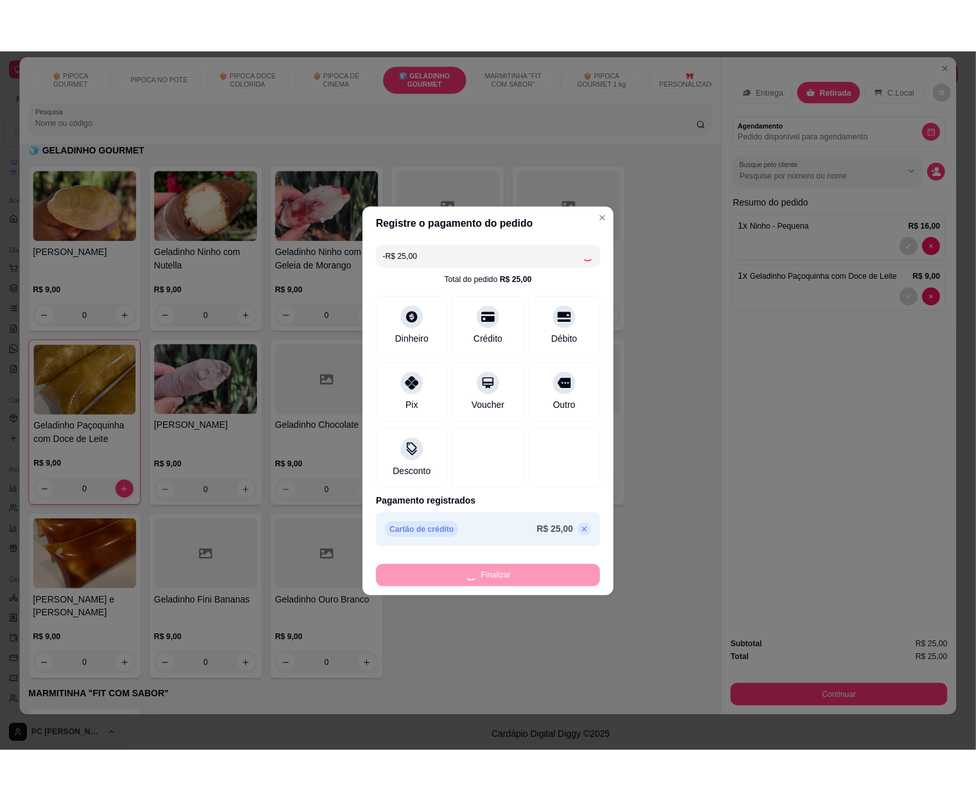
scroll to position [1457, 0]
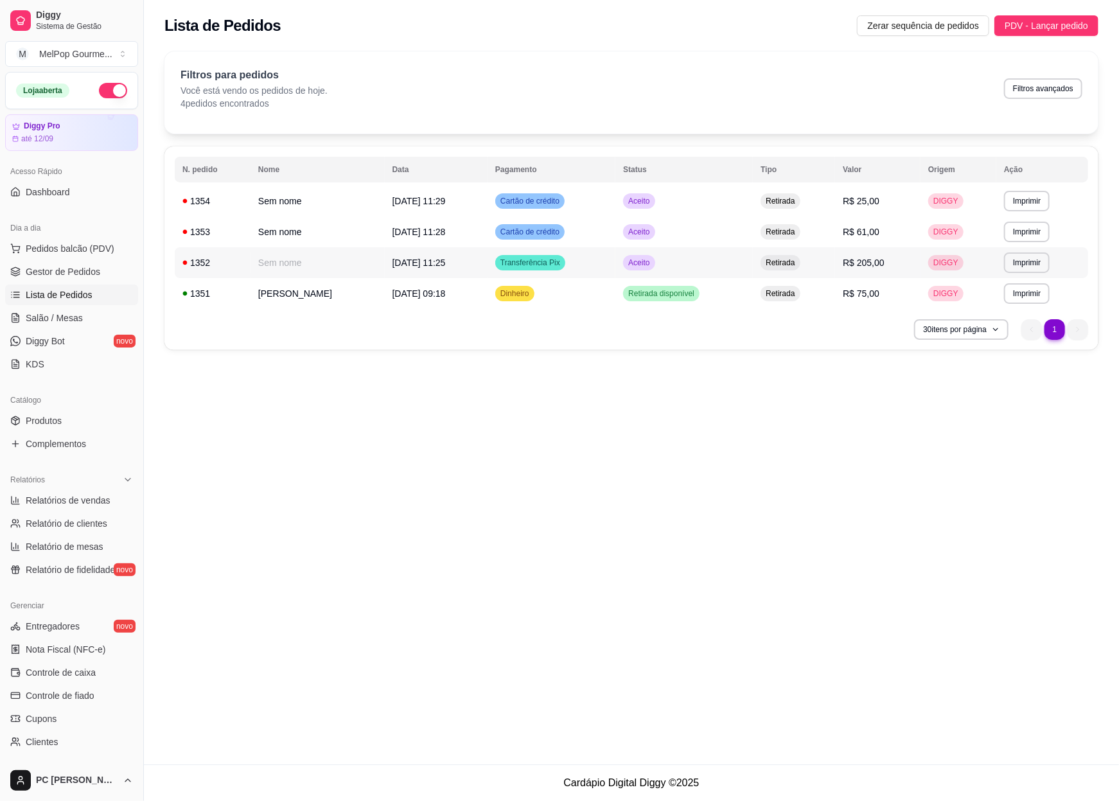
click at [299, 268] on td "Sem nome" at bounding box center [318, 262] width 134 height 31
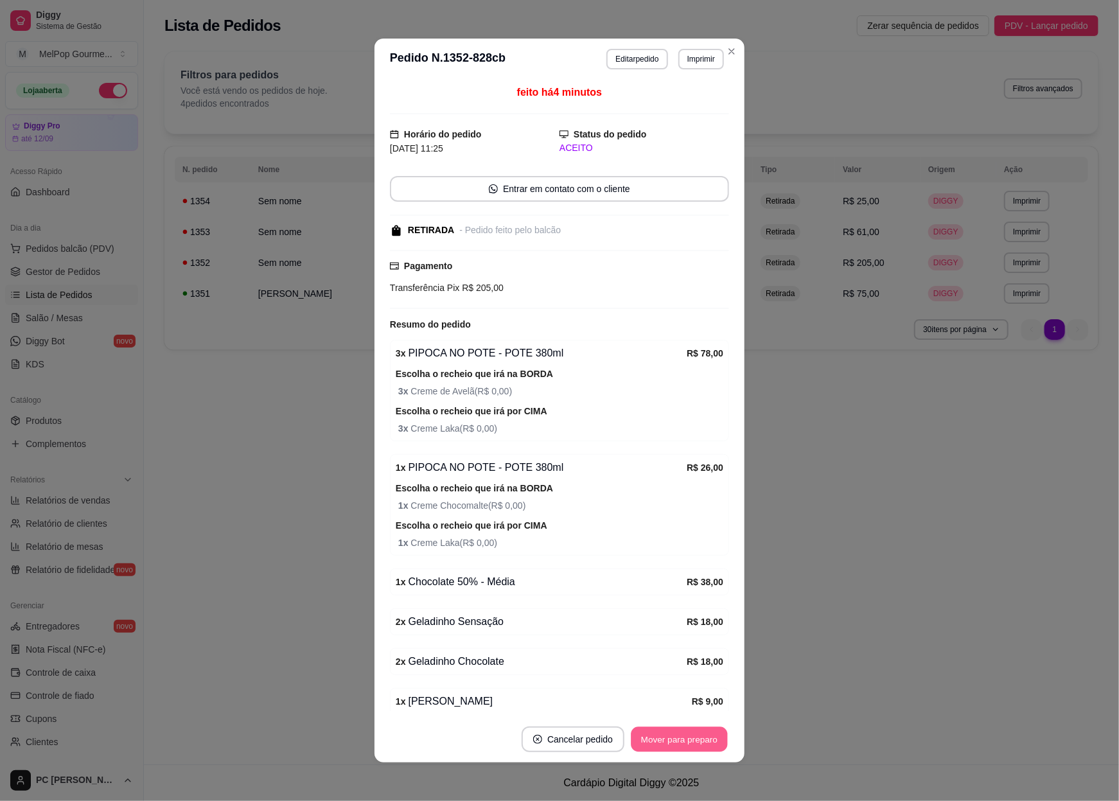
click at [652, 740] on button "Mover para preparo" at bounding box center [679, 739] width 96 height 25
click at [652, 740] on button "Mover para retirada disponível" at bounding box center [658, 739] width 138 height 25
click at [652, 740] on button "Mover para finalizado" at bounding box center [676, 739] width 103 height 25
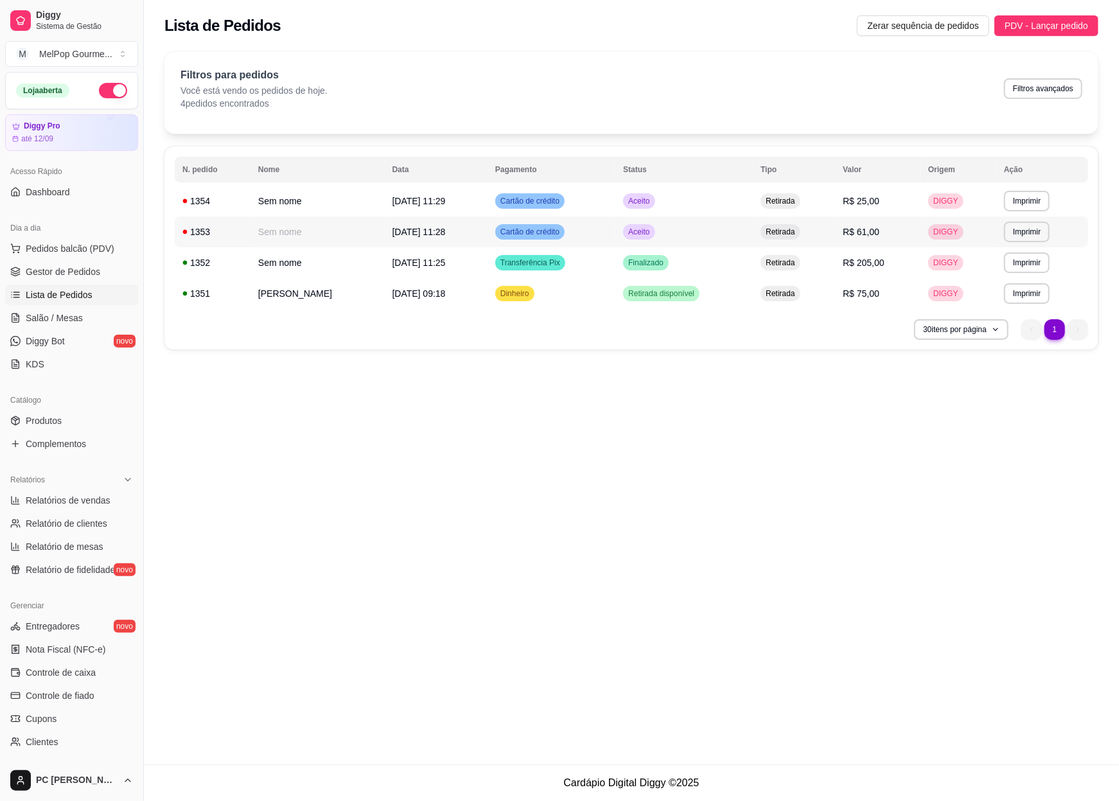
click at [280, 228] on td "Sem nome" at bounding box center [318, 232] width 134 height 31
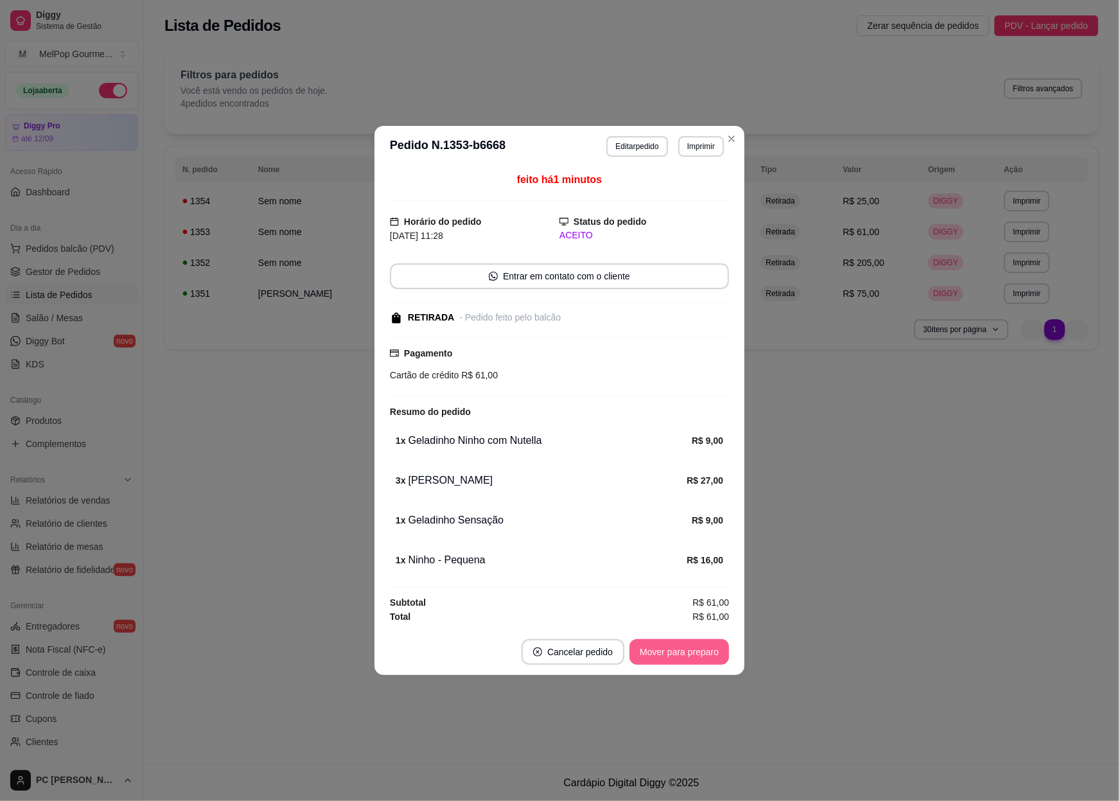
click at [689, 653] on button "Mover para preparo" at bounding box center [680, 652] width 100 height 26
click at [689, 653] on button "Mover para retirada disponível" at bounding box center [658, 652] width 142 height 26
click at [689, 653] on button "Mover para finalizado" at bounding box center [676, 652] width 107 height 26
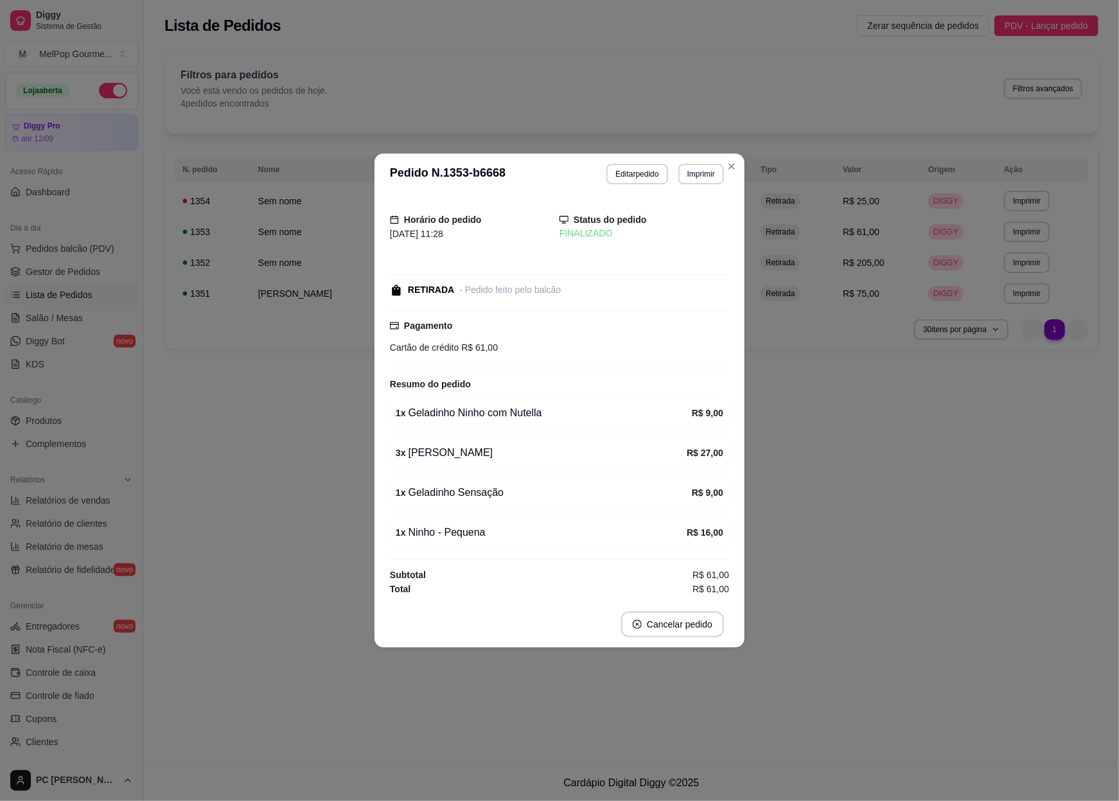
click at [736, 180] on header "**********" at bounding box center [560, 174] width 370 height 41
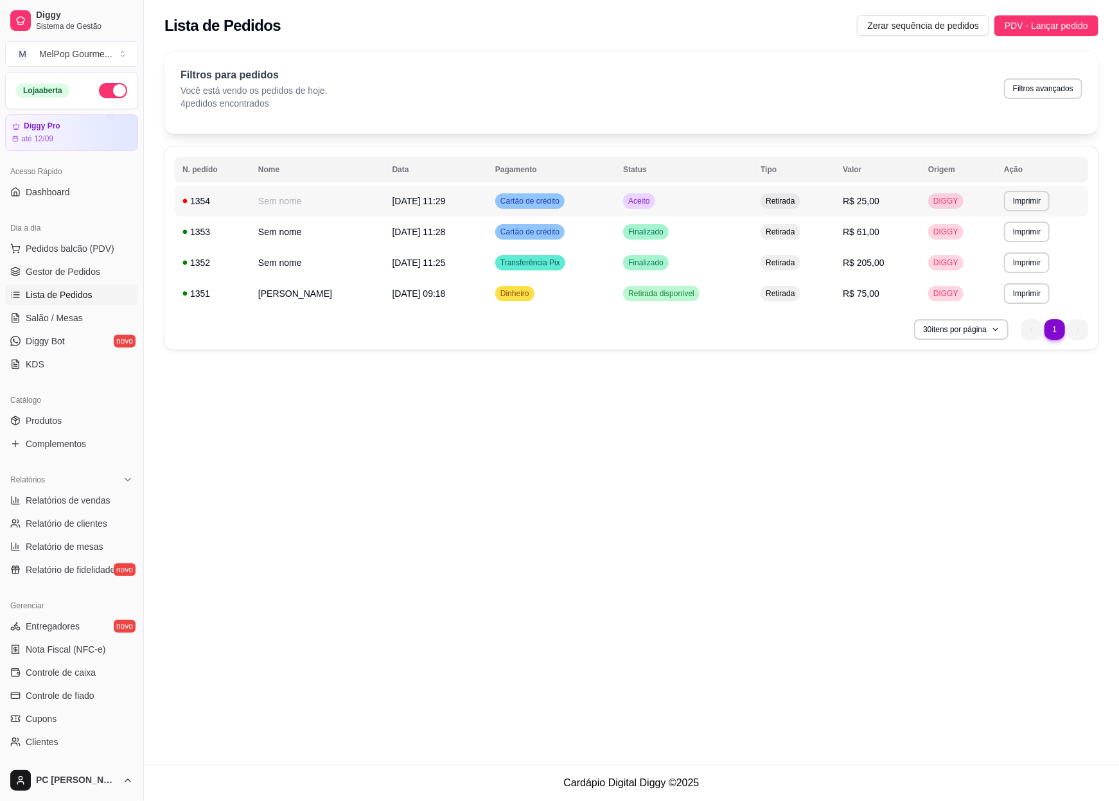
click at [298, 200] on td "Sem nome" at bounding box center [318, 201] width 134 height 31
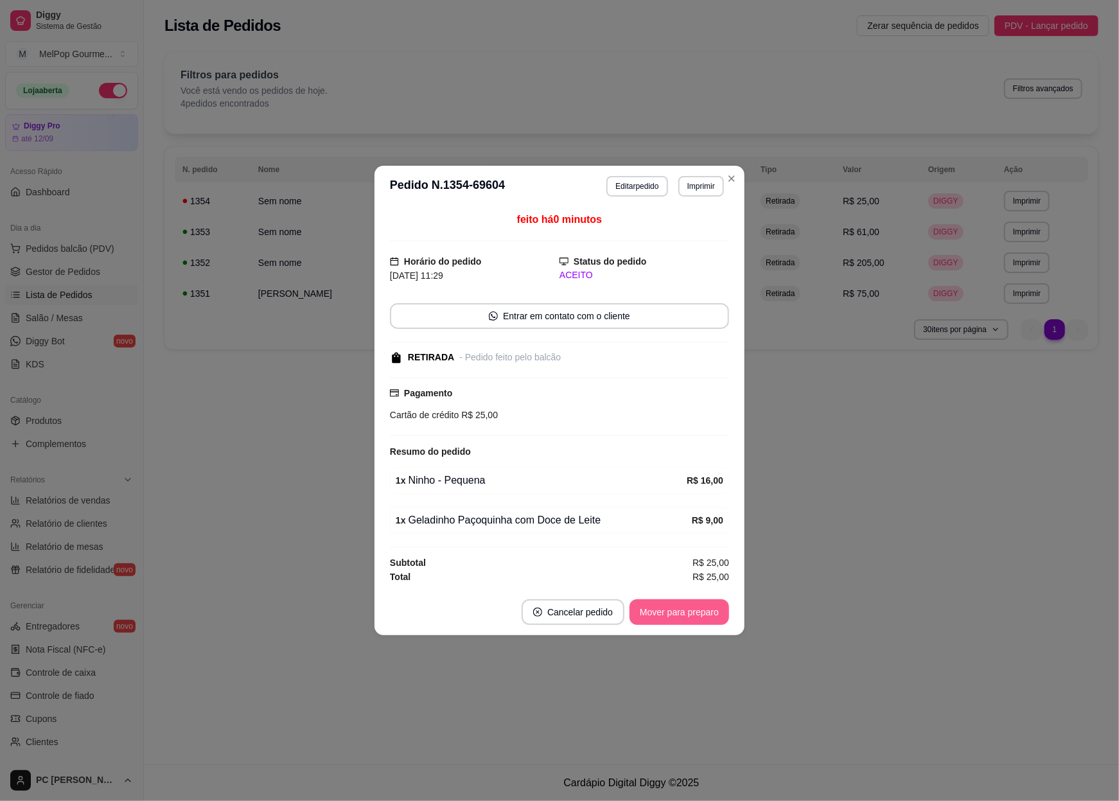
click at [695, 614] on button "Mover para preparo" at bounding box center [680, 613] width 100 height 26
click at [695, 614] on button "Mover para retirada disponível" at bounding box center [658, 613] width 142 height 26
click at [695, 614] on button "Mover para finalizado" at bounding box center [676, 612] width 103 height 25
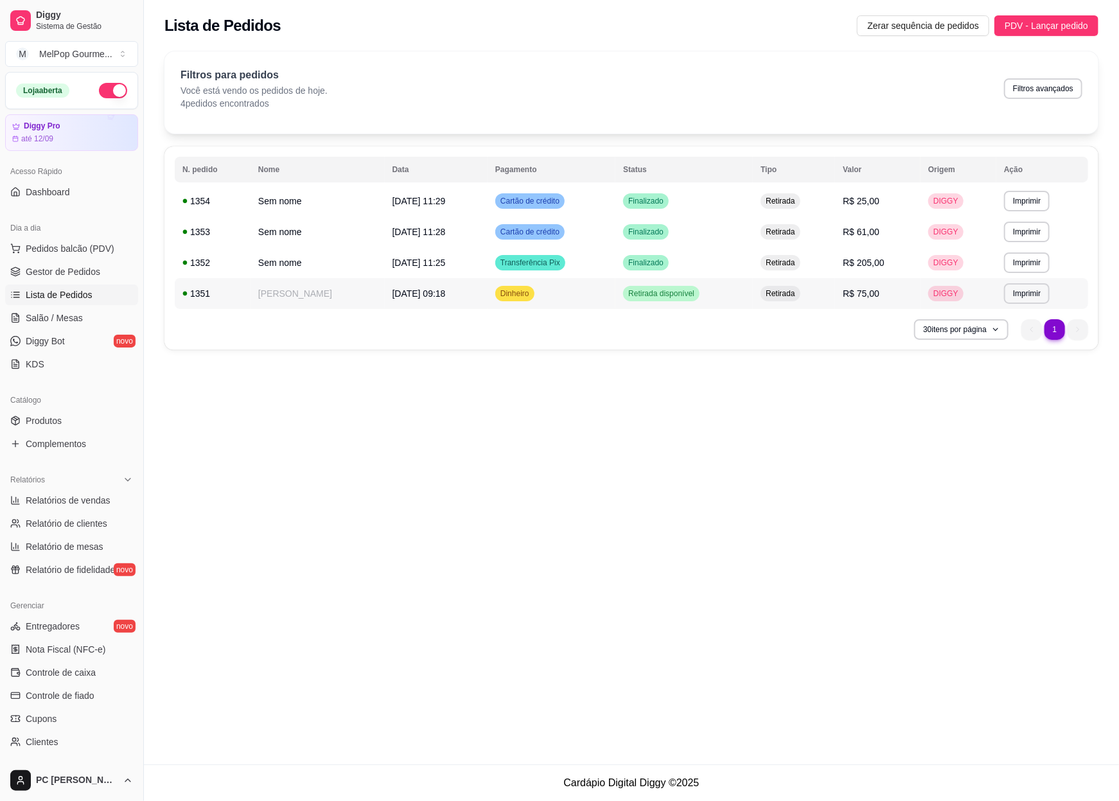
click at [316, 298] on td "[PERSON_NAME]" at bounding box center [318, 293] width 134 height 31
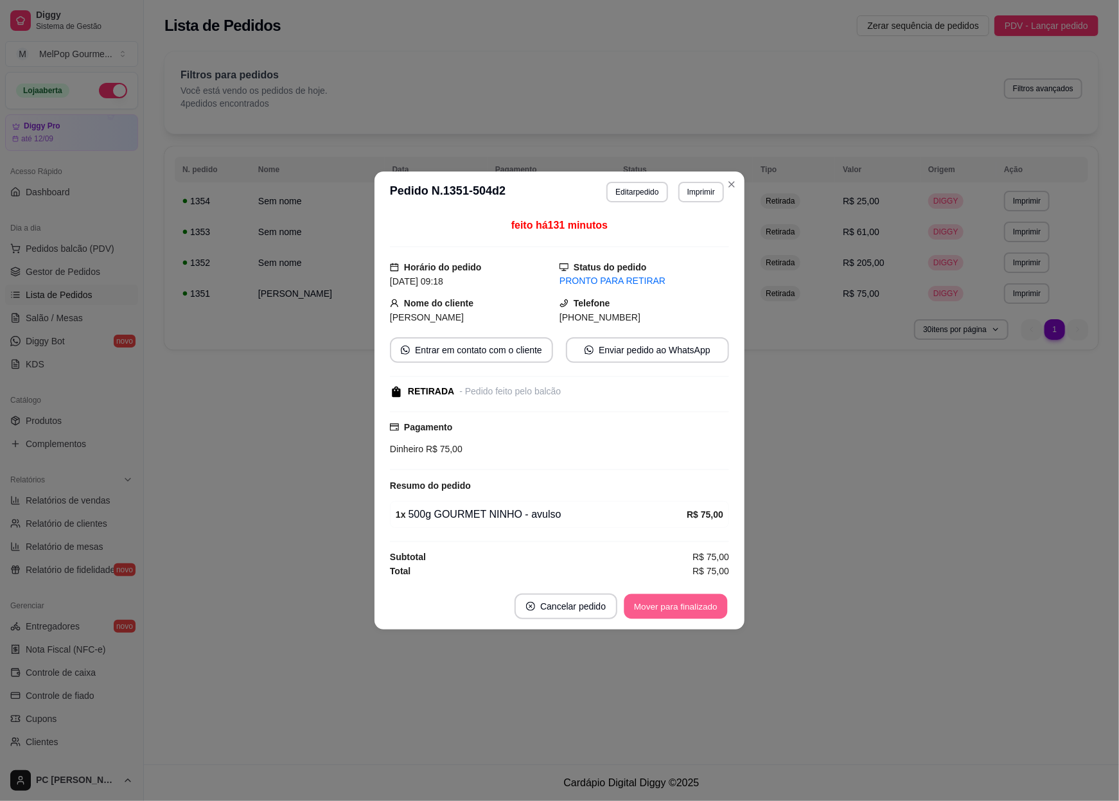
click at [681, 608] on button "Mover para finalizado" at bounding box center [676, 606] width 103 height 25
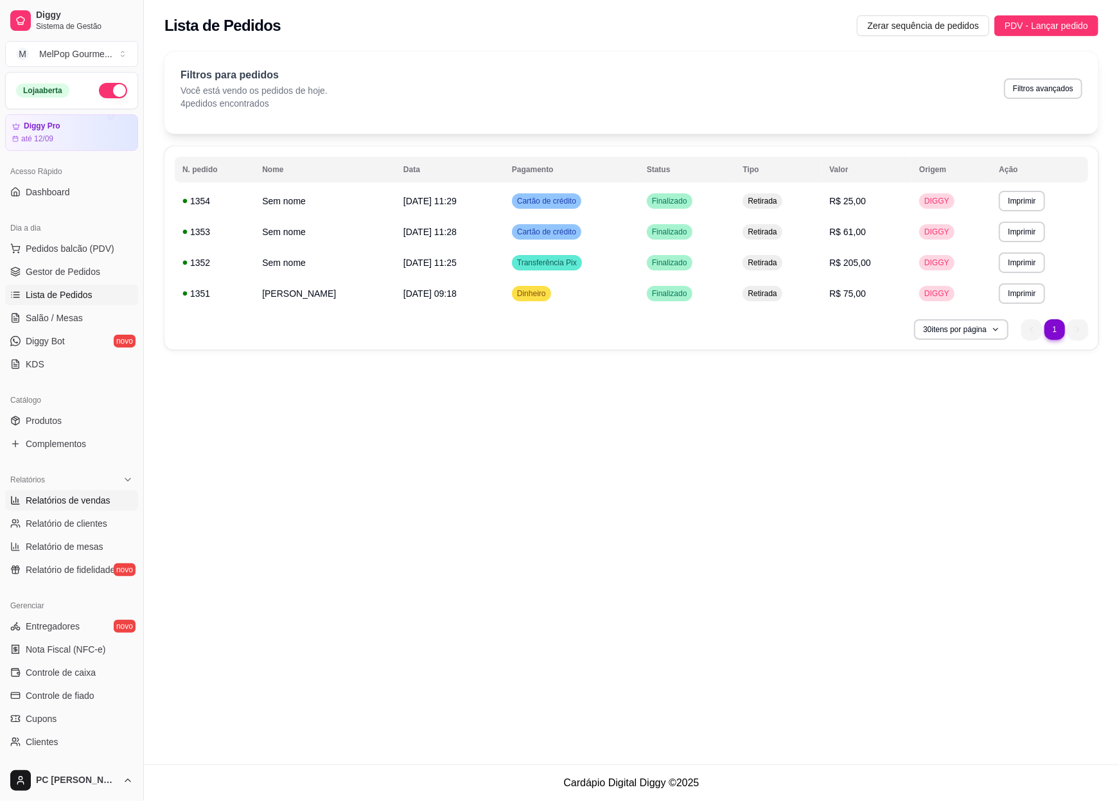
click at [51, 494] on span "Relatórios de vendas" at bounding box center [68, 500] width 85 height 13
select select "ALL"
select select "0"
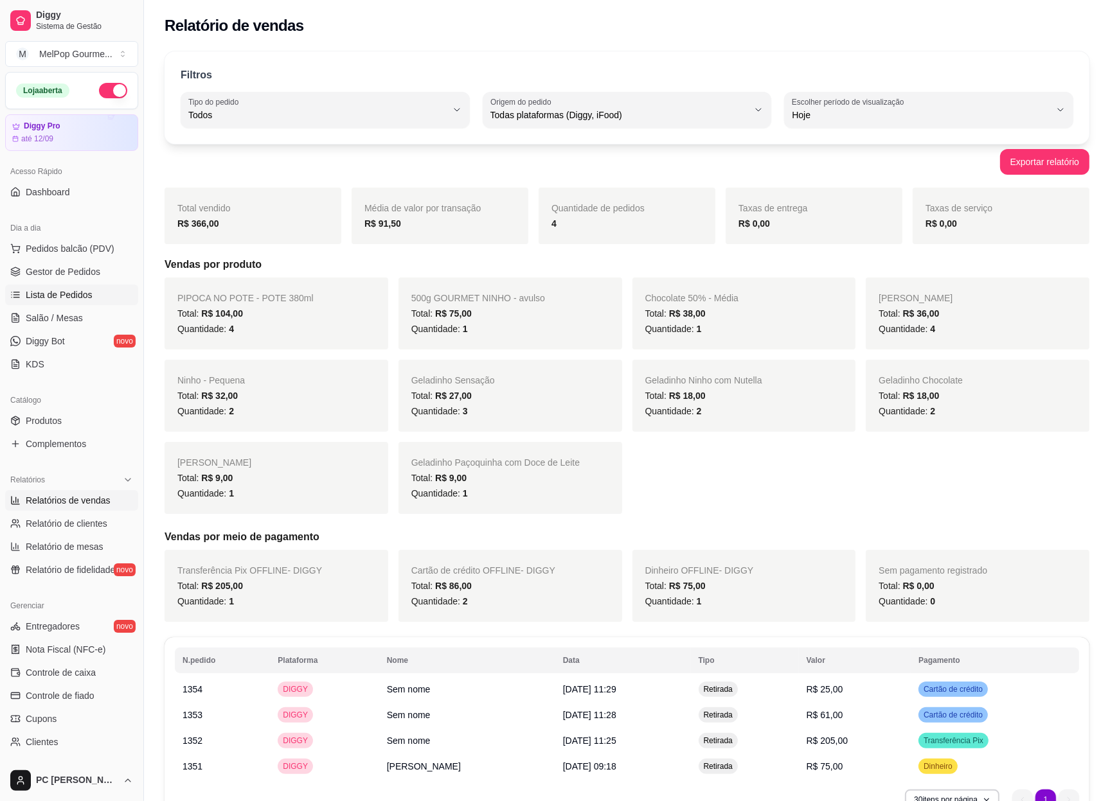
click at [51, 298] on span "Lista de Pedidos" at bounding box center [59, 295] width 67 height 13
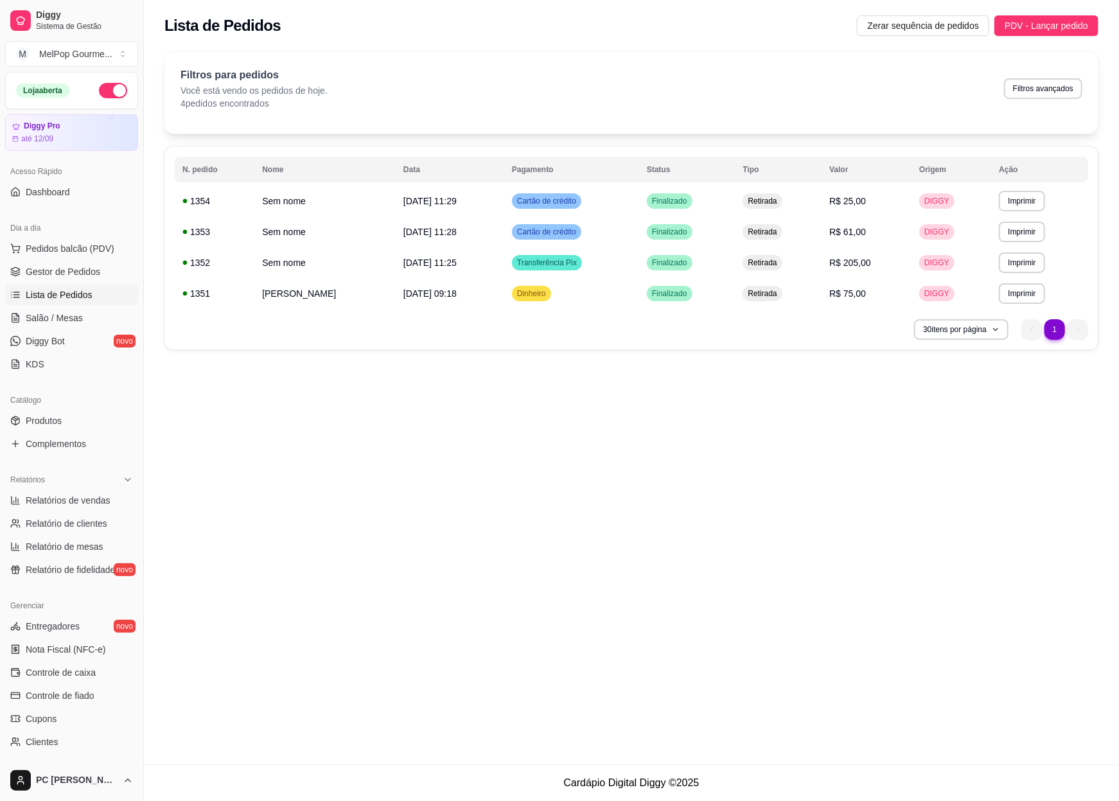
click at [880, 502] on div "**********" at bounding box center [632, 382] width 976 height 765
drag, startPoint x: 1119, startPoint y: 481, endPoint x: 1099, endPoint y: 488, distance: 20.9
click at [1099, 488] on div "**********" at bounding box center [632, 382] width 976 height 765
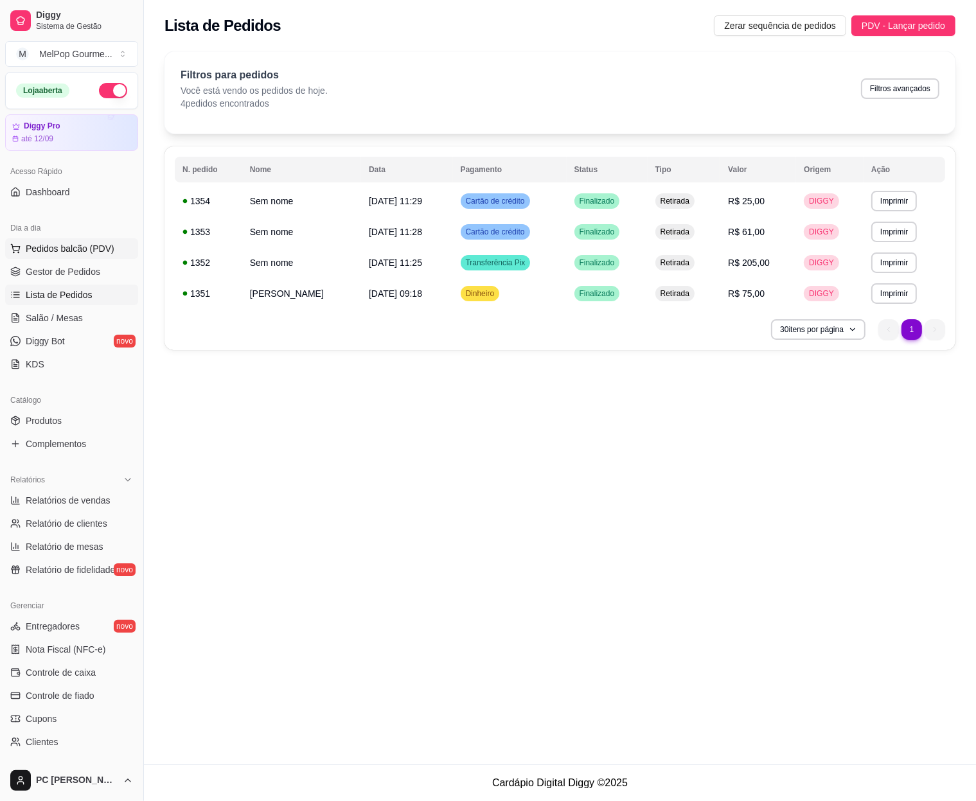
click at [72, 251] on span "Pedidos balcão (PDV)" at bounding box center [70, 248] width 89 height 13
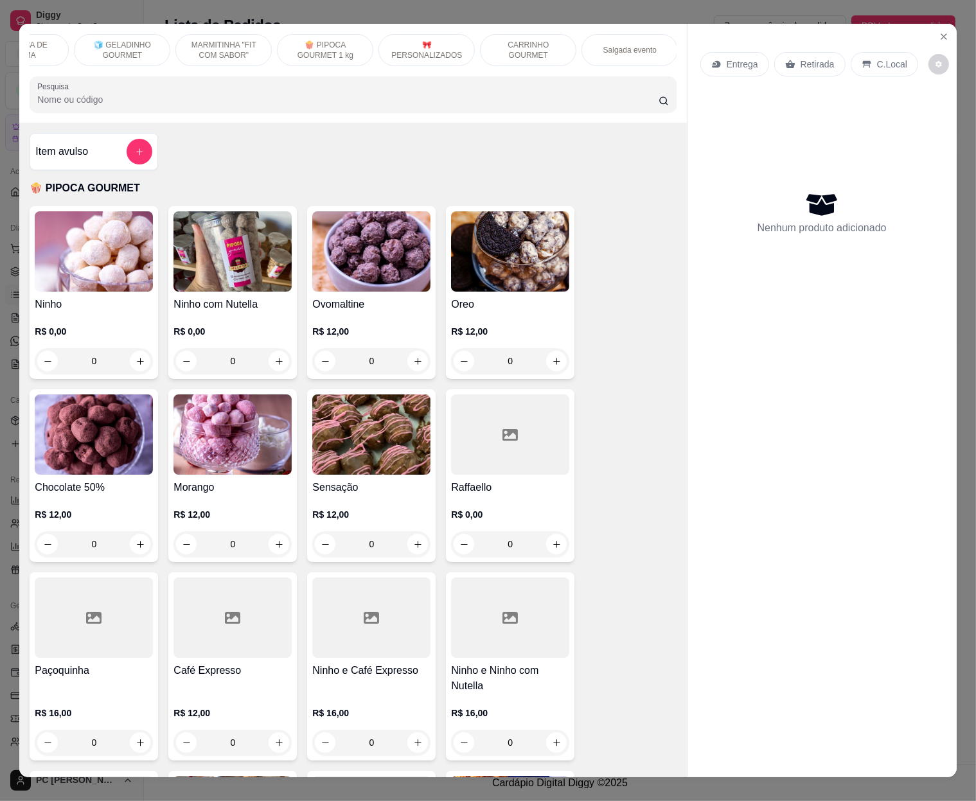
scroll to position [0, 362]
click at [523, 46] on p "CARRINHO GOURMET" at bounding box center [527, 50] width 75 height 21
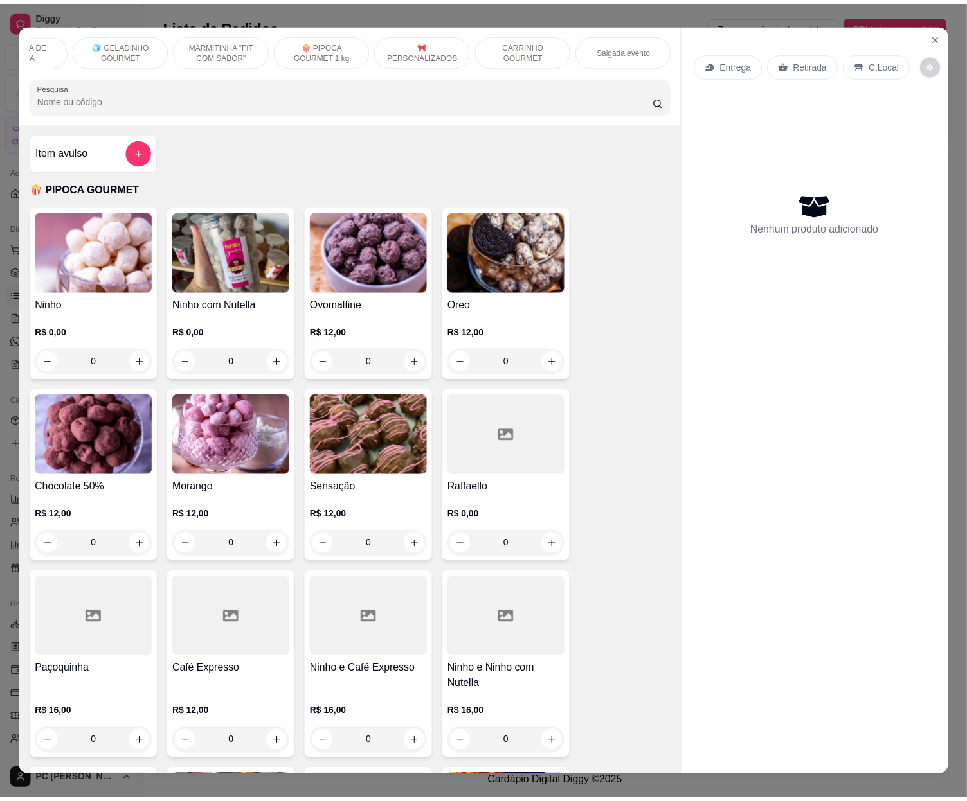
scroll to position [22, 0]
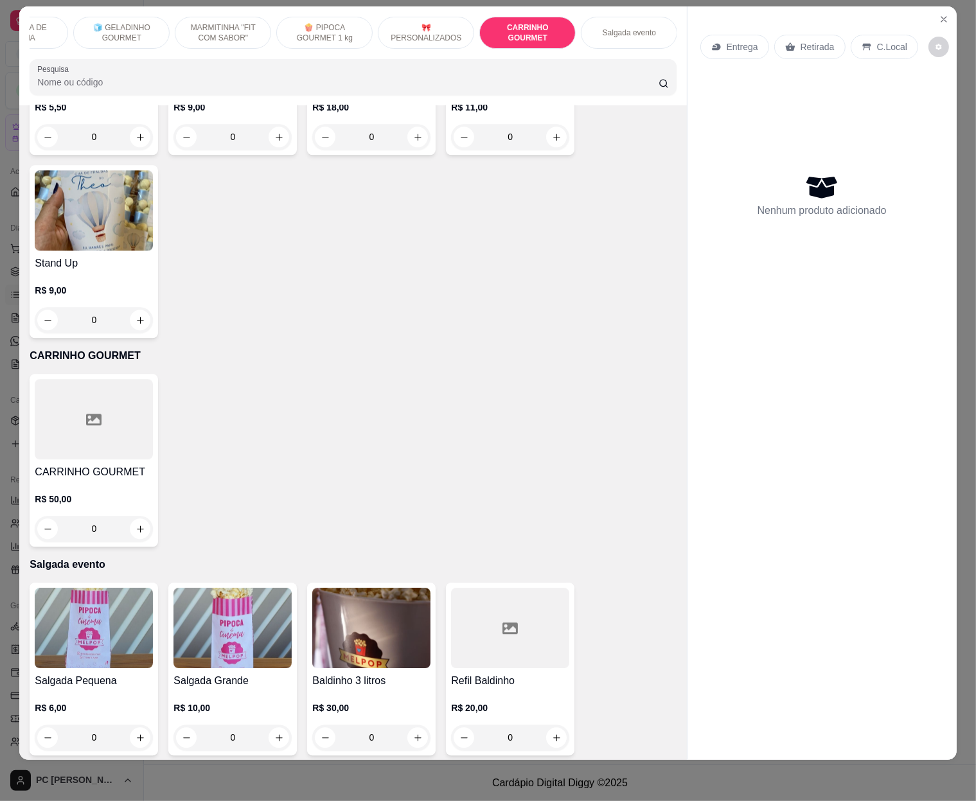
click at [80, 416] on div at bounding box center [94, 419] width 118 height 80
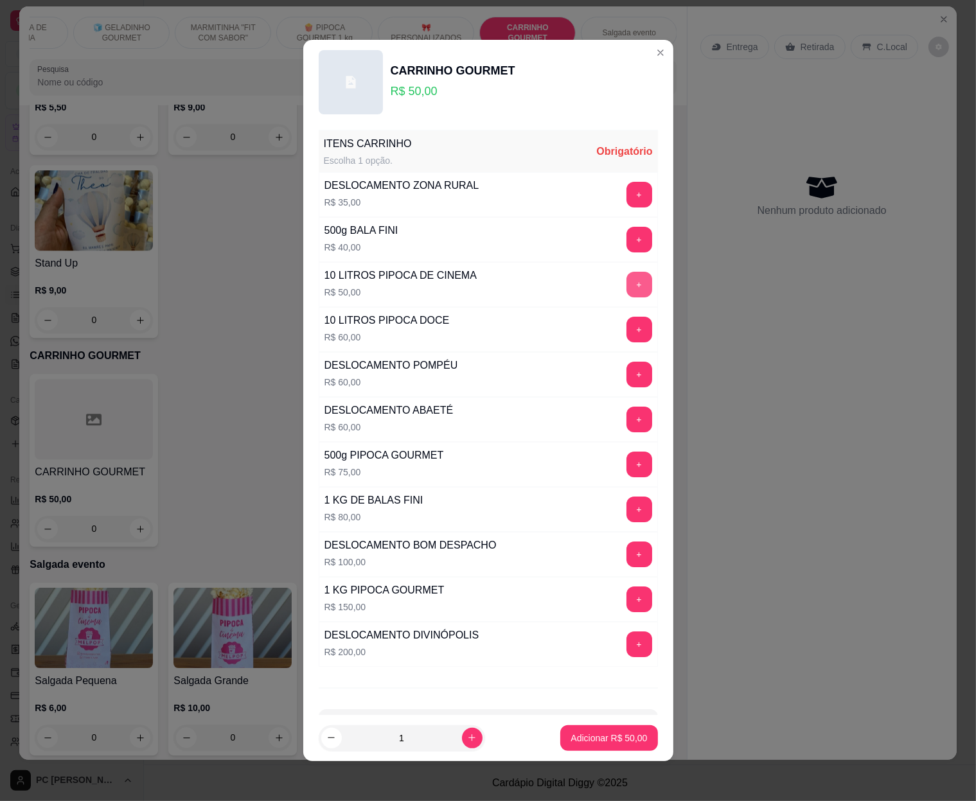
click at [627, 285] on button "+" at bounding box center [640, 285] width 26 height 26
click at [627, 463] on button "+" at bounding box center [640, 465] width 26 height 26
click at [627, 509] on button "+" at bounding box center [640, 510] width 26 height 26
click at [627, 604] on button "+" at bounding box center [640, 600] width 26 height 26
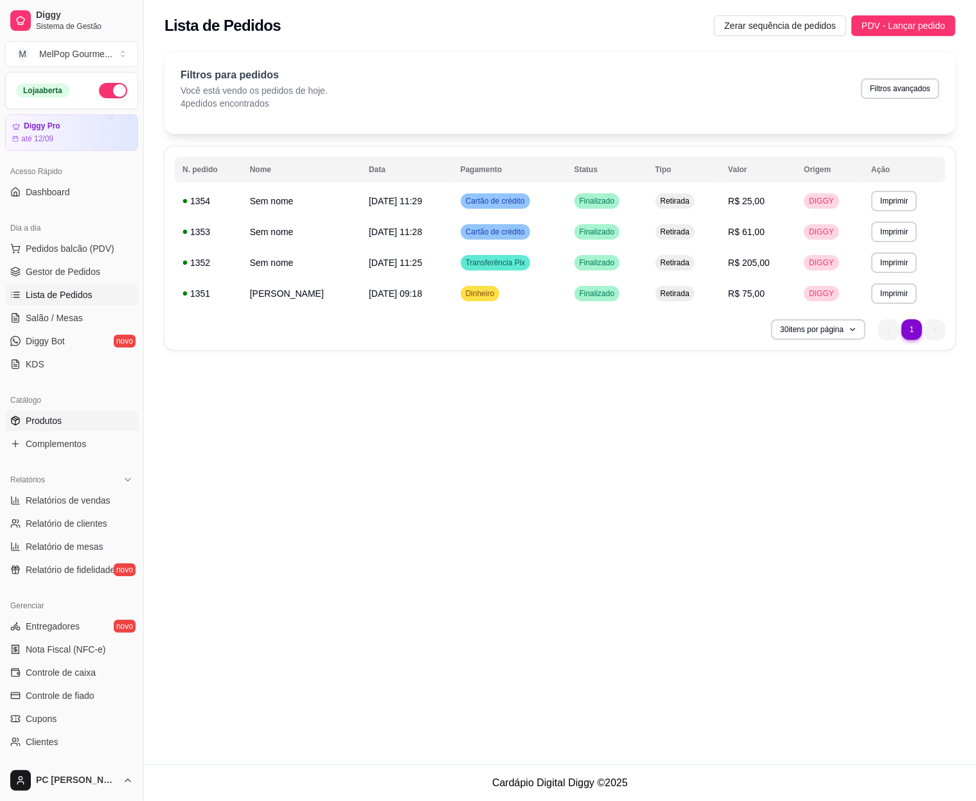
click at [58, 428] on link "Produtos" at bounding box center [71, 421] width 133 height 21
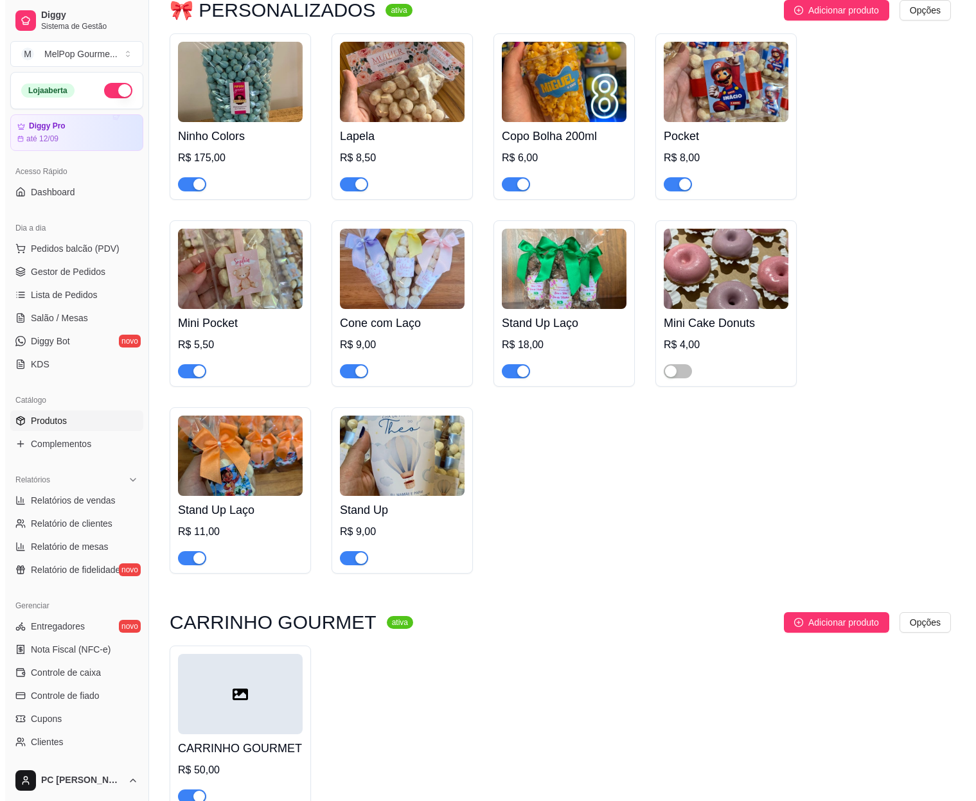
scroll to position [5976, 0]
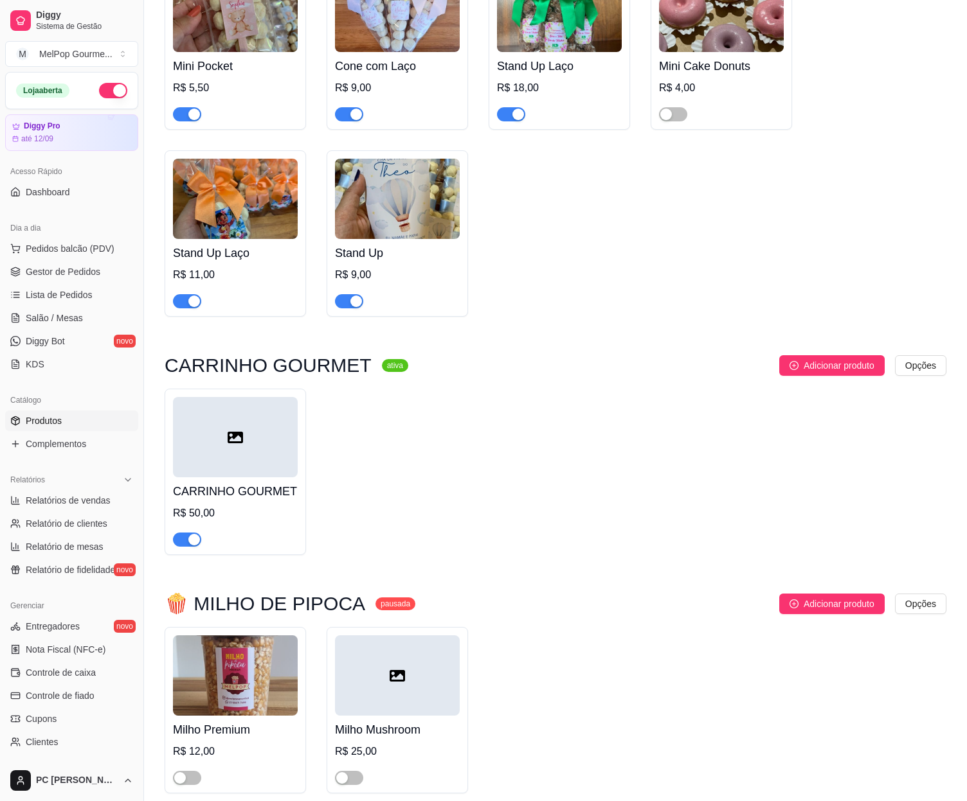
click at [244, 397] on div at bounding box center [235, 437] width 125 height 80
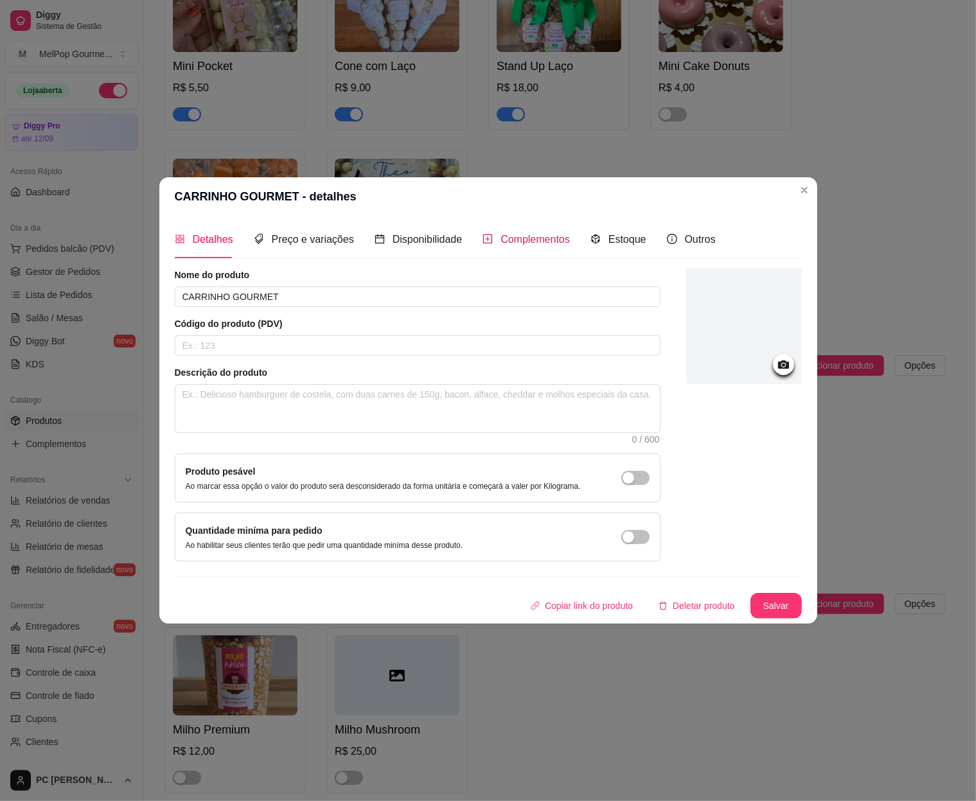
click at [551, 245] on span "Complementos" at bounding box center [535, 239] width 69 height 11
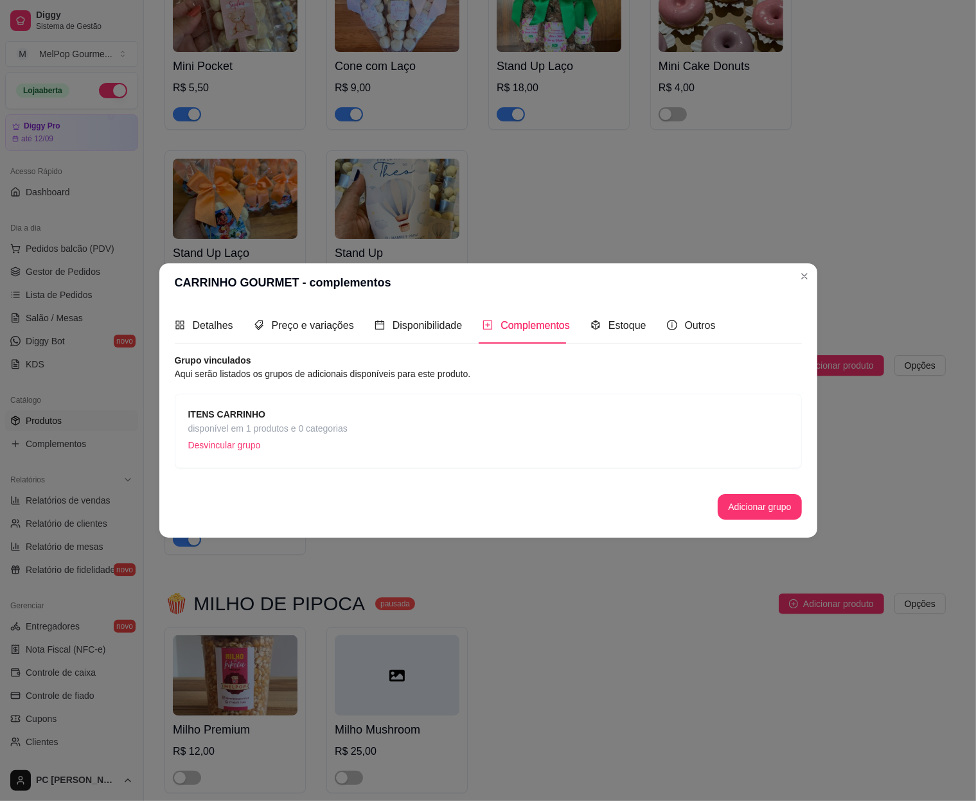
click at [263, 414] on span "ITENS CARRINHO" at bounding box center [267, 414] width 159 height 14
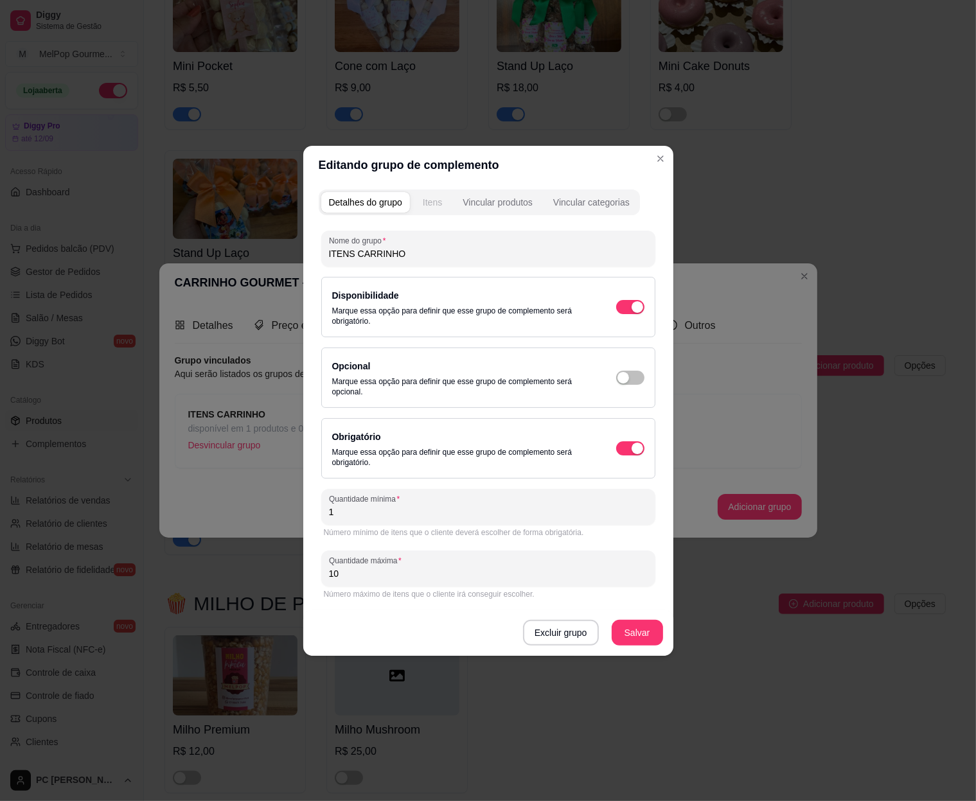
click at [429, 206] on div "Itens" at bounding box center [432, 202] width 19 height 13
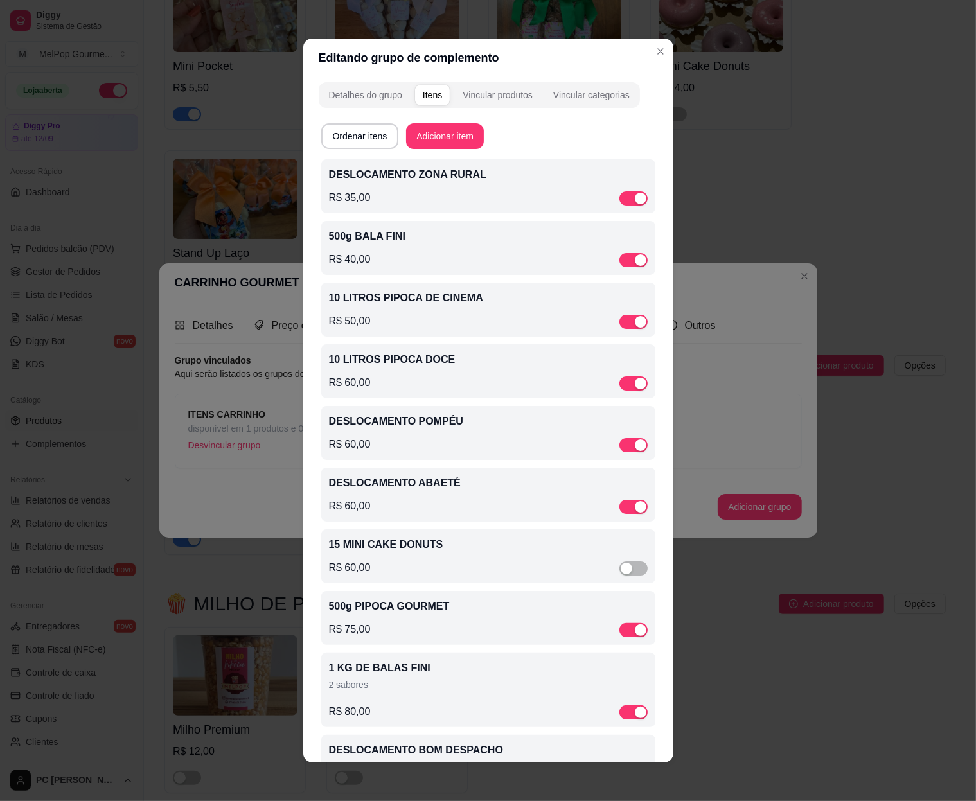
click at [540, 254] on div "R$ 40,00" at bounding box center [488, 259] width 319 height 15
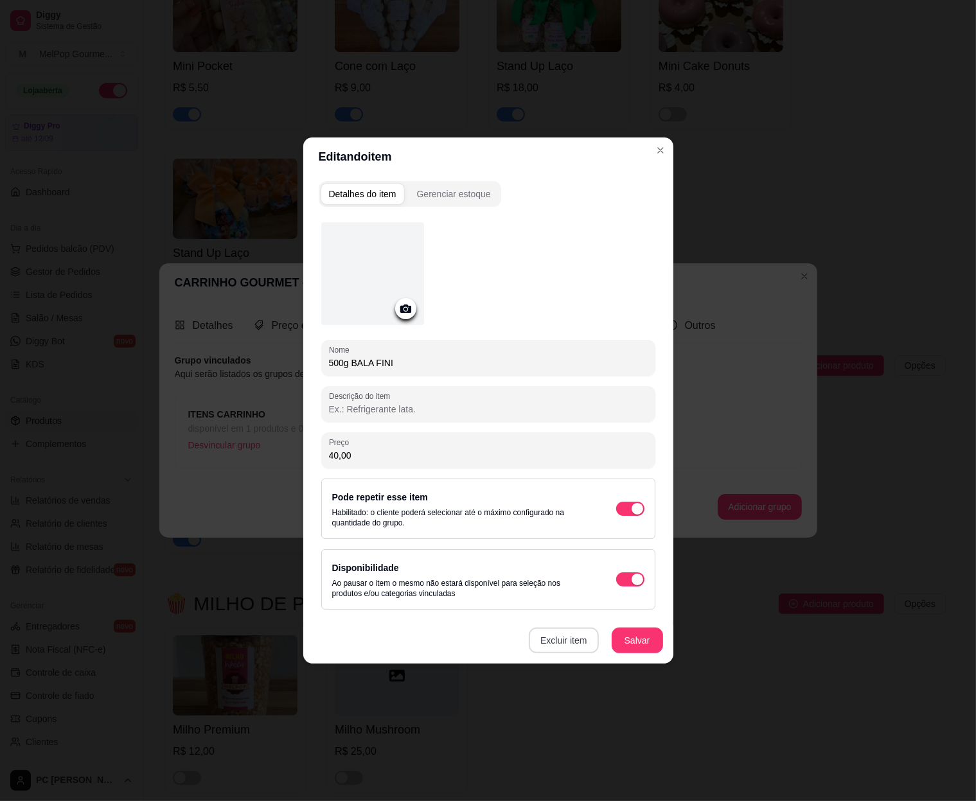
click at [562, 641] on button "Excluir item" at bounding box center [563, 641] width 69 height 26
click at [618, 607] on button "Sim" at bounding box center [616, 611] width 39 height 20
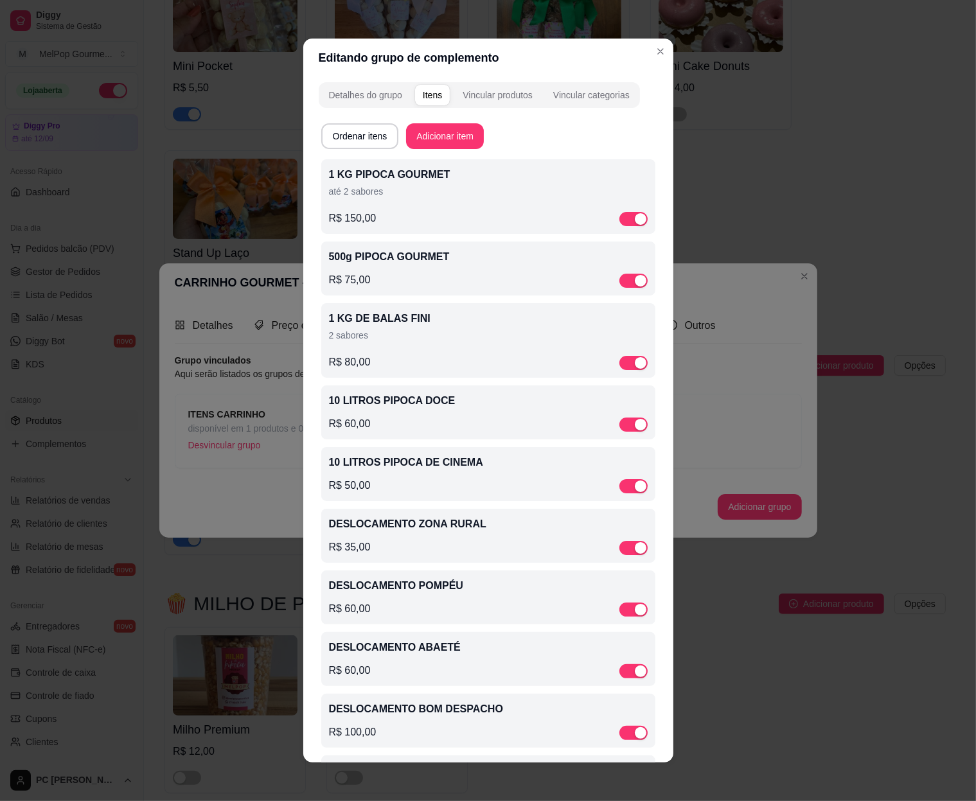
click at [566, 263] on p "500g PIPOCA GOURMET" at bounding box center [488, 256] width 319 height 15
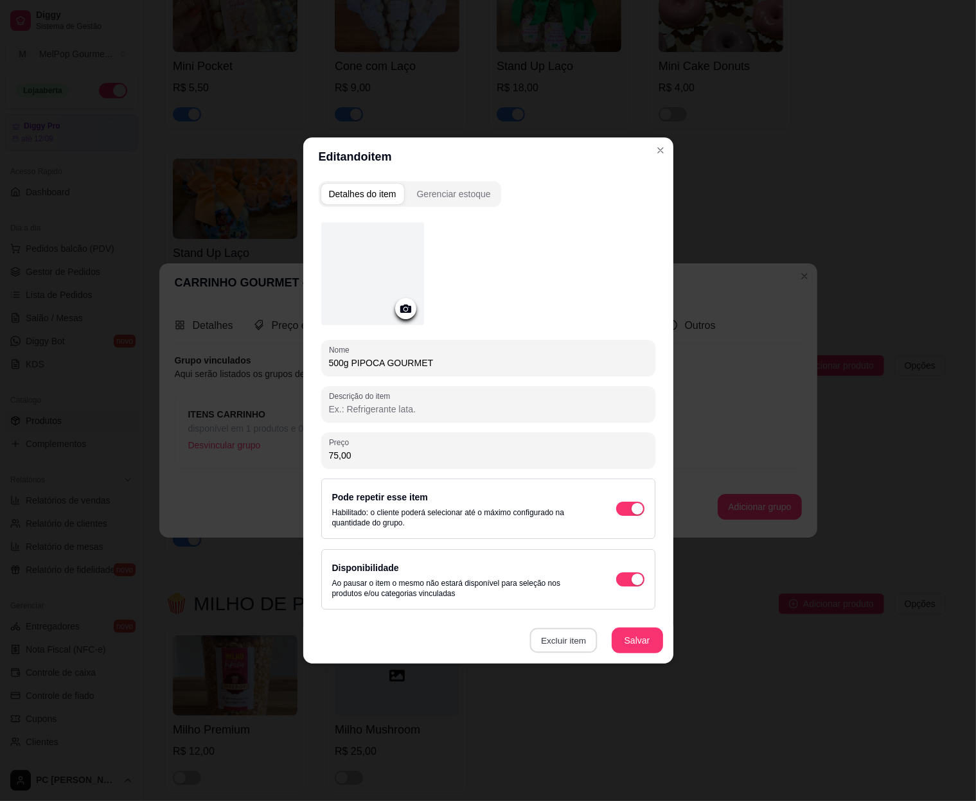
click at [553, 648] on button "Excluir item" at bounding box center [563, 640] width 67 height 25
click at [607, 612] on button "Sim" at bounding box center [619, 610] width 40 height 20
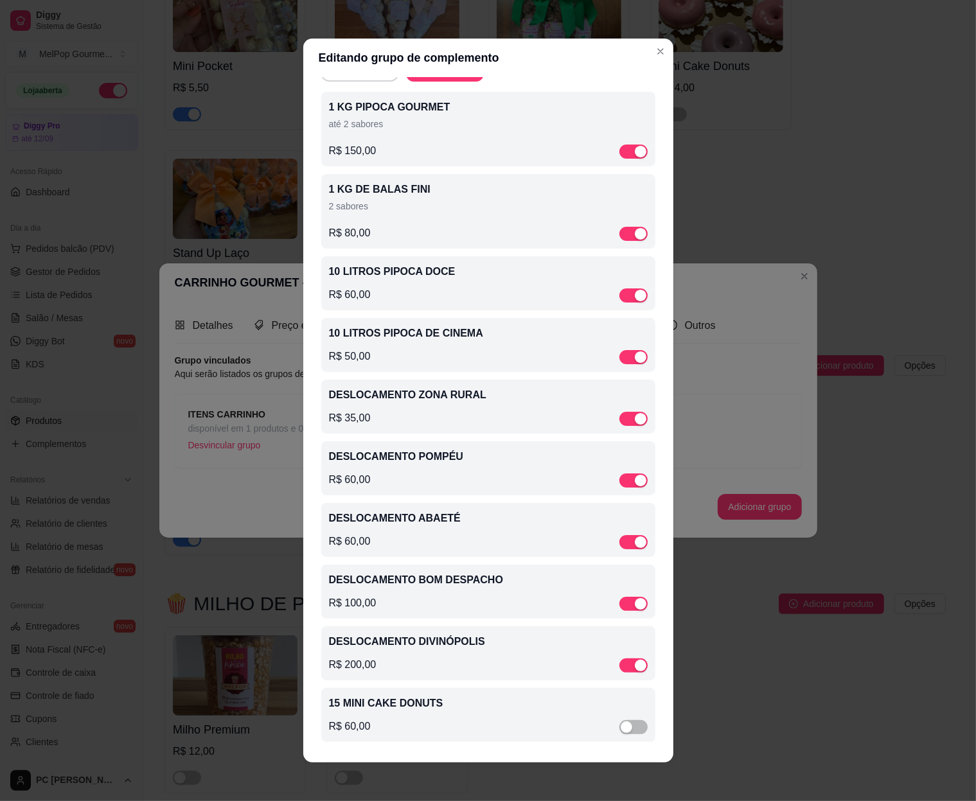
scroll to position [76, 0]
click at [526, 720] on div "R$ 60,00" at bounding box center [488, 726] width 319 height 15
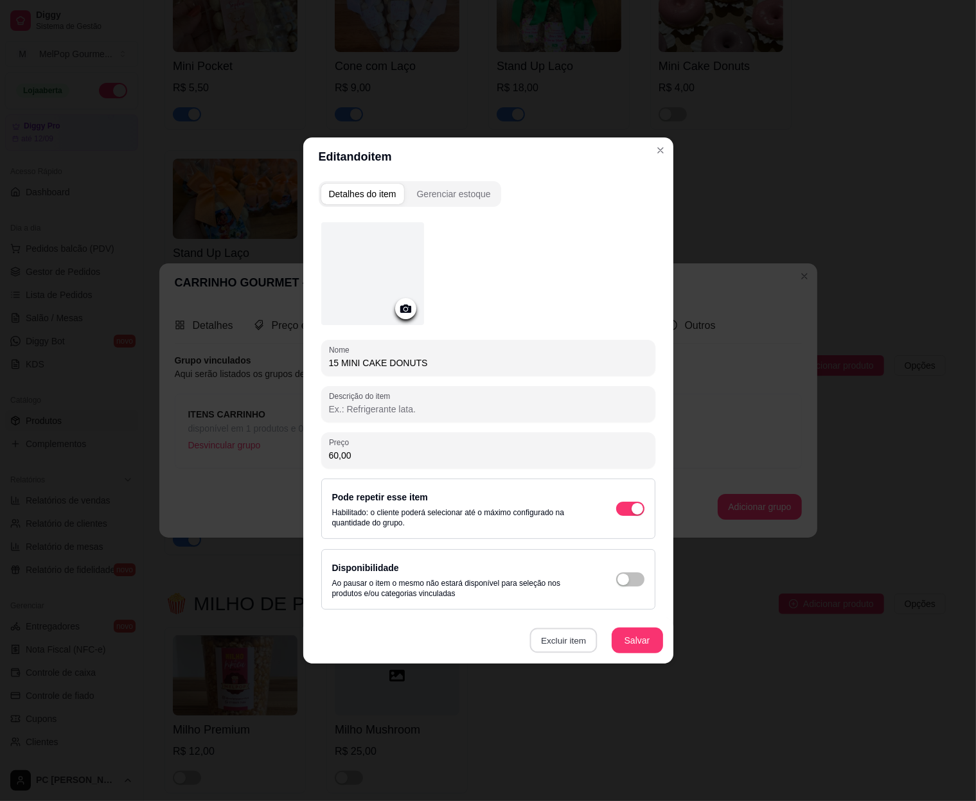
click at [561, 639] on button "Excluir item" at bounding box center [563, 640] width 67 height 25
click at [607, 612] on button "Sim" at bounding box center [619, 610] width 40 height 20
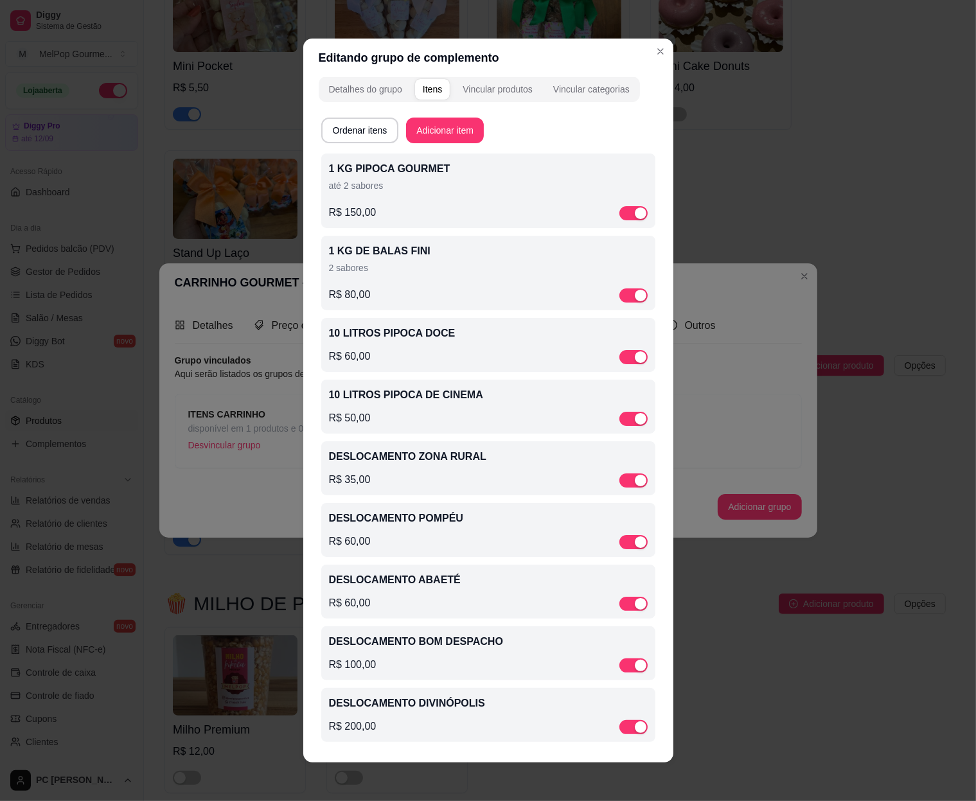
scroll to position [0, 0]
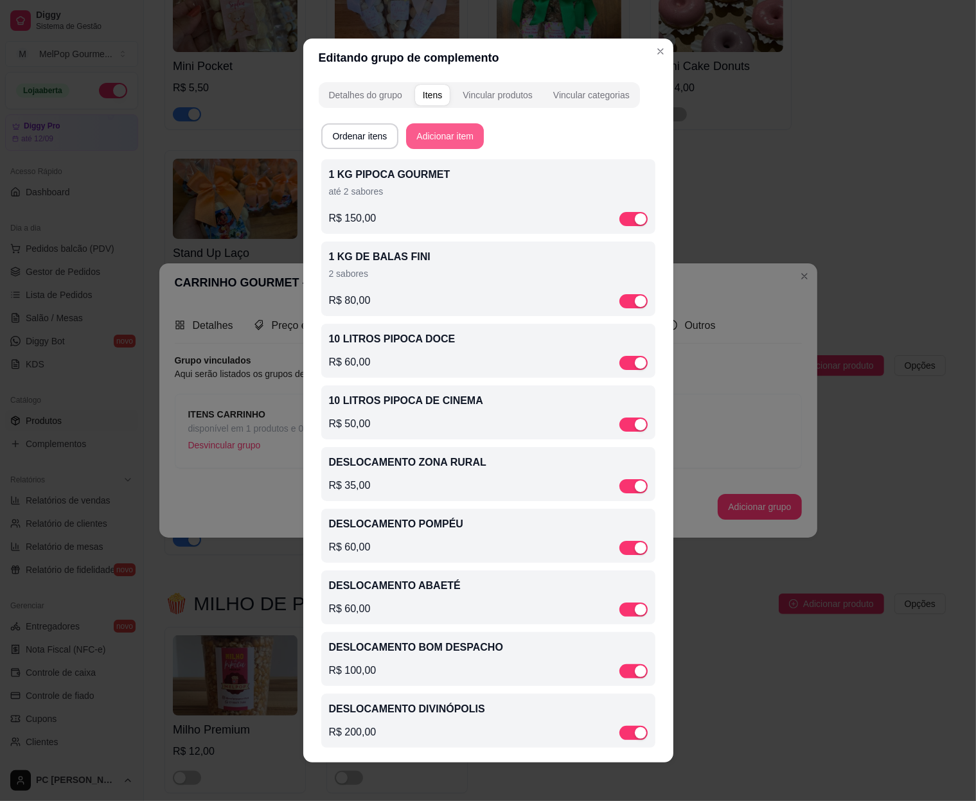
click at [434, 138] on button "Adicionar item" at bounding box center [445, 136] width 78 height 26
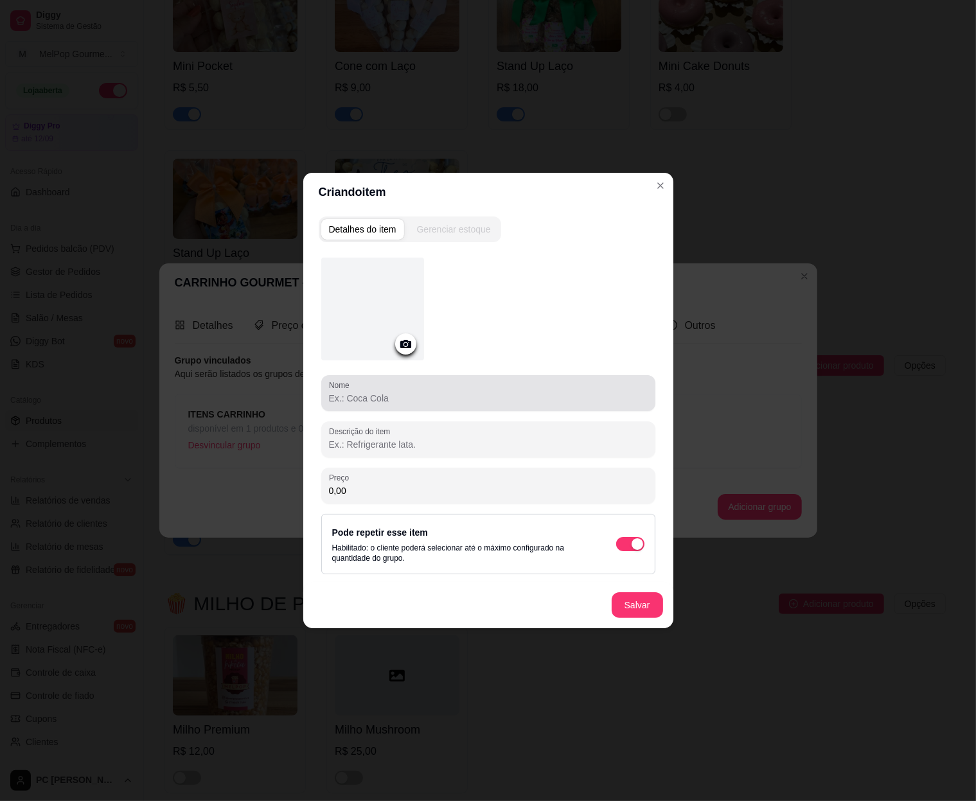
click at [389, 391] on div at bounding box center [488, 393] width 319 height 26
type input "1,5 KG DE PIPOCAS GOURMET"
drag, startPoint x: 472, startPoint y: 186, endPoint x: 748, endPoint y: 326, distance: 309.5
click at [748, 326] on div "Criando item Detalhes do item Gerenciar estoque Nome 1,5 KG DE PIPOCAS GOURMET …" at bounding box center [488, 400] width 976 height 801
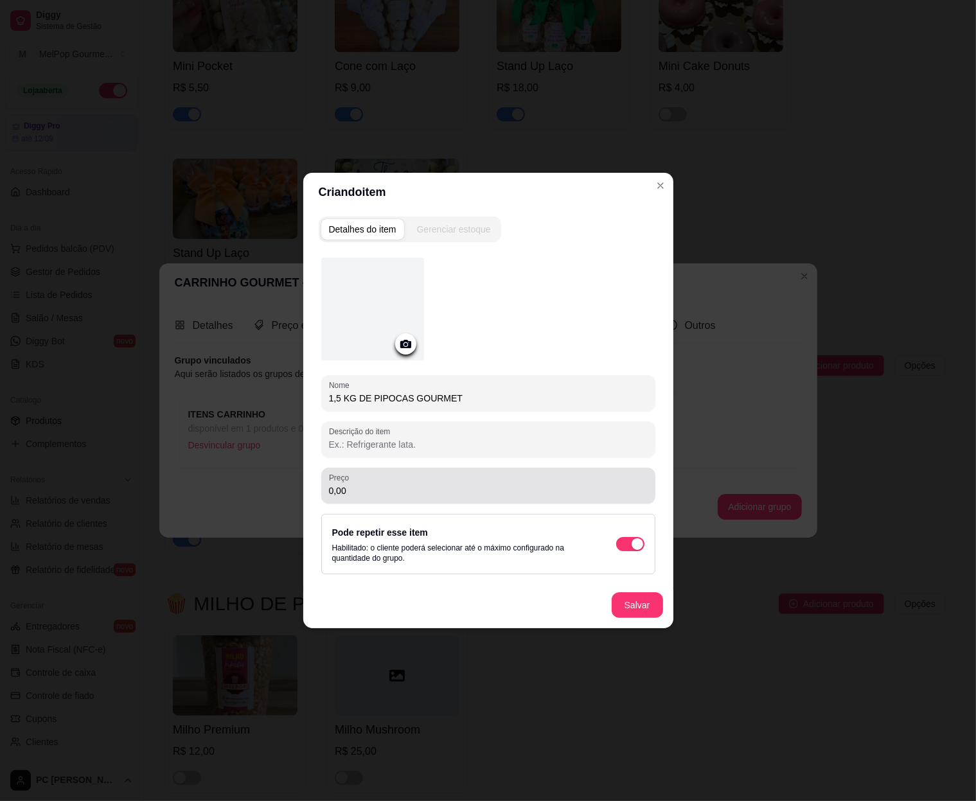
click at [370, 487] on input "0,00" at bounding box center [488, 491] width 319 height 13
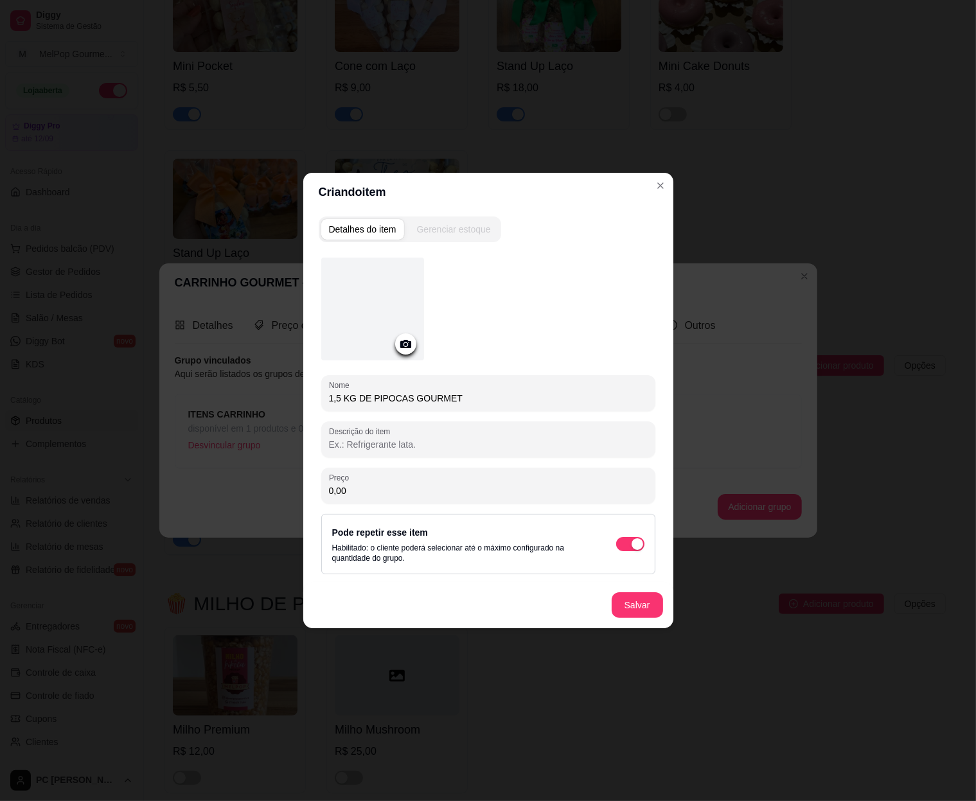
click at [370, 487] on input "0,00" at bounding box center [488, 491] width 319 height 13
type input "225,00"
click at [636, 610] on button "Salvar" at bounding box center [637, 605] width 50 height 25
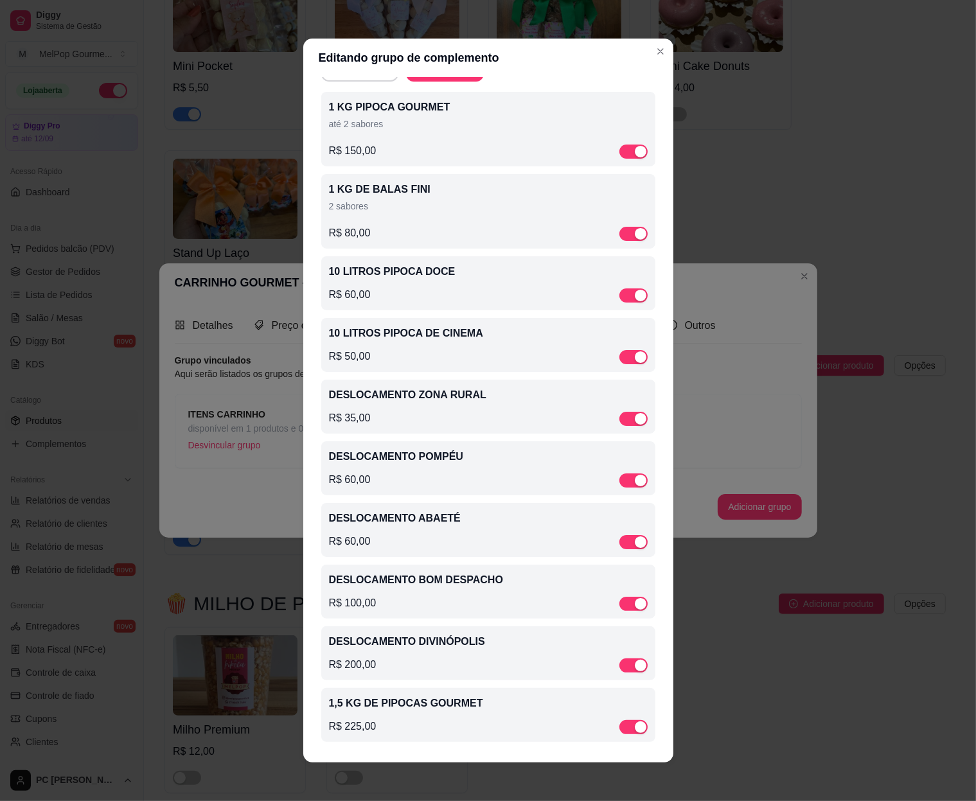
scroll to position [76, 0]
click at [487, 710] on div "1,5 KG DE PIPOCAS GOURMET R$ 225,00" at bounding box center [488, 715] width 319 height 39
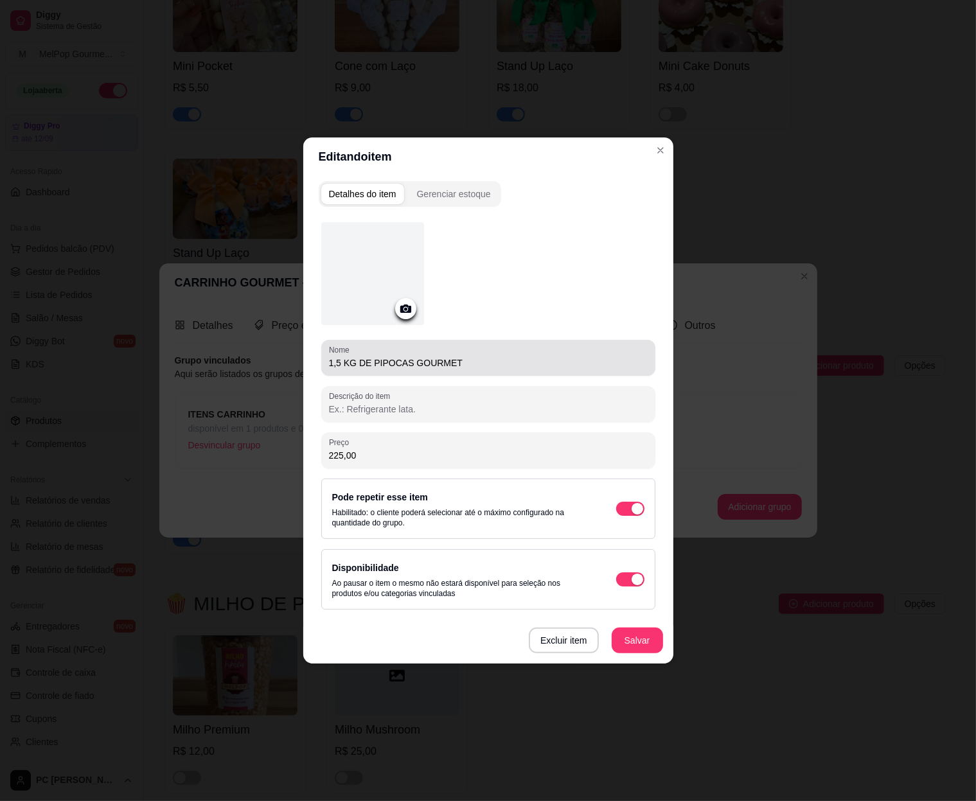
click at [369, 361] on input "1,5 KG DE PIPOCAS GOURMET" at bounding box center [488, 363] width 319 height 13
click at [366, 362] on input "1,5 KG DE PIPOCAS GOURMET" at bounding box center [488, 363] width 319 height 13
click at [389, 364] on input "1,5 KG PIPOCAS GOURMET" at bounding box center [488, 363] width 319 height 13
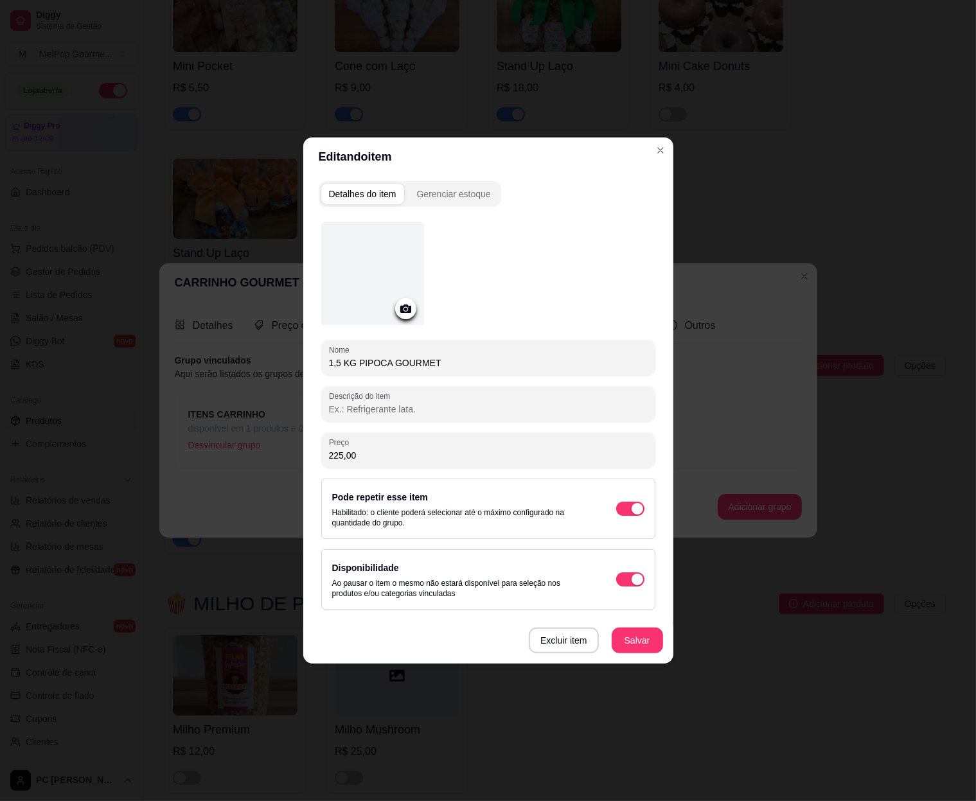
type input "1,5 KG PIPOCA GOURMET"
click at [620, 636] on button "Salvar" at bounding box center [637, 640] width 50 height 25
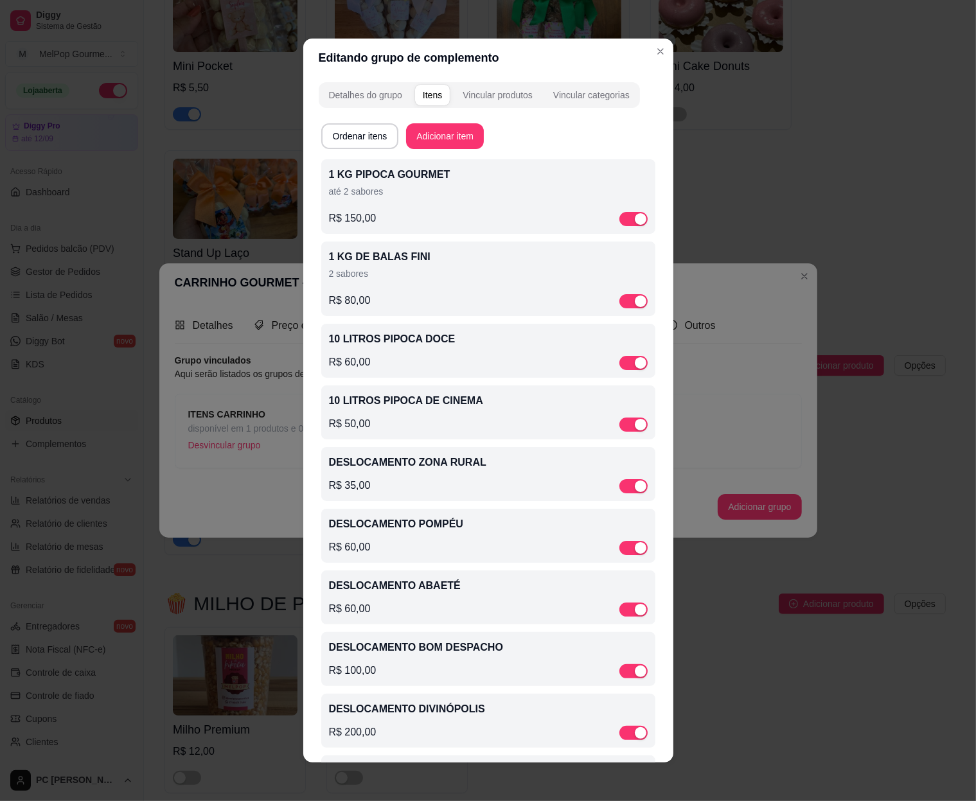
scroll to position [0, 0]
click at [437, 138] on button "Adicionar item" at bounding box center [445, 136] width 78 height 26
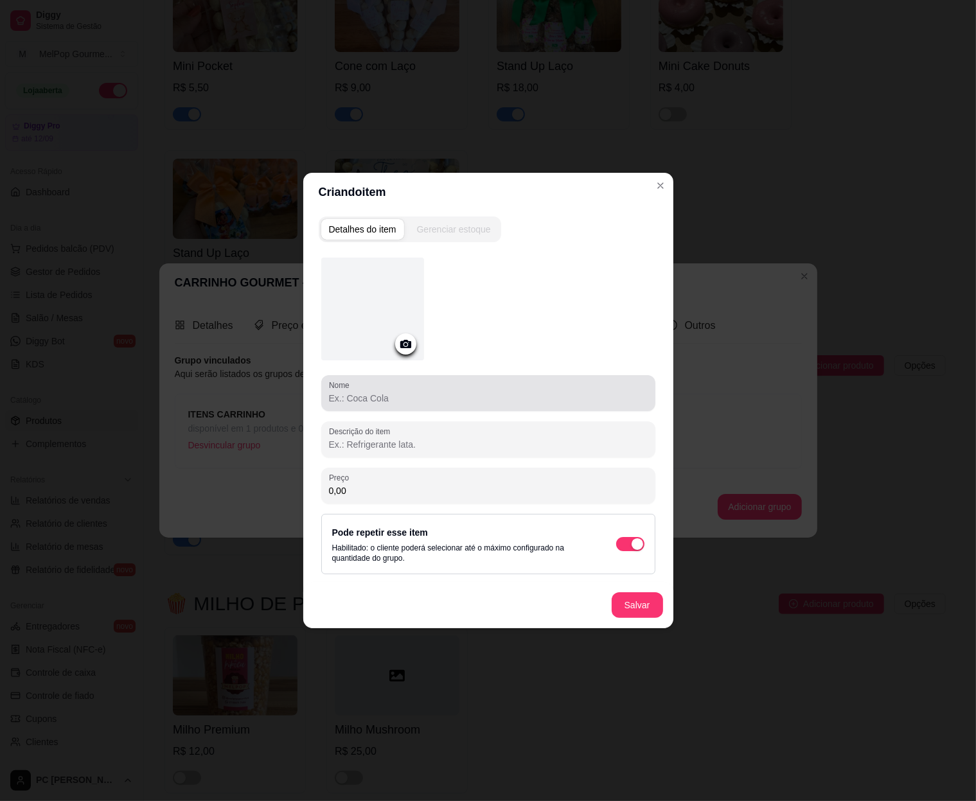
click at [373, 407] on div "Nome" at bounding box center [488, 393] width 334 height 36
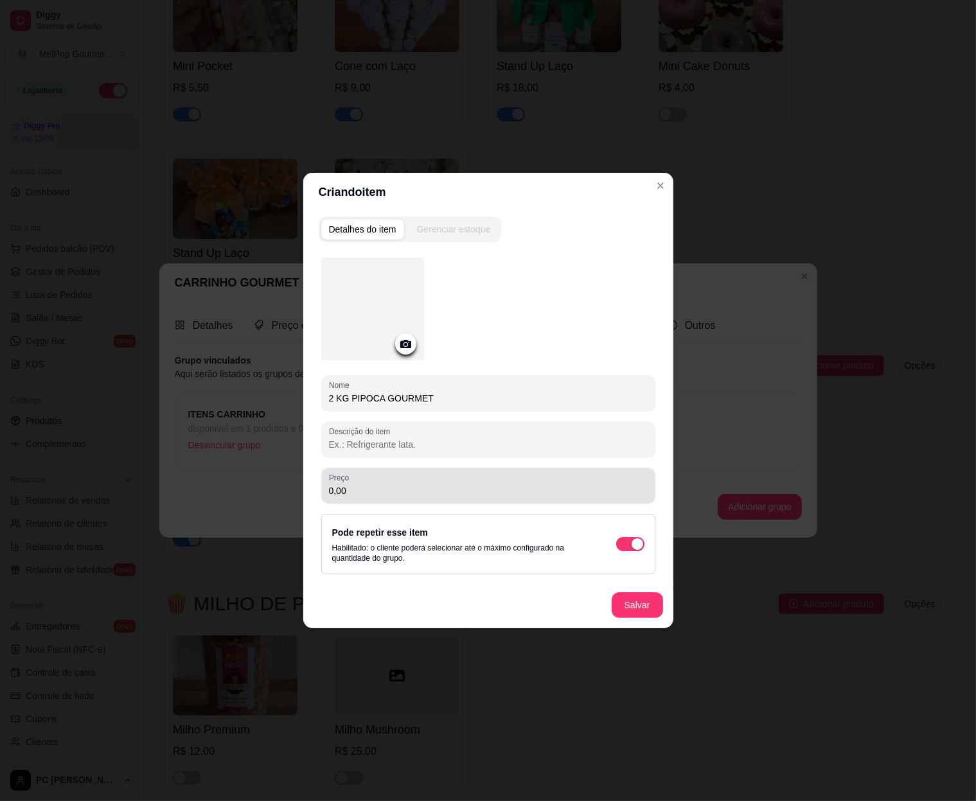
type input "2 KG PIPOCA GOURMET"
click at [384, 486] on input "0,00" at bounding box center [488, 491] width 319 height 13
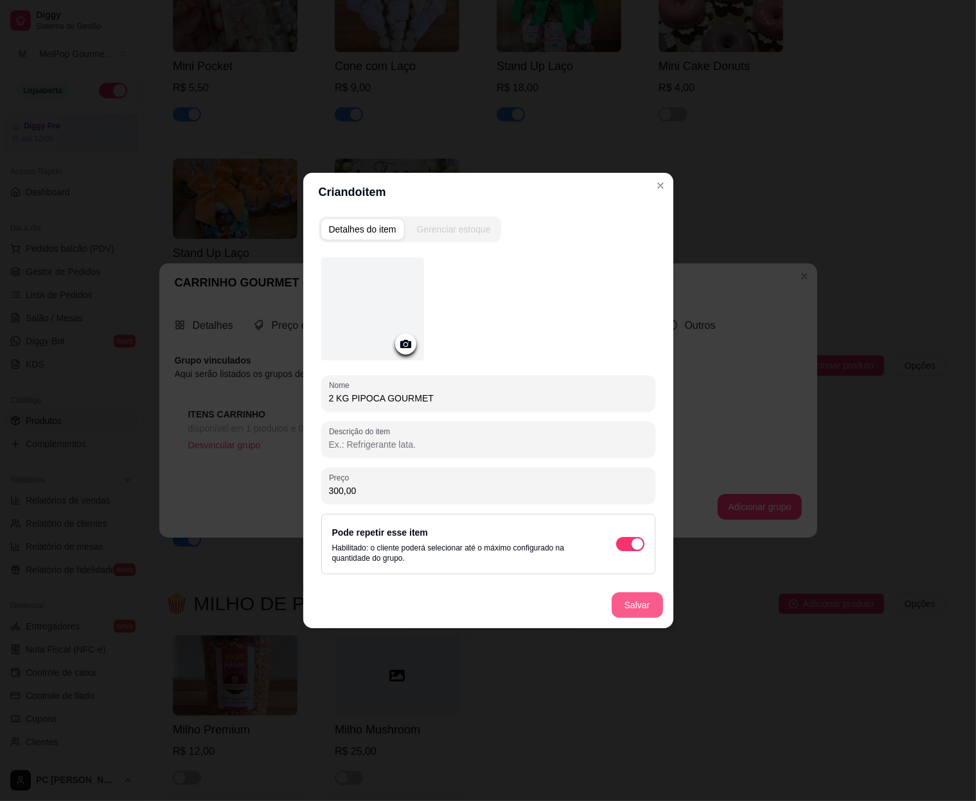
type input "300,00"
click at [629, 603] on button "Salvar" at bounding box center [637, 605] width 50 height 25
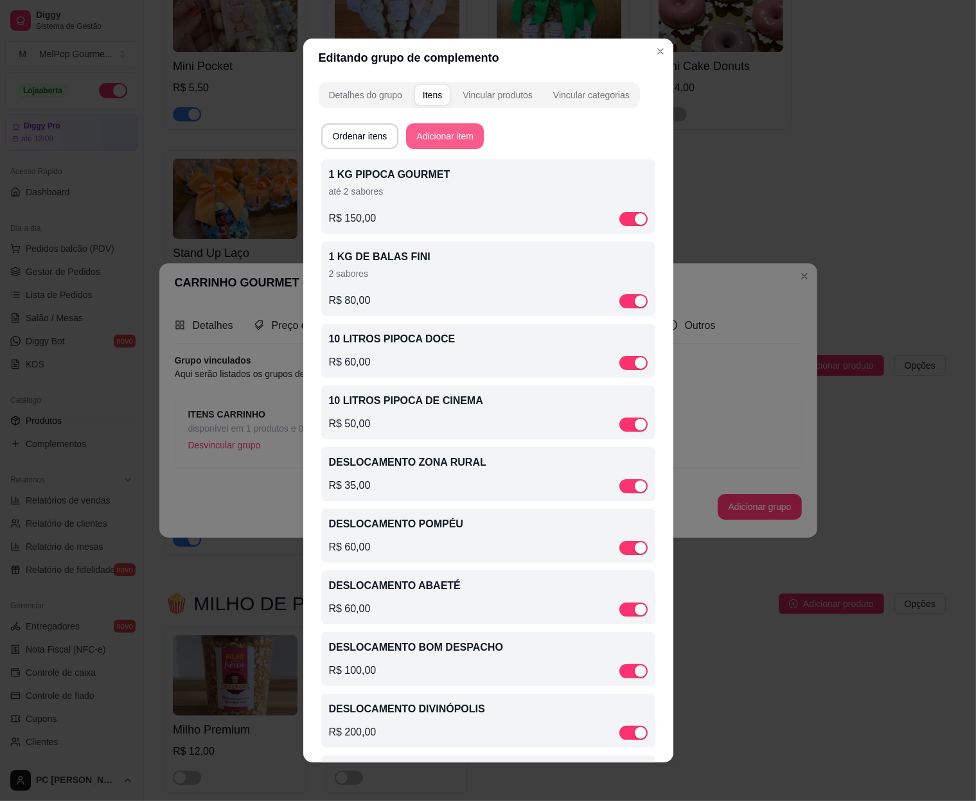
click at [437, 132] on button "Adicionar item" at bounding box center [445, 136] width 78 height 26
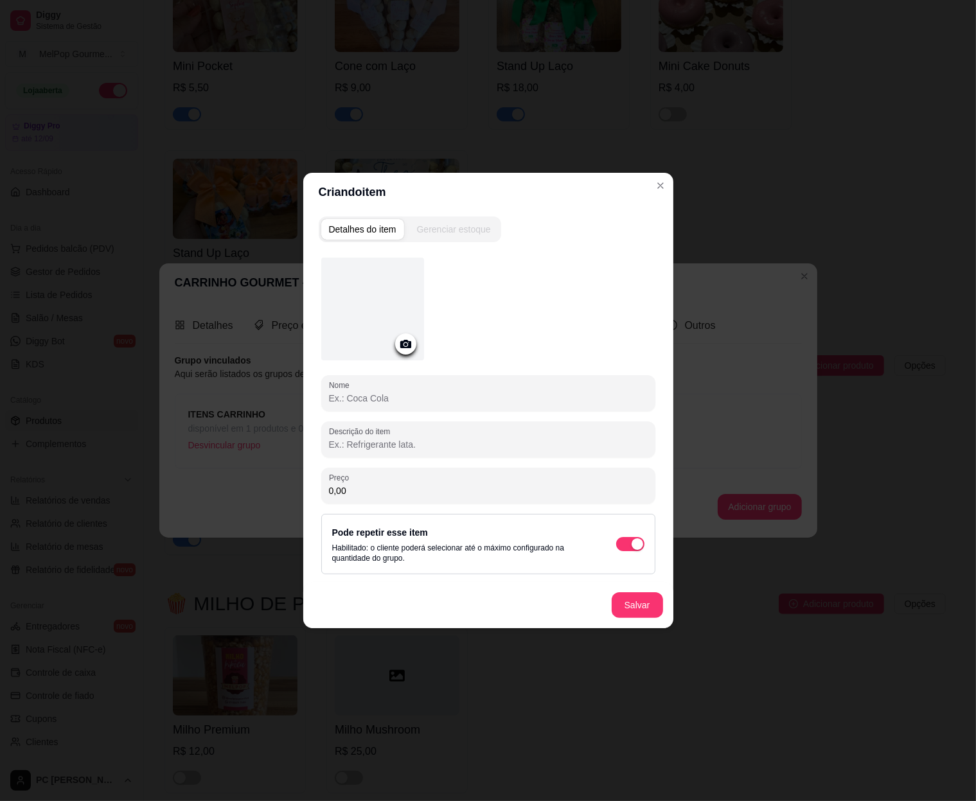
click at [422, 400] on input "Nome" at bounding box center [488, 398] width 319 height 13
type input "2 KG BALAS FINI"
drag, startPoint x: 433, startPoint y: 185, endPoint x: 668, endPoint y: 244, distance: 242.4
click at [668, 244] on section "Criando item Detalhes do item Gerenciar estoque Nome 2 KG BALAS FINI Descrição …" at bounding box center [488, 401] width 370 height 456
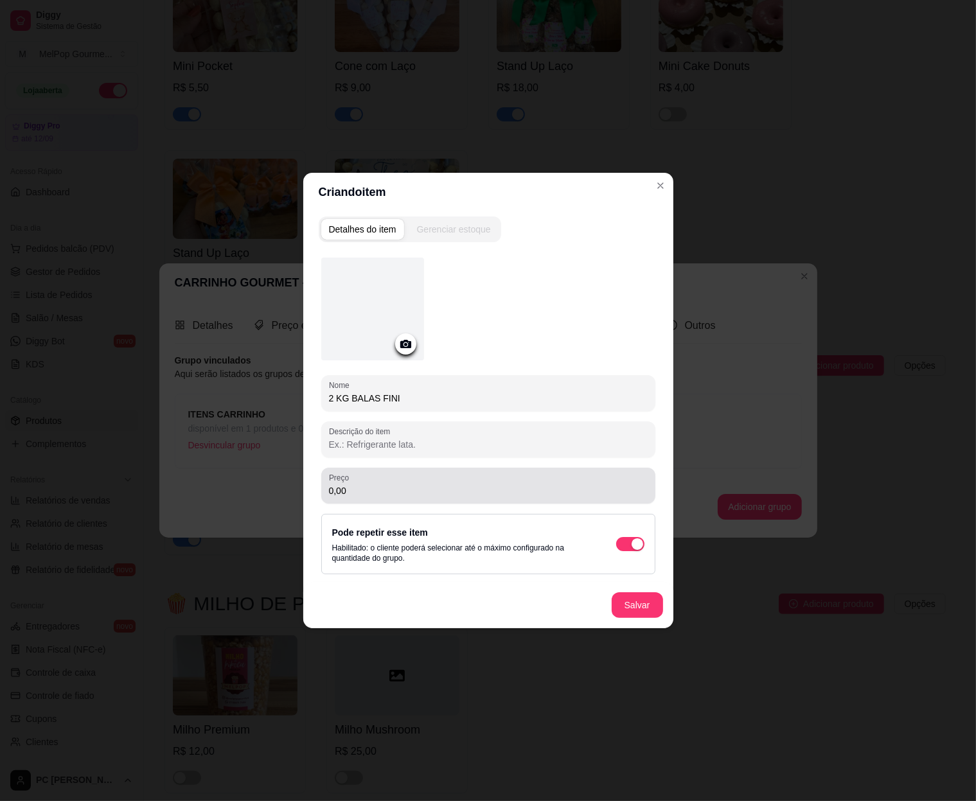
click at [411, 489] on input "0,00" at bounding box center [488, 491] width 319 height 13
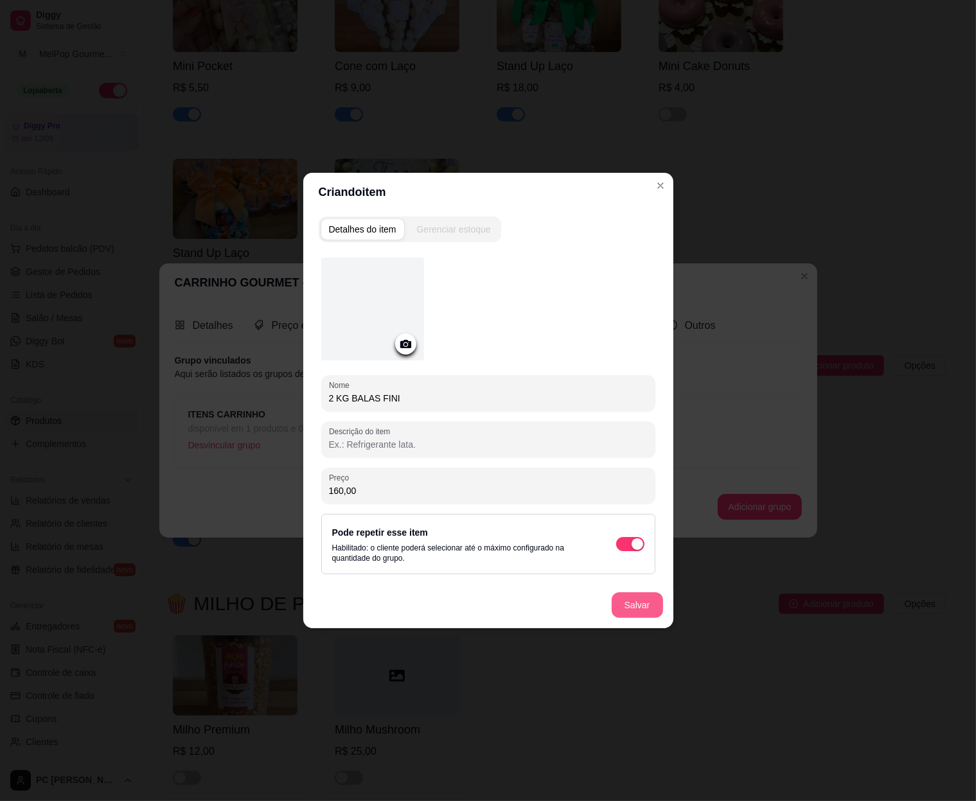
type input "160,00"
click at [632, 601] on button "Salvar" at bounding box center [637, 605] width 50 height 25
drag, startPoint x: 454, startPoint y: 185, endPoint x: 625, endPoint y: 224, distance: 175.9
click at [625, 224] on section "Criando item Detalhes do item Gerenciar estoque Nome 2 KG BALAS FINI Descrição …" at bounding box center [488, 401] width 370 height 456
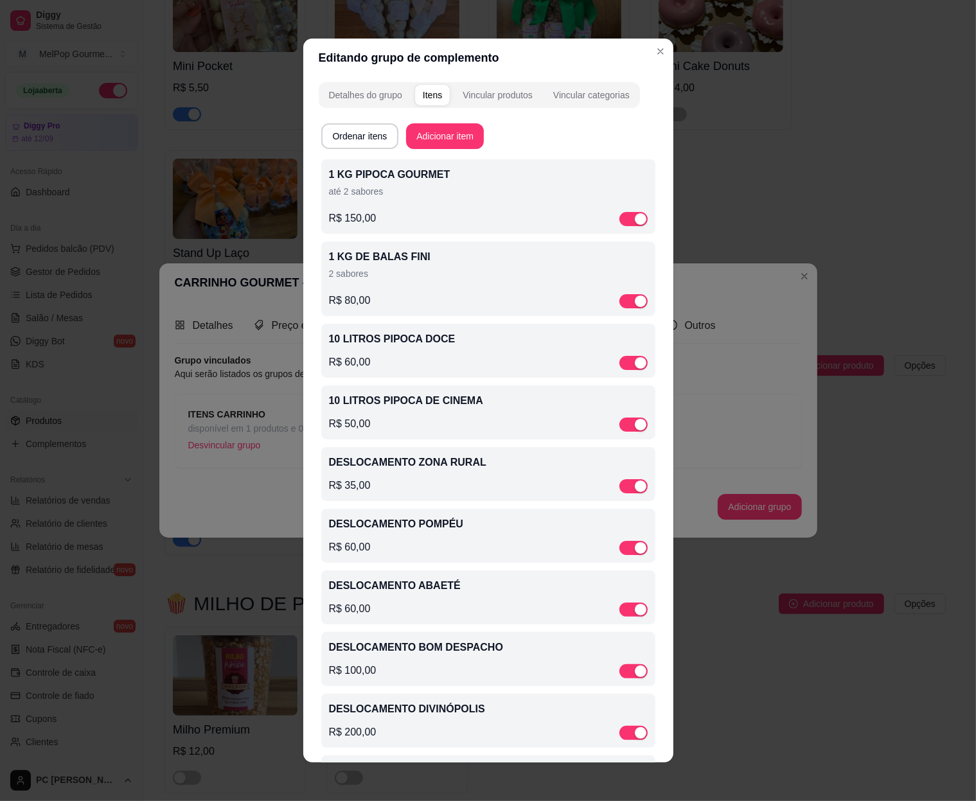
click at [412, 295] on div "R$ 80,00" at bounding box center [488, 300] width 319 height 15
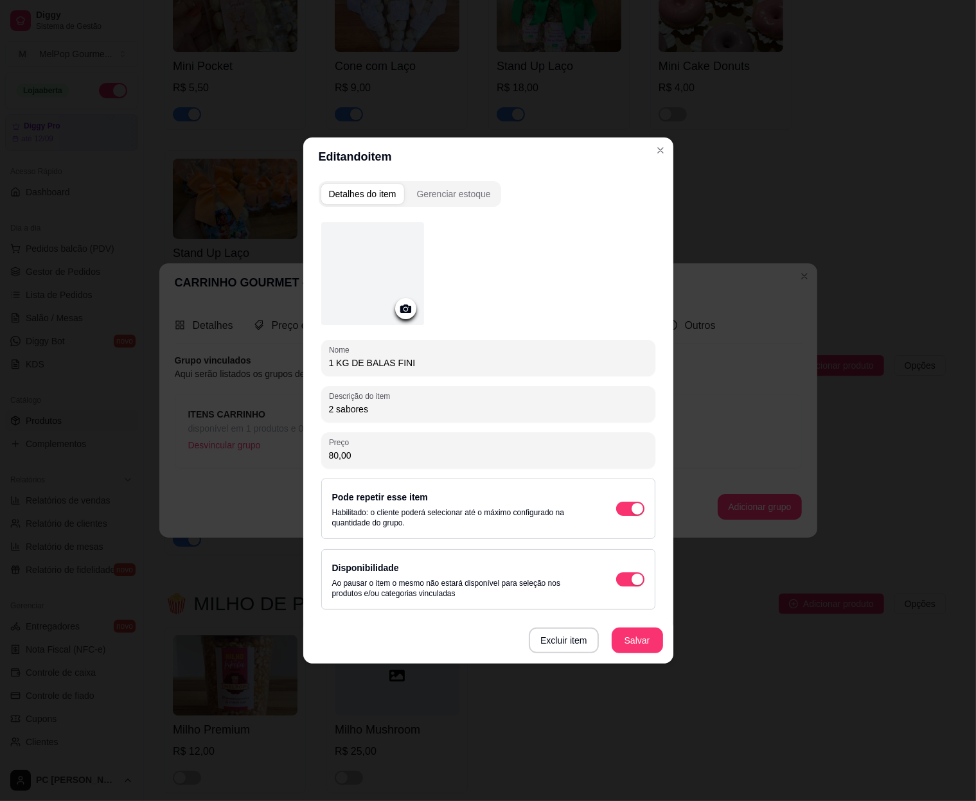
click at [353, 364] on input "1 KG DE BALAS FINI" at bounding box center [488, 363] width 319 height 13
type input "1 KG BALAS FINI"
click at [647, 642] on button "Salvar" at bounding box center [637, 640] width 50 height 25
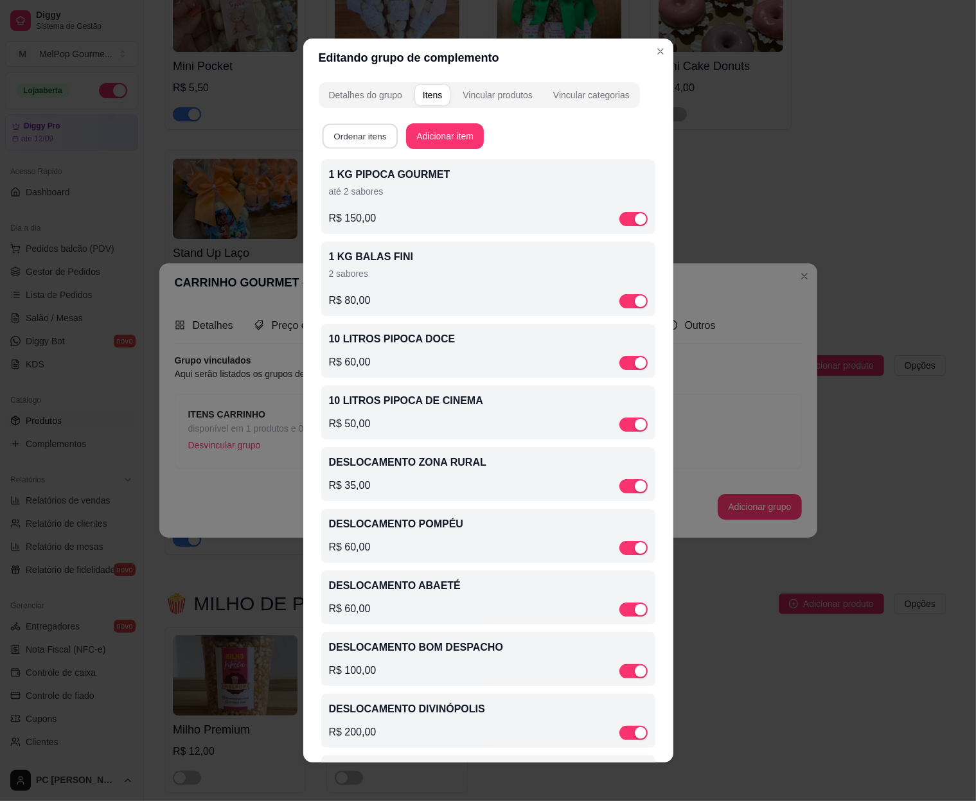
click at [351, 138] on button "Ordenar itens" at bounding box center [359, 136] width 75 height 25
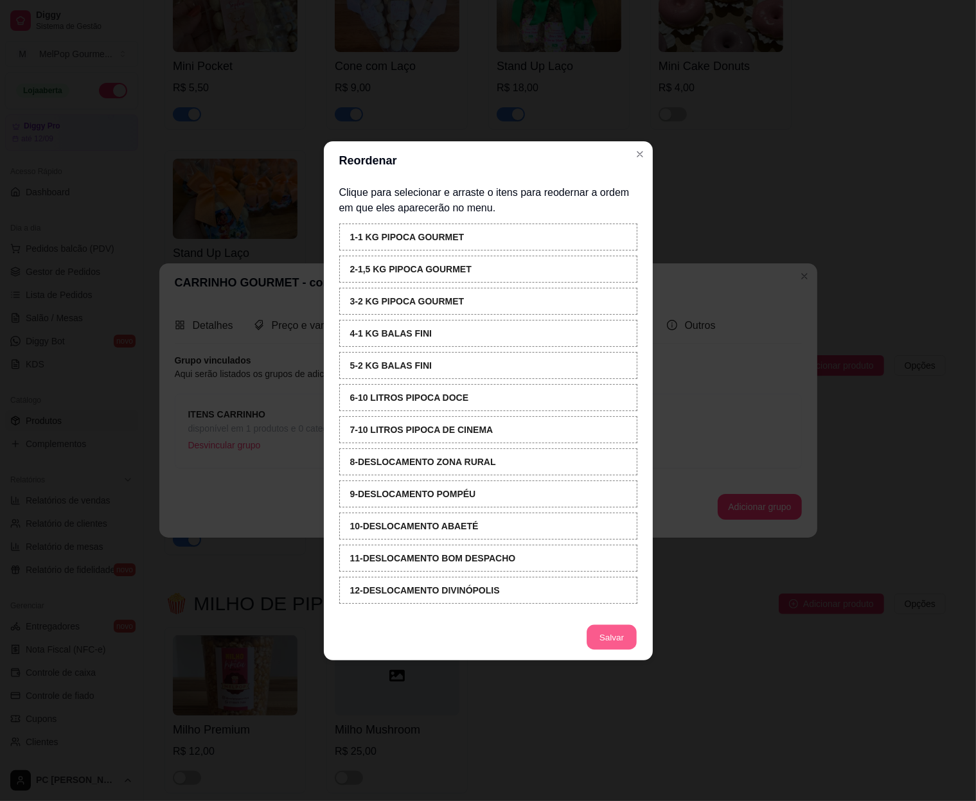
click at [601, 634] on button "Salvar" at bounding box center [612, 637] width 50 height 25
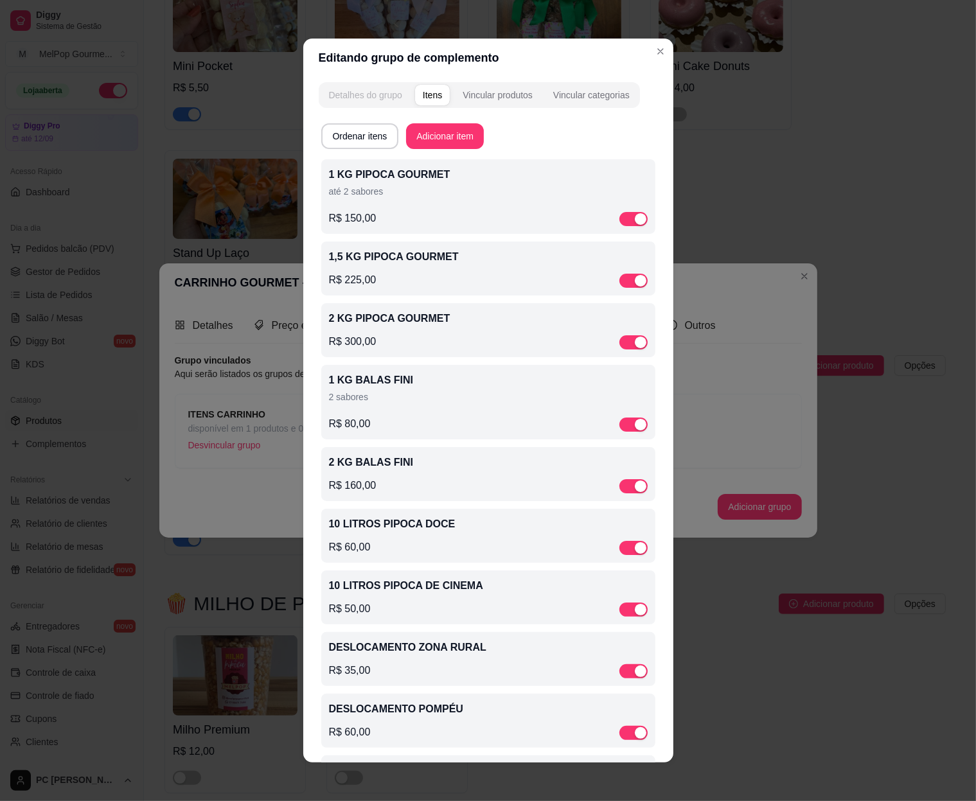
click at [362, 94] on div "Detalhes do grupo" at bounding box center [365, 95] width 73 height 13
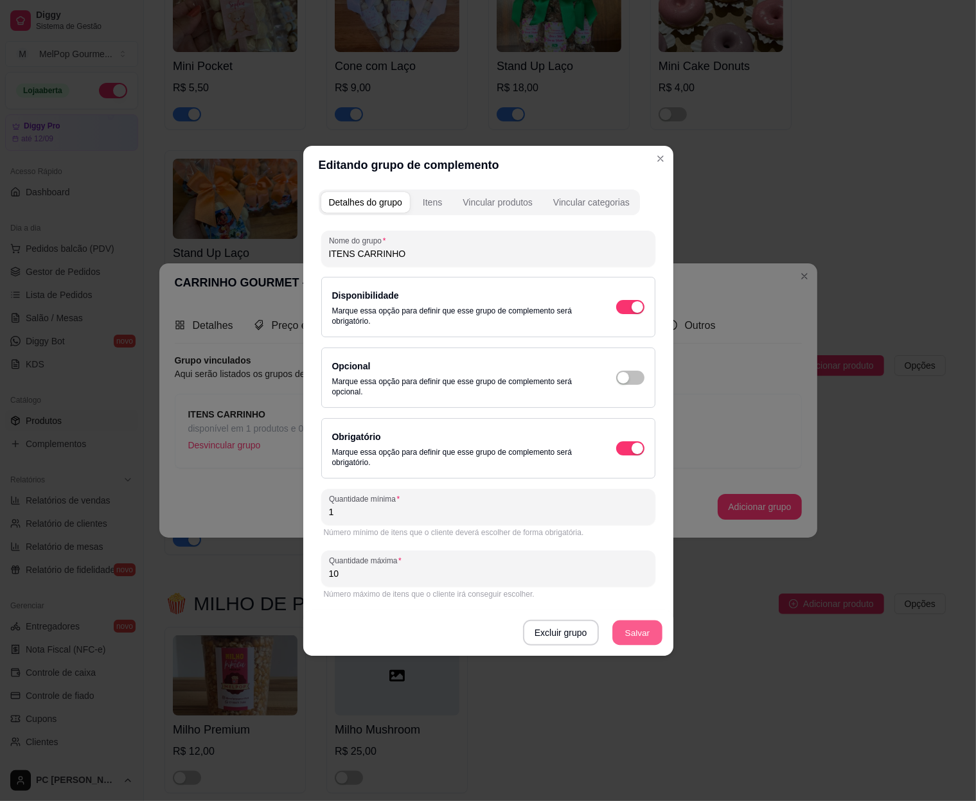
click at [634, 628] on button "Salvar" at bounding box center [637, 632] width 50 height 25
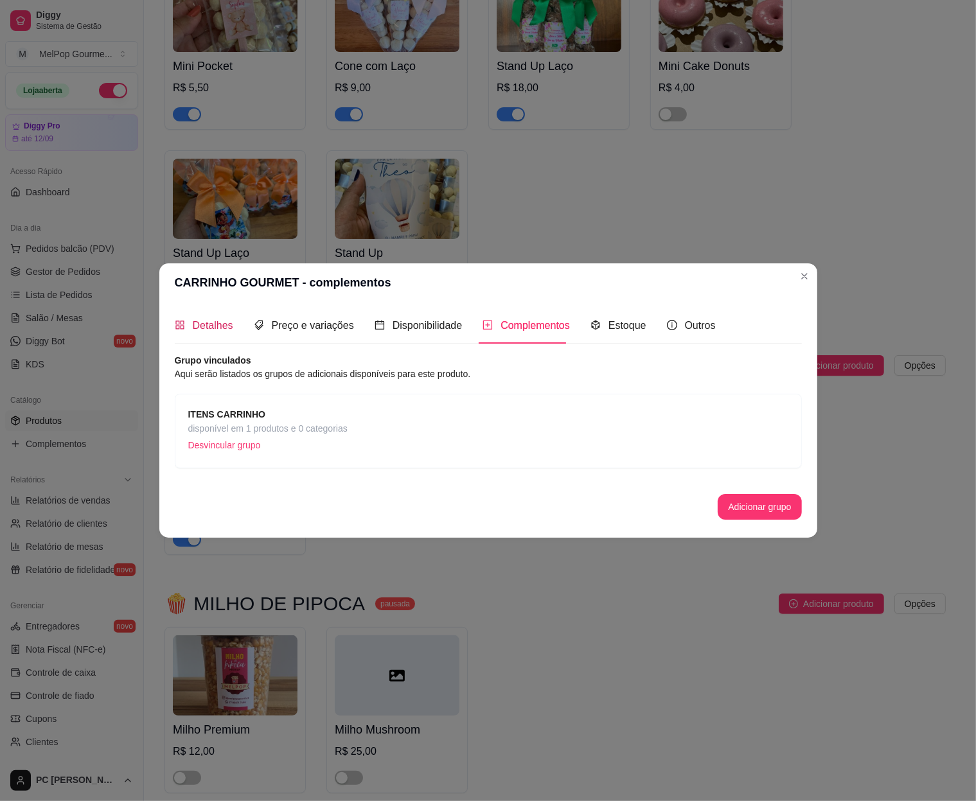
click at [210, 331] on span "Detalhes" at bounding box center [213, 325] width 40 height 11
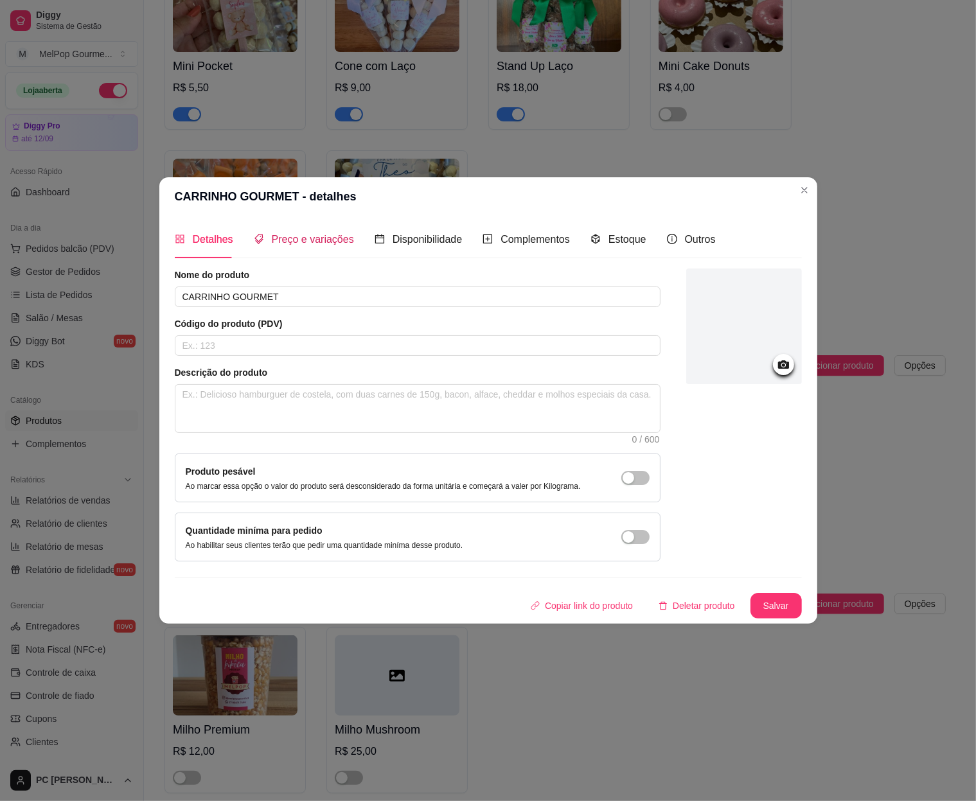
click at [290, 244] on span "Preço e variações" at bounding box center [313, 239] width 82 height 11
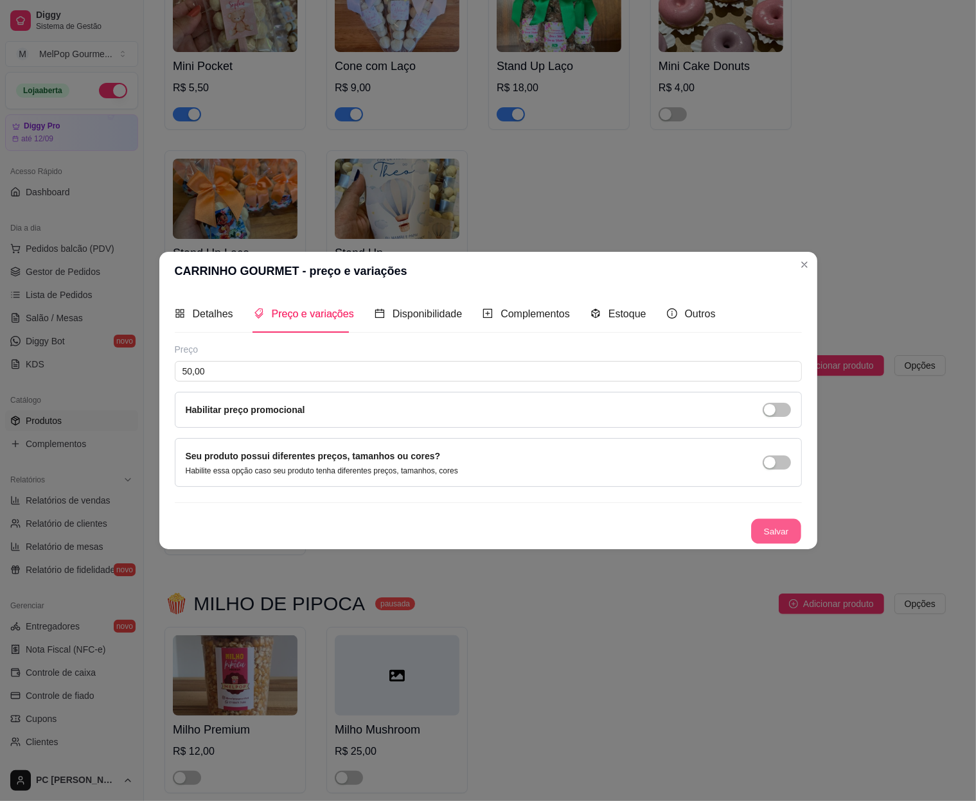
click at [776, 535] on button "Salvar" at bounding box center [776, 531] width 50 height 25
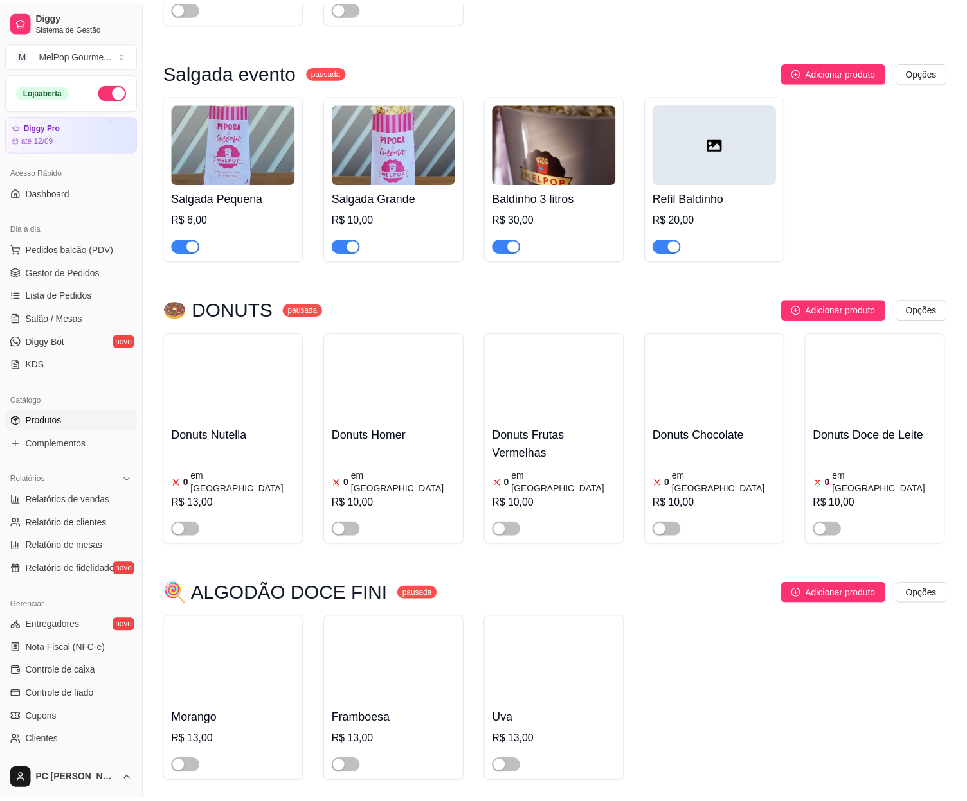
scroll to position [5771, 0]
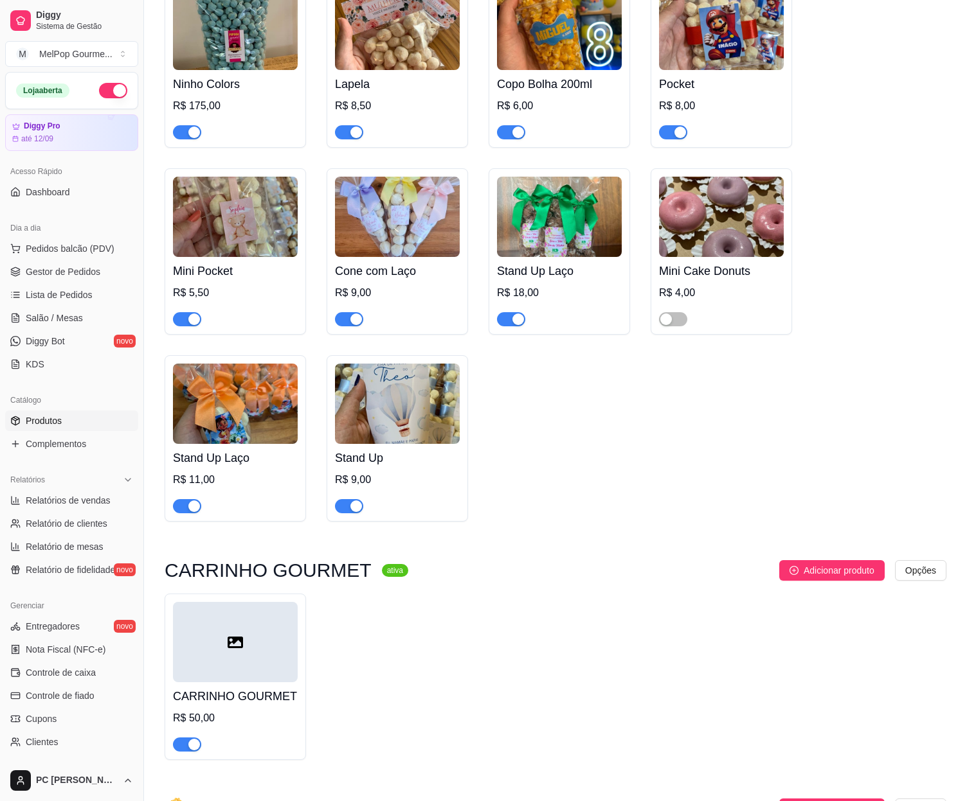
click at [212, 602] on div at bounding box center [235, 642] width 125 height 80
click at [45, 250] on span "Pedidos balcão (PDV)" at bounding box center [70, 248] width 89 height 13
click at [28, 136] on article "até 12/09" at bounding box center [37, 139] width 33 height 10
